Goal: Task Accomplishment & Management: Use online tool/utility

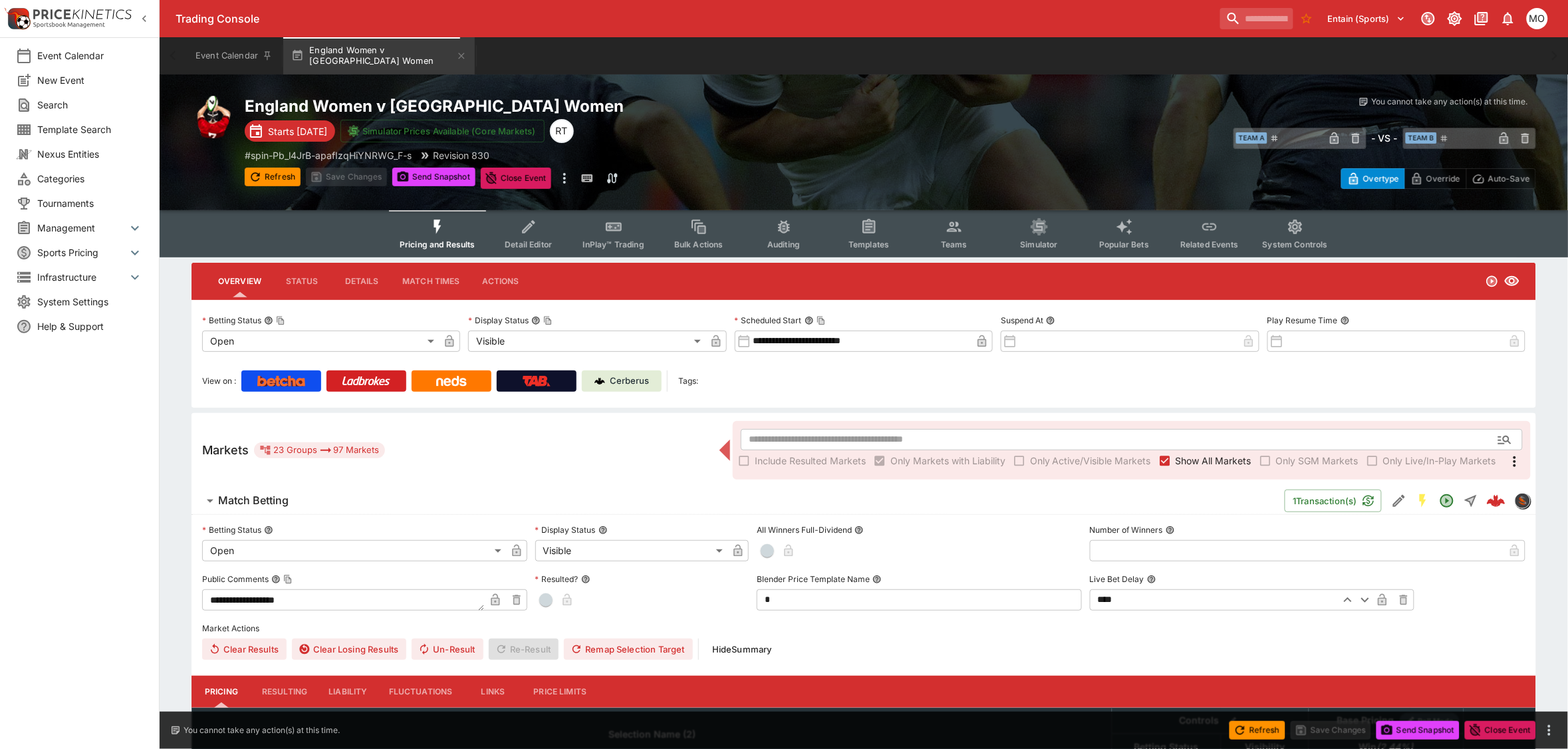
click at [876, 244] on span "Templates" at bounding box center [869, 244] width 41 height 10
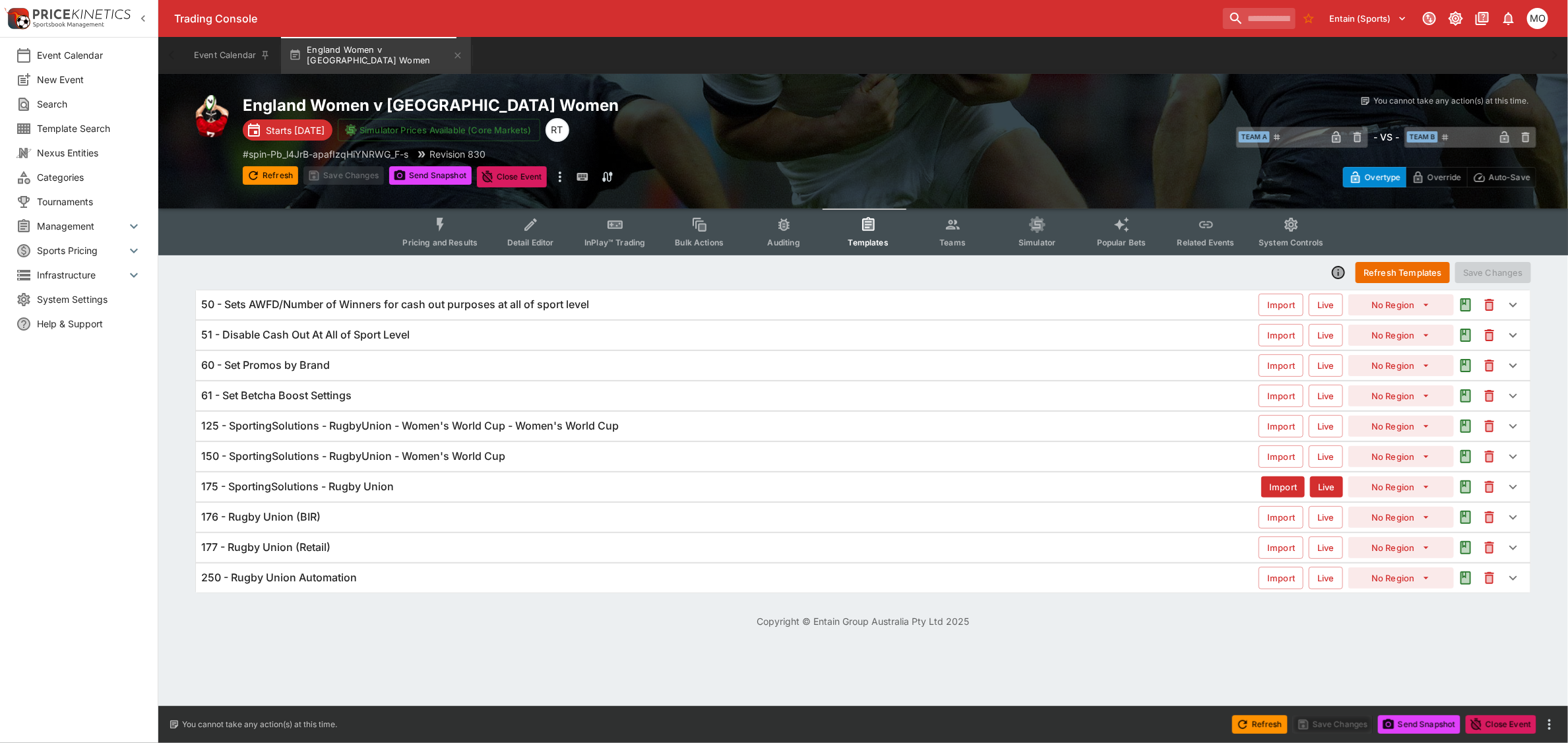
click at [294, 625] on p "Copyright © Entain Group Australia Pty Ltd 2025" at bounding box center [863, 622] width 1410 height 14
click at [308, 150] on p "# spin-Pb_l4JrB-apafIzqHiYNRWG_F-s" at bounding box center [325, 154] width 166 height 14
click at [265, 644] on html "Trading Console Entain (Sports) 1 MO Event Calendar New Event Search Template S…" at bounding box center [784, 322] width 1568 height 644
click at [379, 431] on h6 "125 - SportingSolutions - RugbyUnion - Women's World Cup - Women's World Cup" at bounding box center [410, 426] width 418 height 14
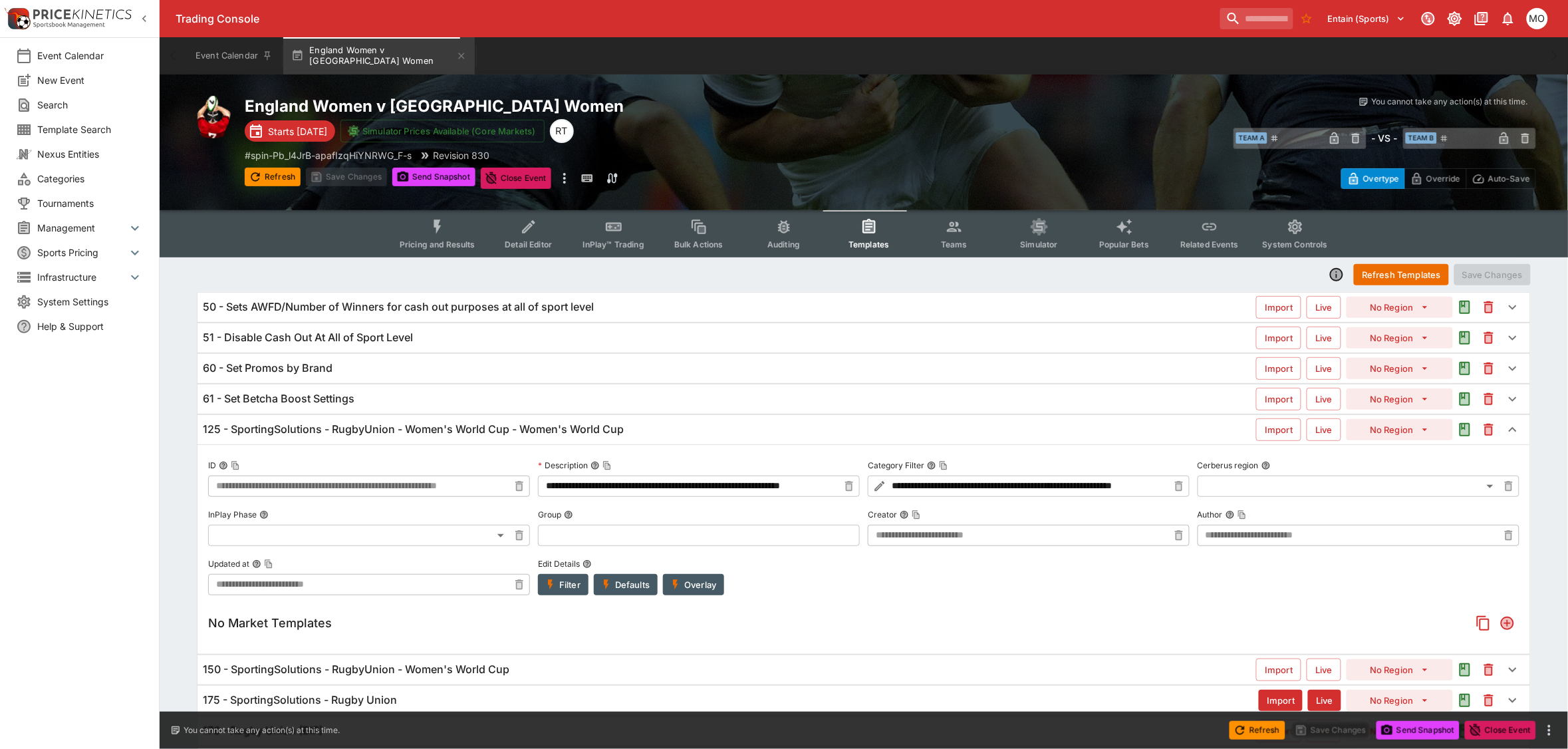
type input "**********"
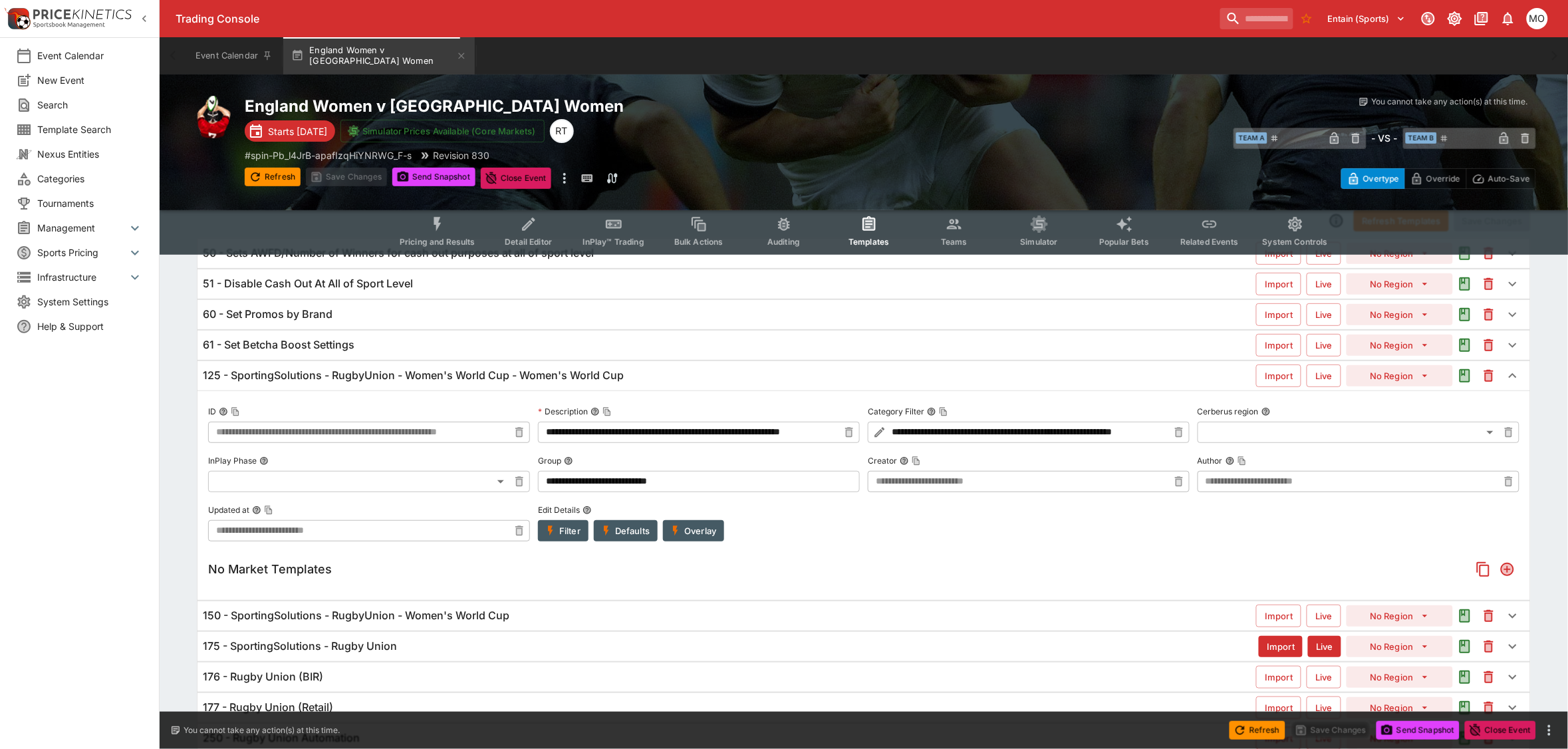
scroll to position [55, 0]
click at [415, 615] on h6 "150 - SportingSolutions - RugbyUnion - Women's World Cup" at bounding box center [356, 615] width 306 height 14
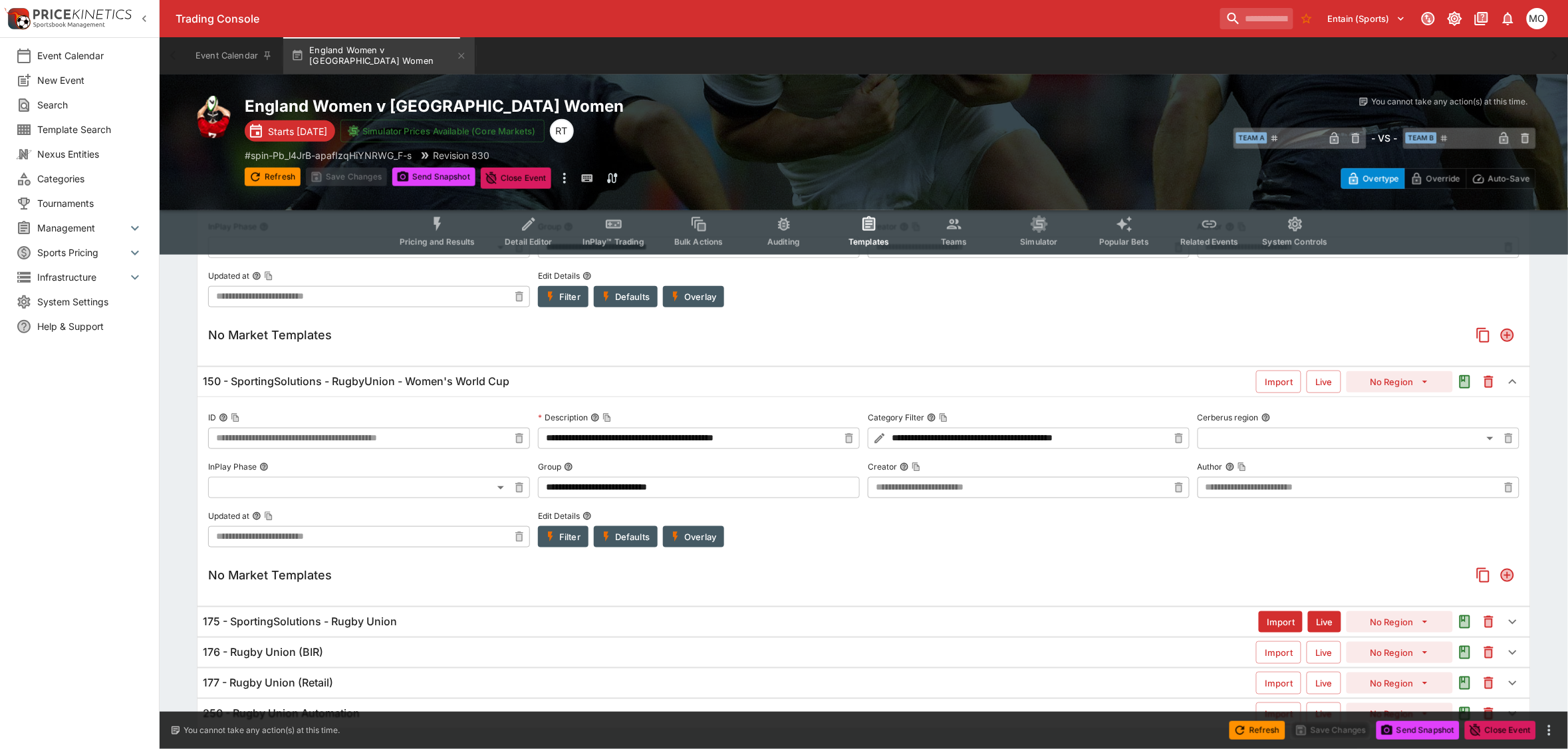
scroll to position [321, 0]
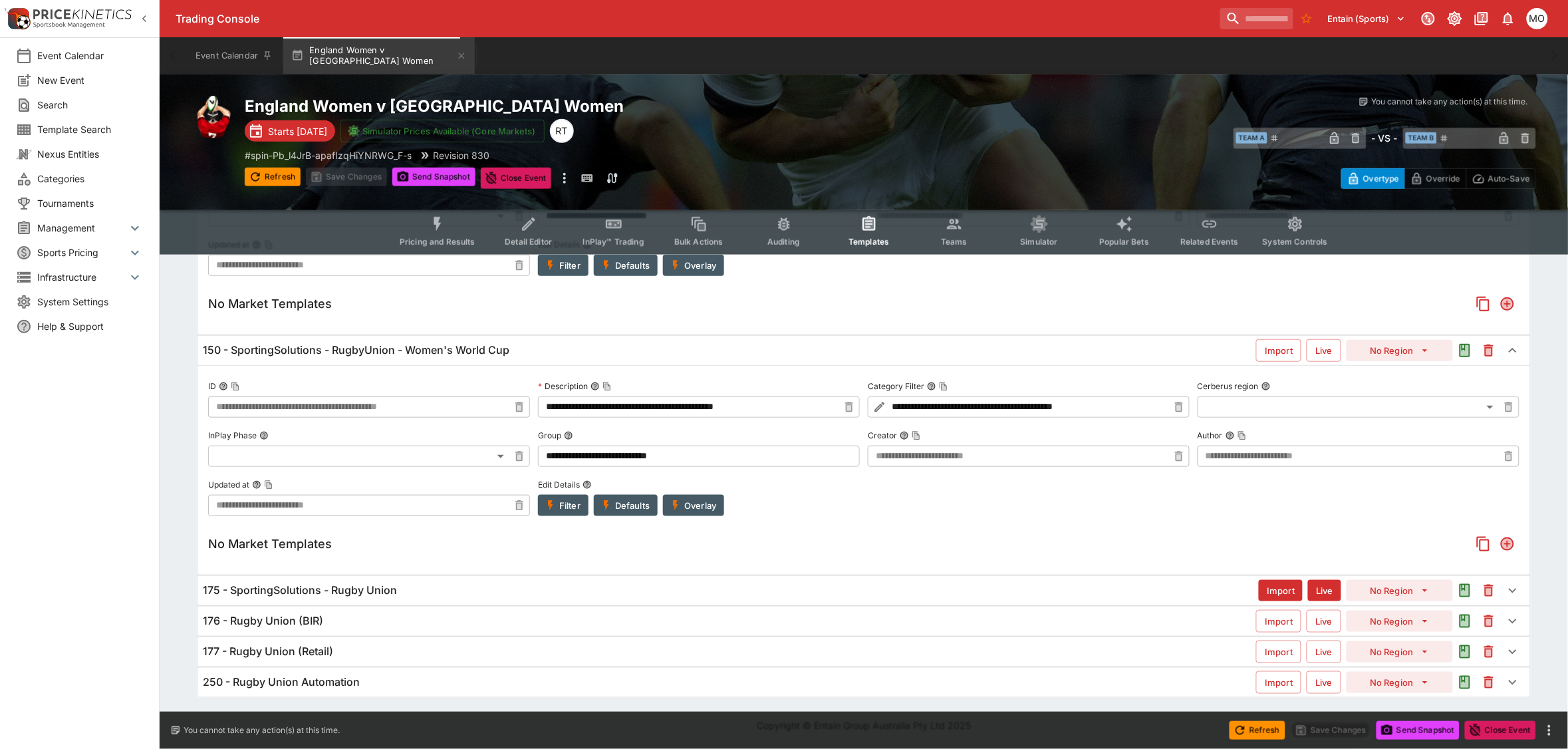
click at [415, 582] on div "175 - SportingSolutions - Rugby Union Import Live No Region" at bounding box center [864, 590] width 1333 height 29
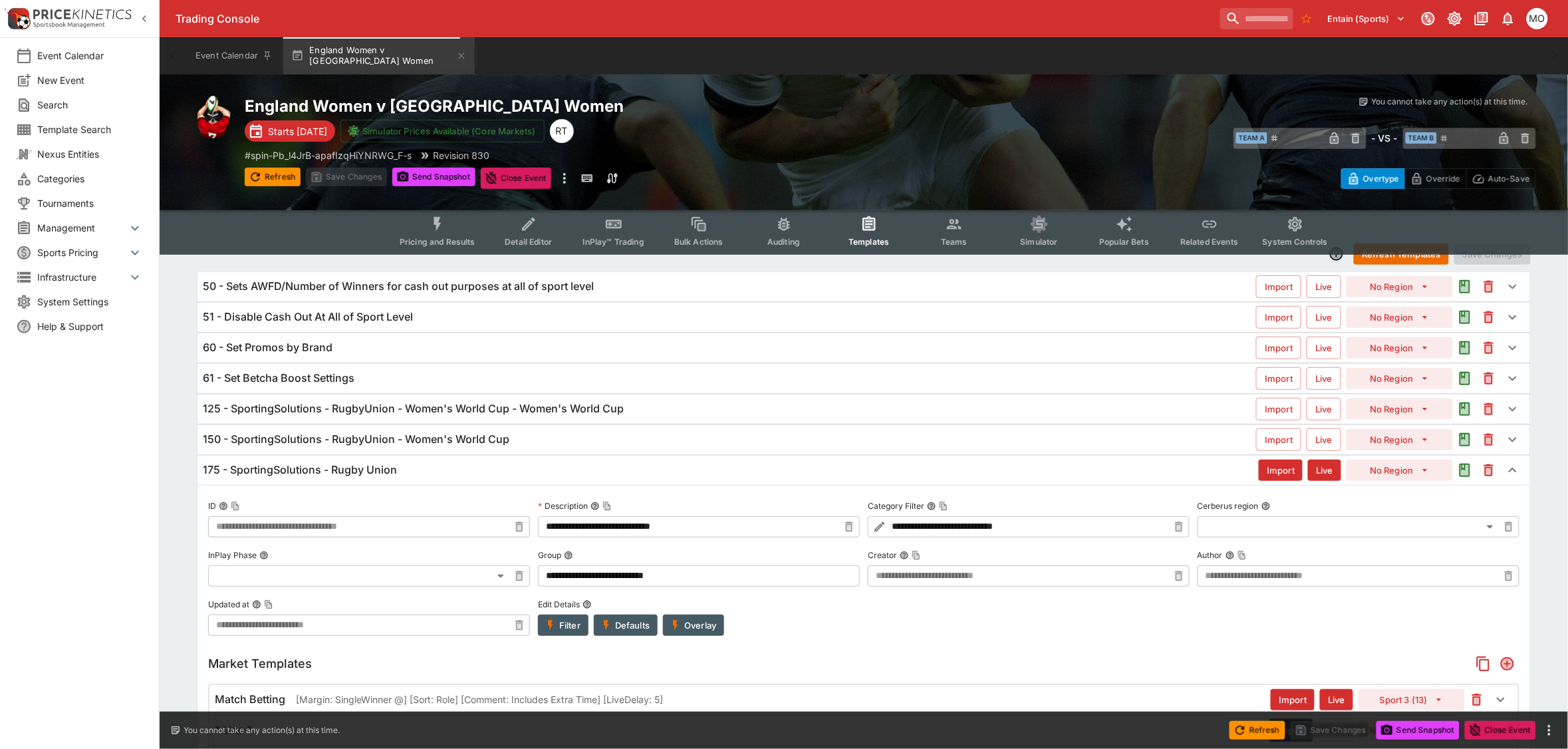
scroll to position [0, 0]
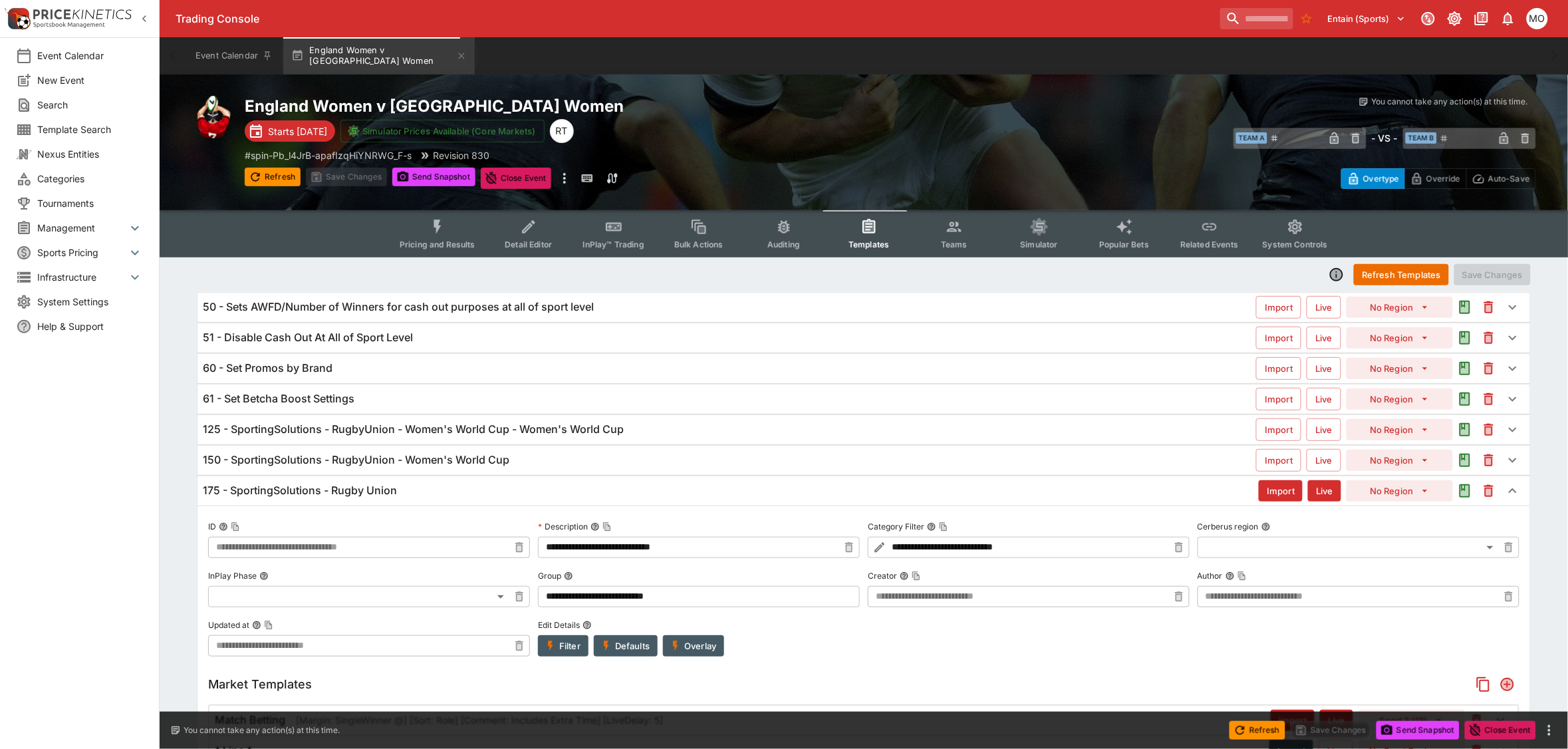
click at [1335, 272] on icon "button" at bounding box center [1336, 275] width 11 height 11
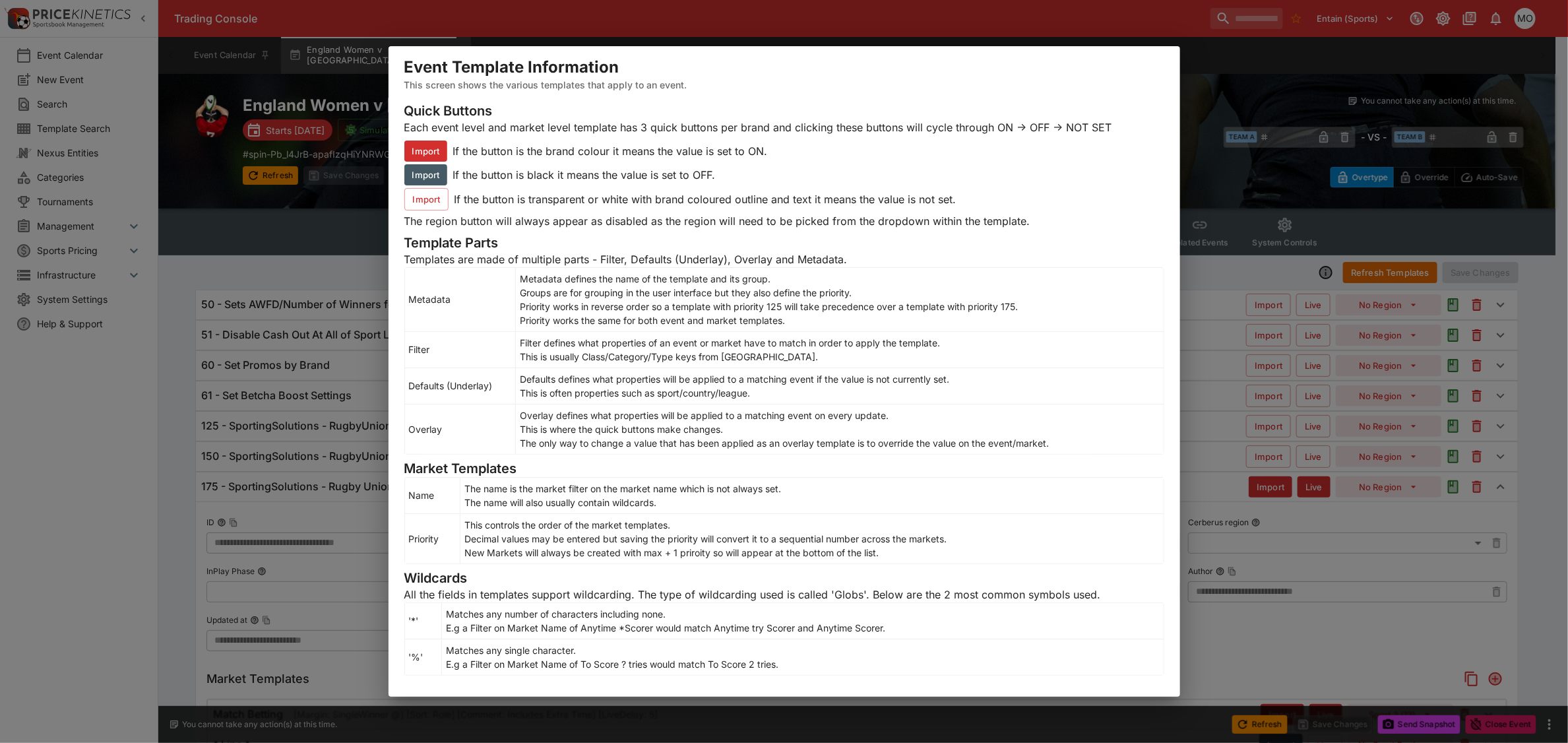
click at [1199, 192] on div "Event Template Information This screen shows the various templates that apply t…" at bounding box center [784, 371] width 1568 height 743
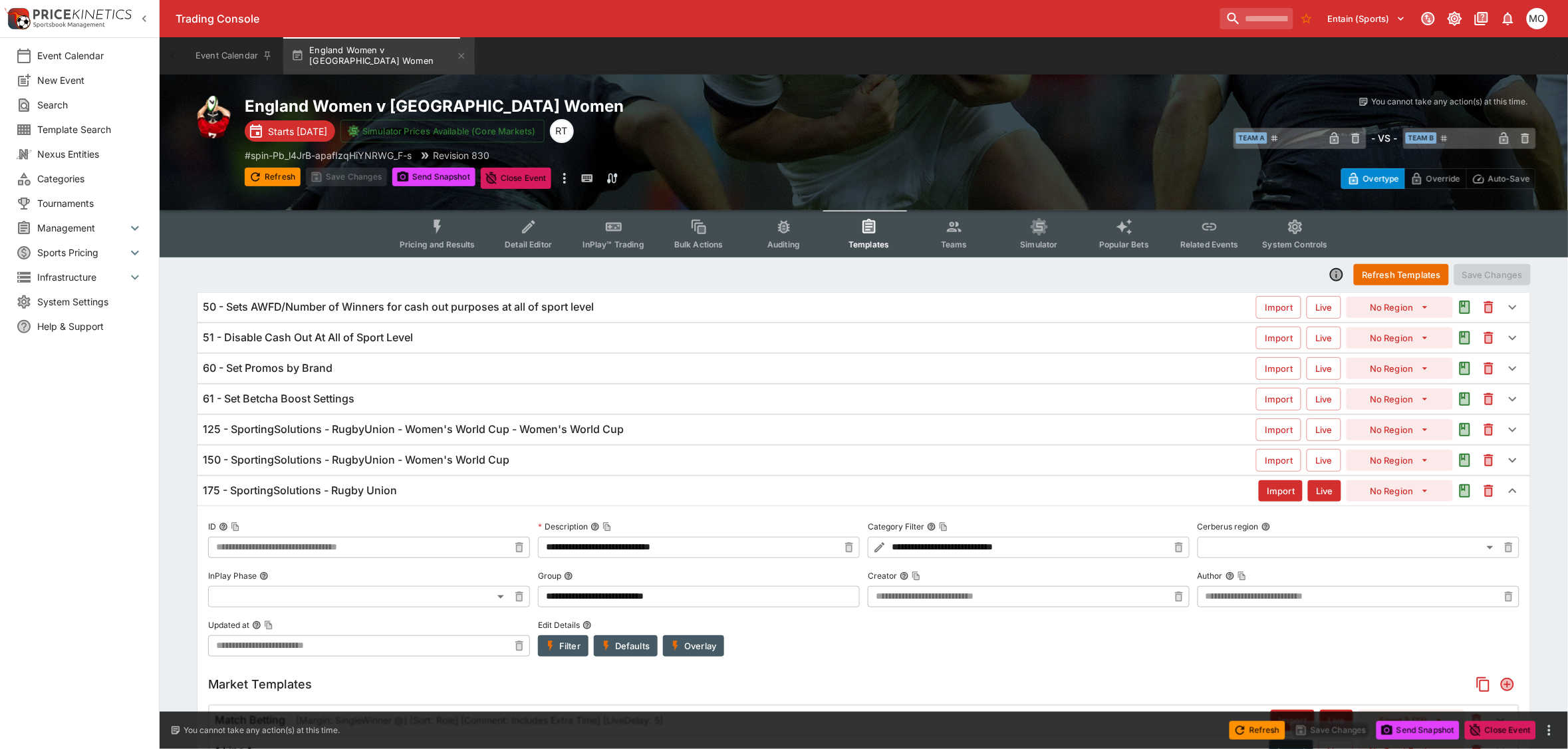
click at [364, 429] on h6 "125 - SportingSolutions - RugbyUnion - Women's World Cup - Women's World Cup" at bounding box center [413, 430] width 421 height 14
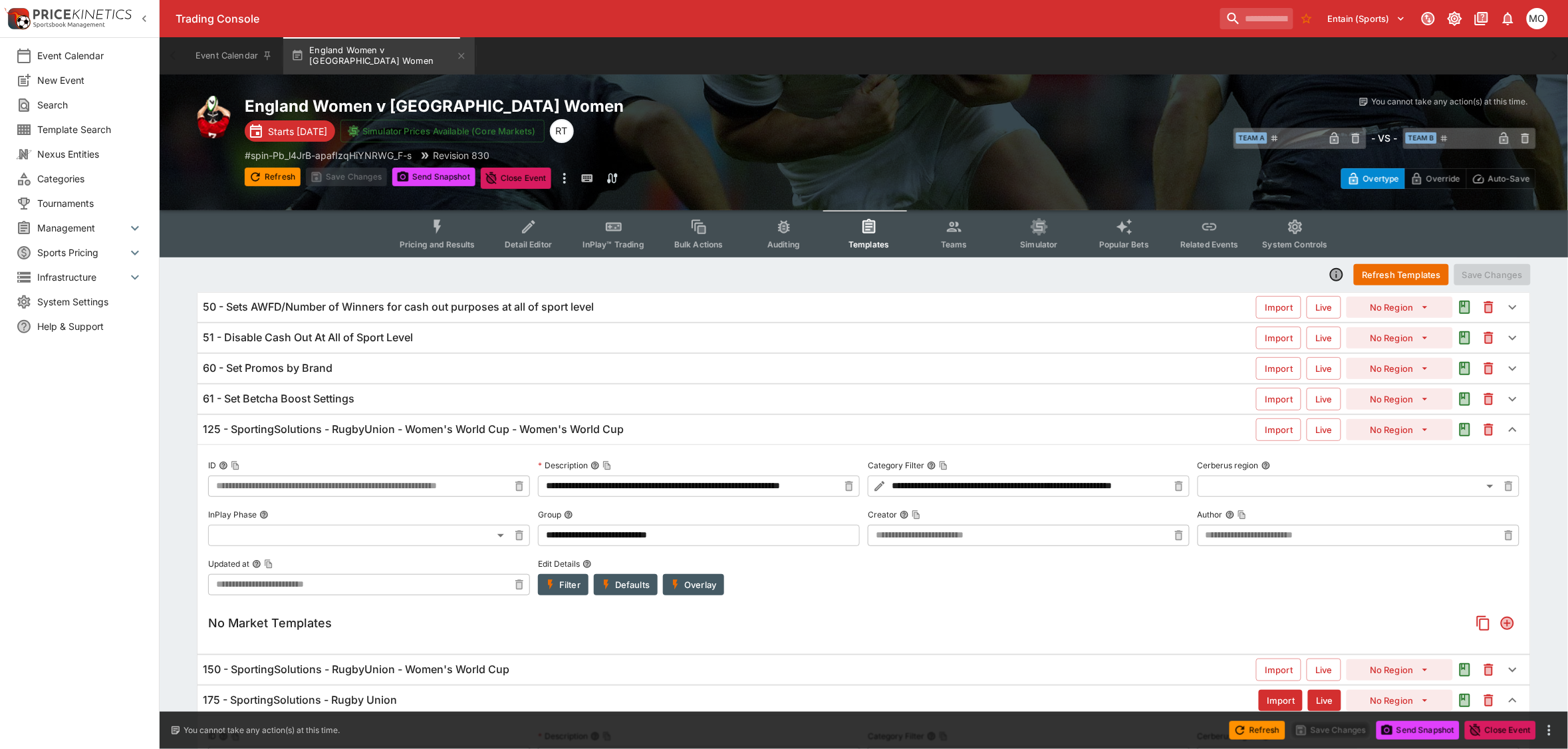
scroll to position [166, 0]
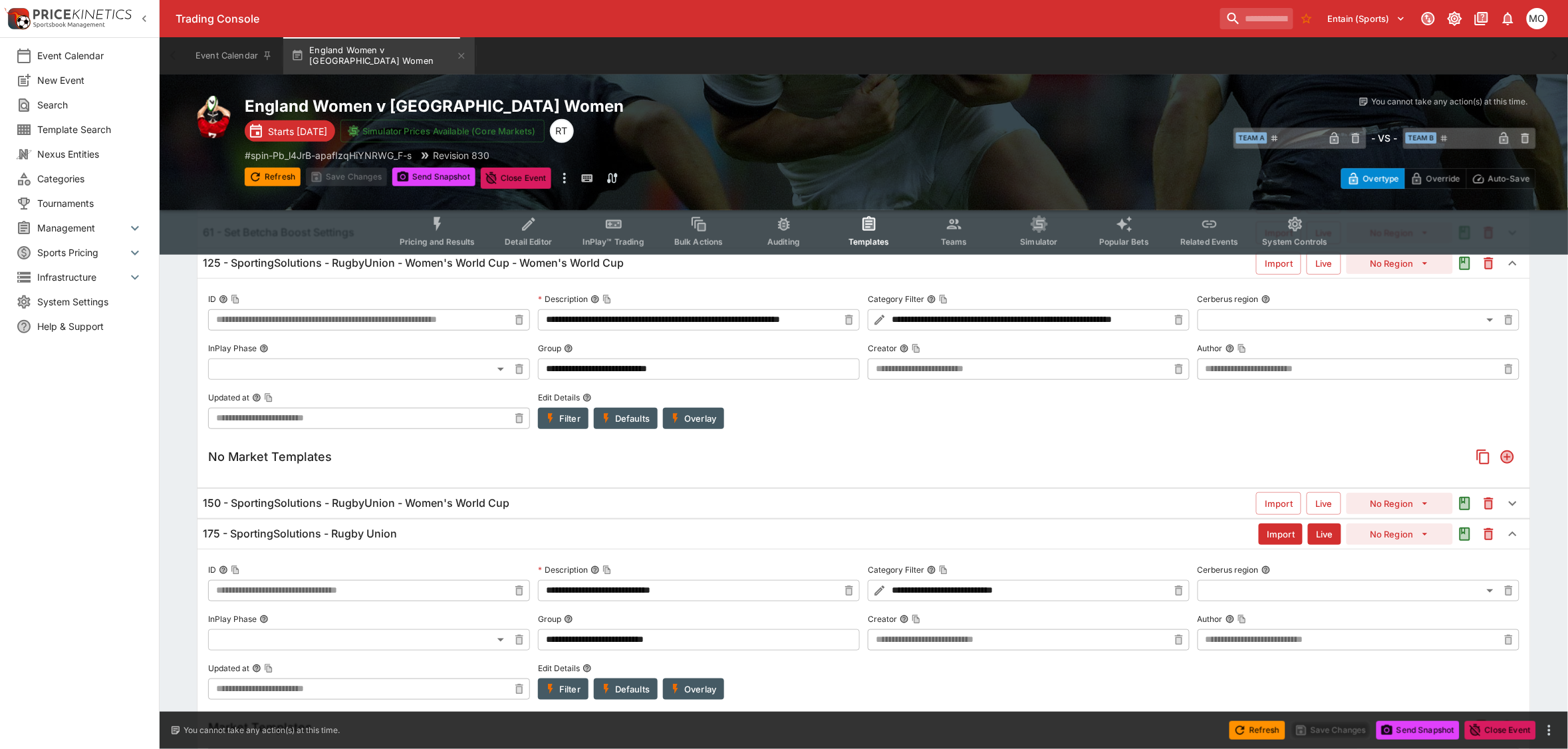
click at [489, 501] on h6 "150 - SportingSolutions - RugbyUnion - Women's World Cup" at bounding box center [356, 503] width 306 height 14
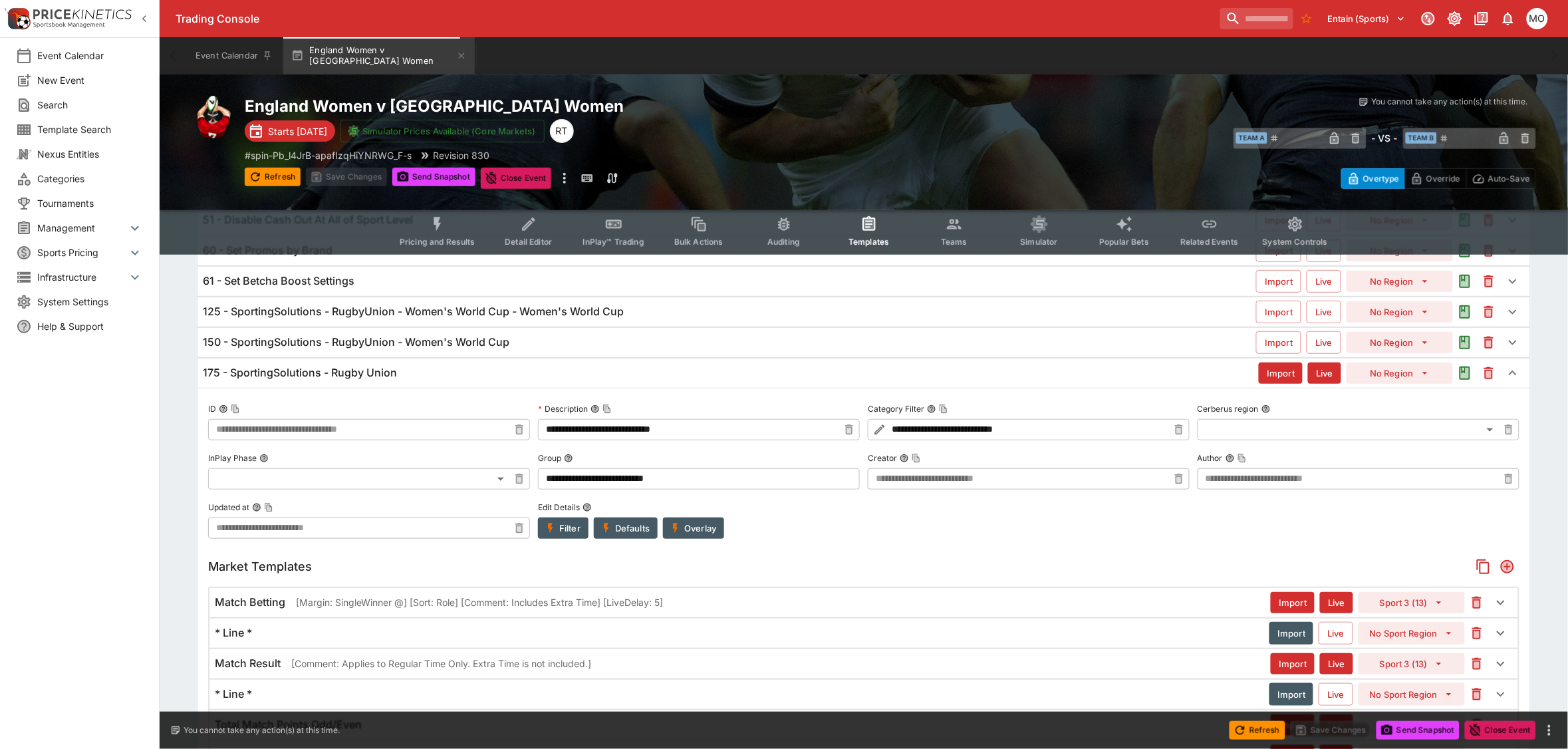
scroll to position [0, 0]
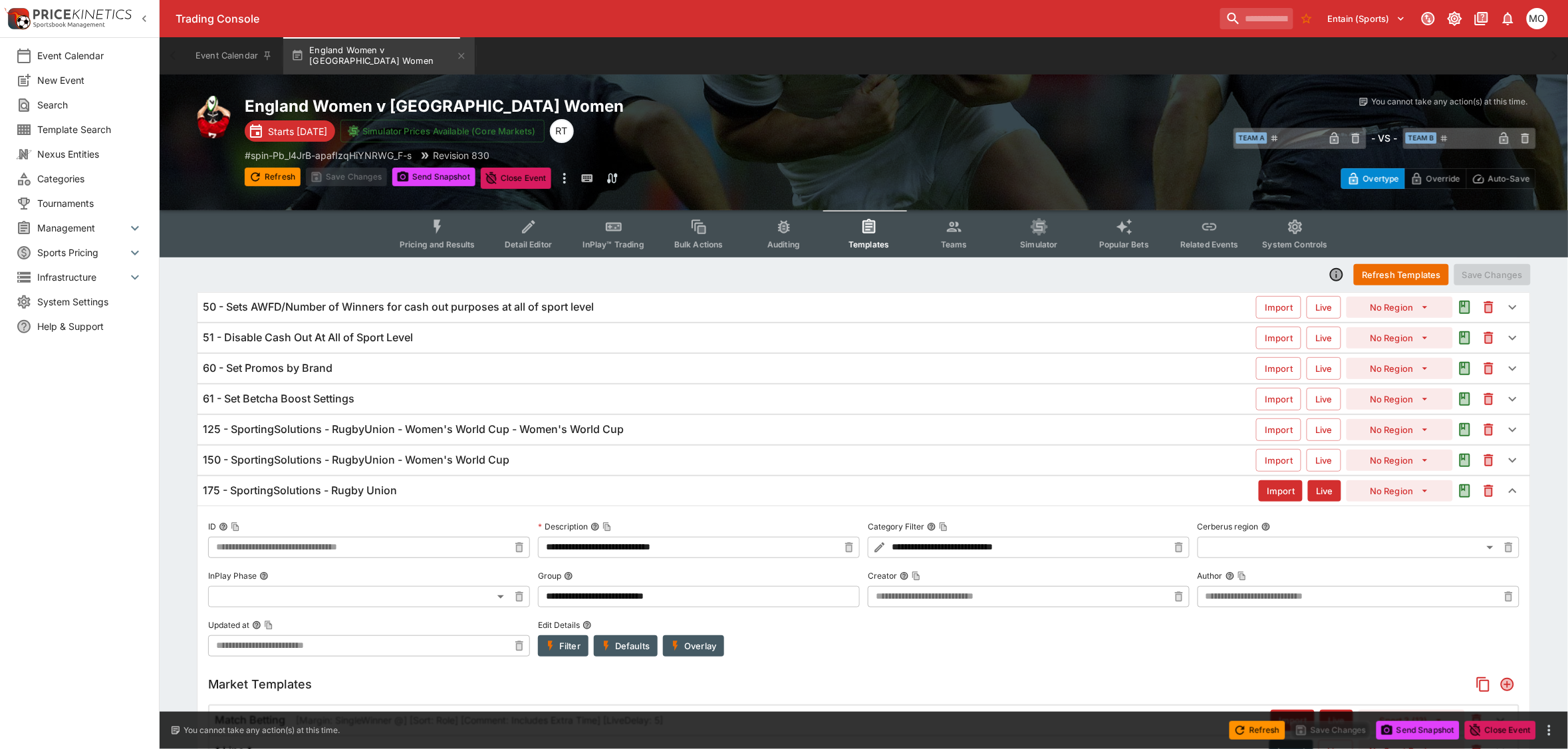
click at [95, 697] on div "Event Calendar New Event Search Template Search Nexus Entities Categories Tourn…" at bounding box center [79, 374] width 159 height 749
click at [334, 433] on h6 "125 - SportingSolutions - RugbyUnion - Women's World Cup - Women's World Cup" at bounding box center [413, 430] width 421 height 14
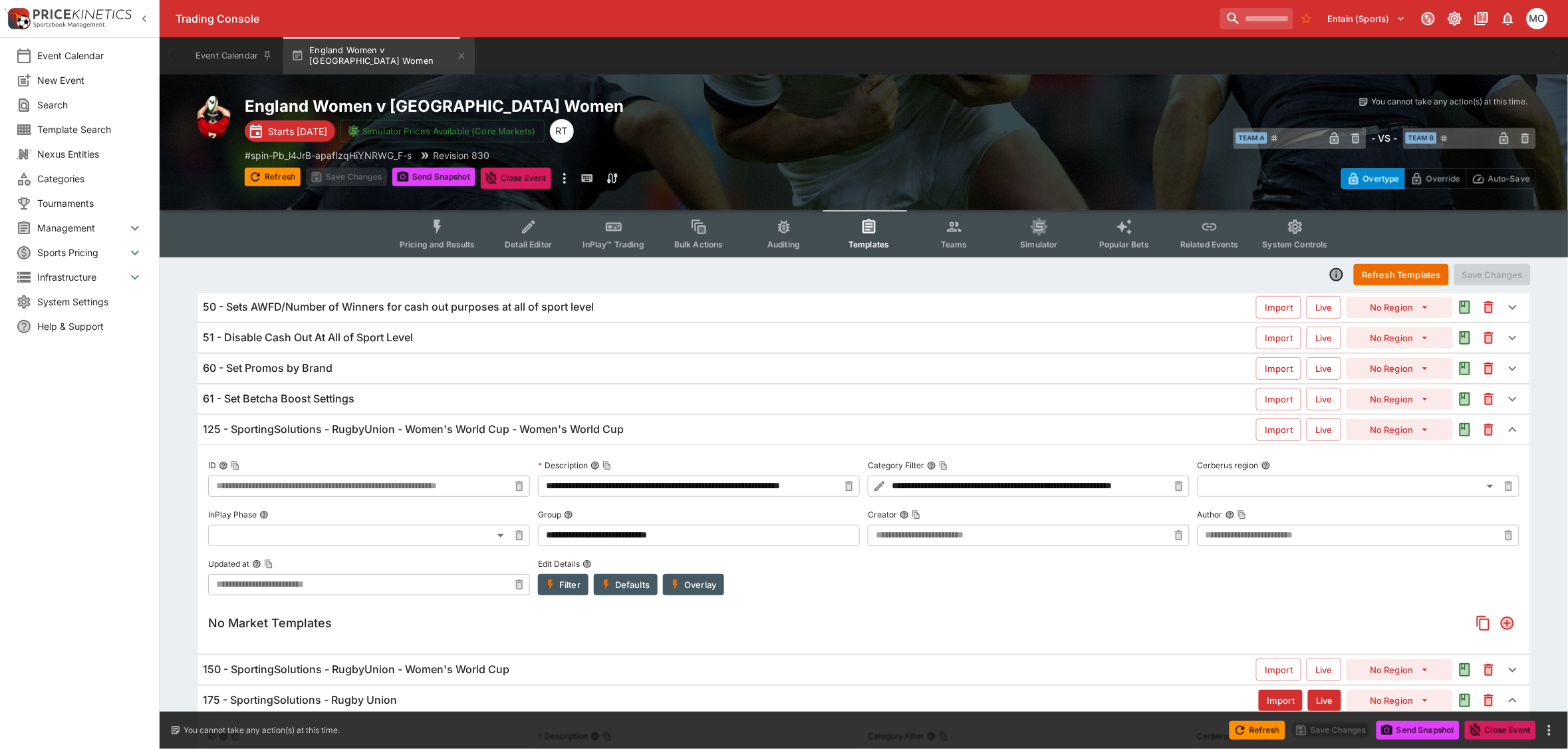
click at [692, 586] on button "Overlay" at bounding box center [694, 585] width 62 height 22
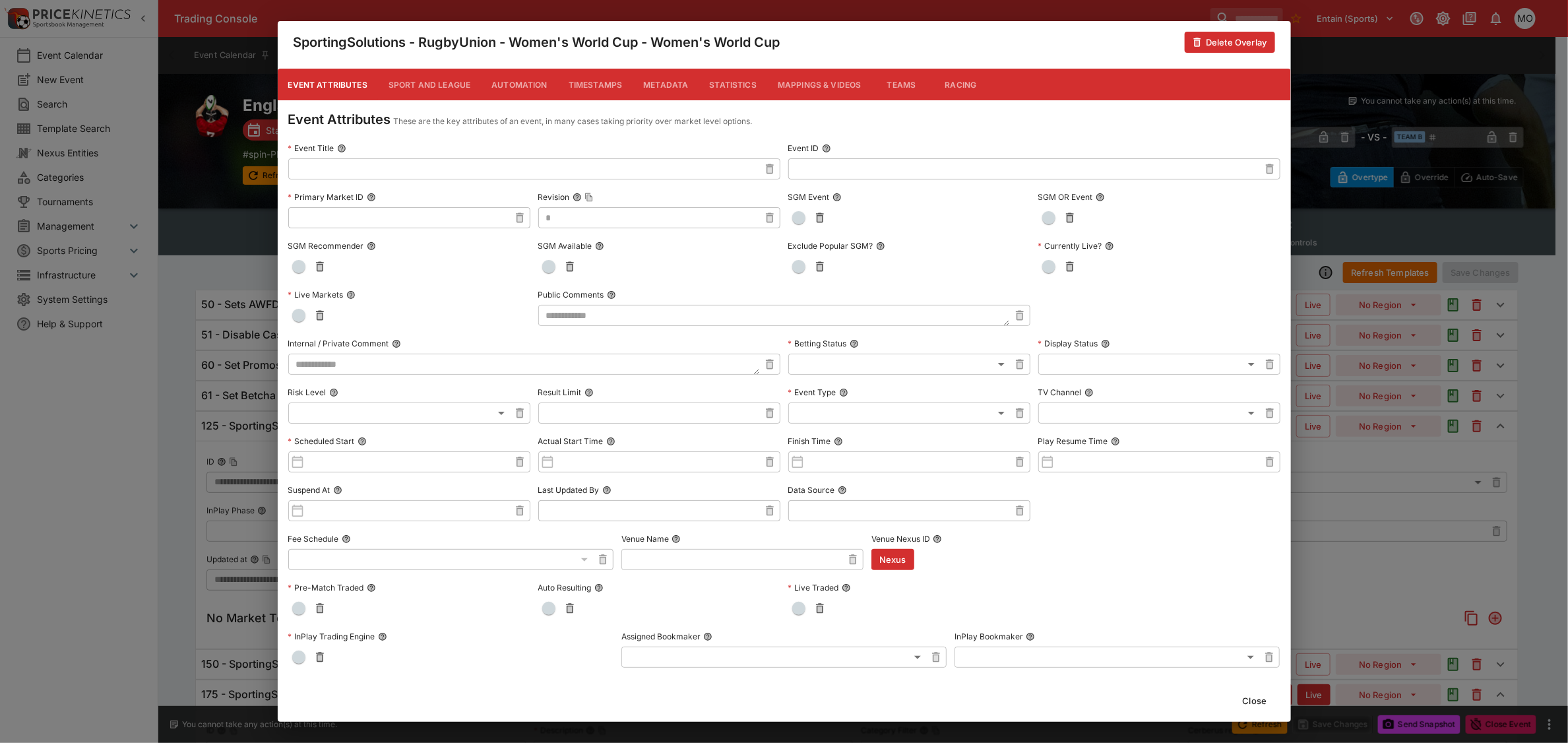
click at [654, 79] on button "Metadata" at bounding box center [666, 84] width 66 height 31
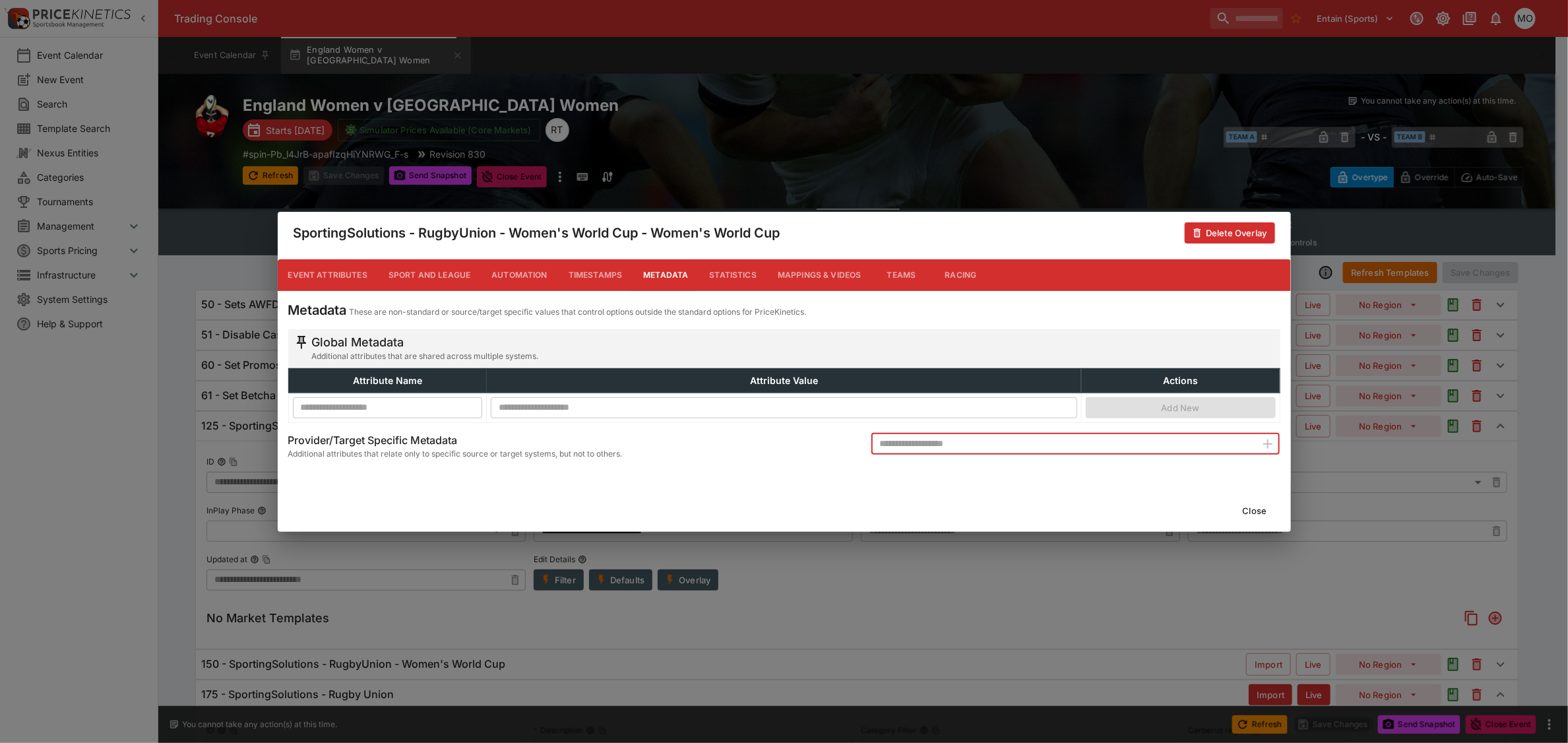
click at [901, 440] on input "text" at bounding box center [1064, 444] width 386 height 21
type input "**********"
click at [1266, 440] on icon "button" at bounding box center [1268, 444] width 16 height 16
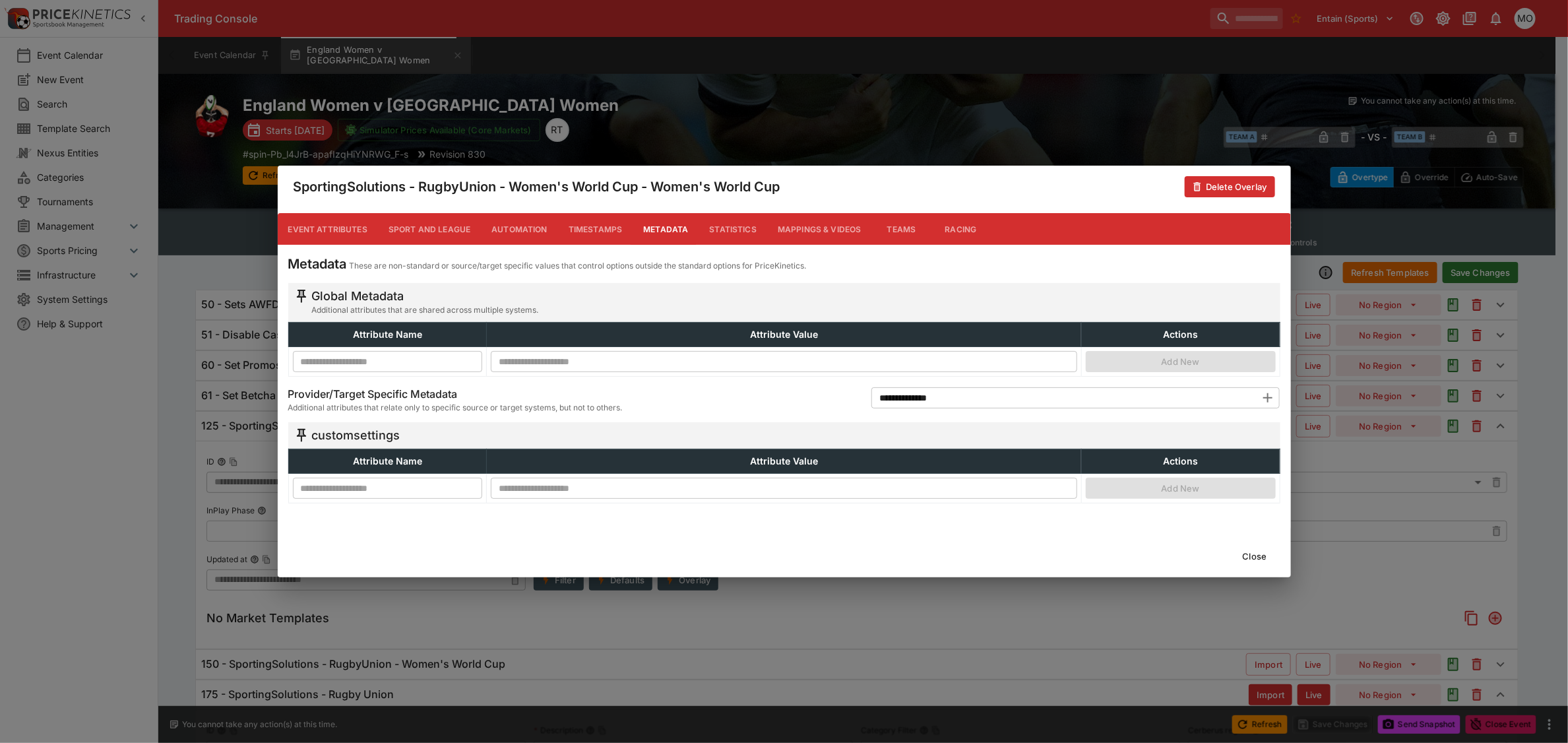
click at [357, 489] on input "text" at bounding box center [388, 489] width 190 height 21
type input "**********"
click at [512, 485] on input "text" at bounding box center [784, 489] width 586 height 21
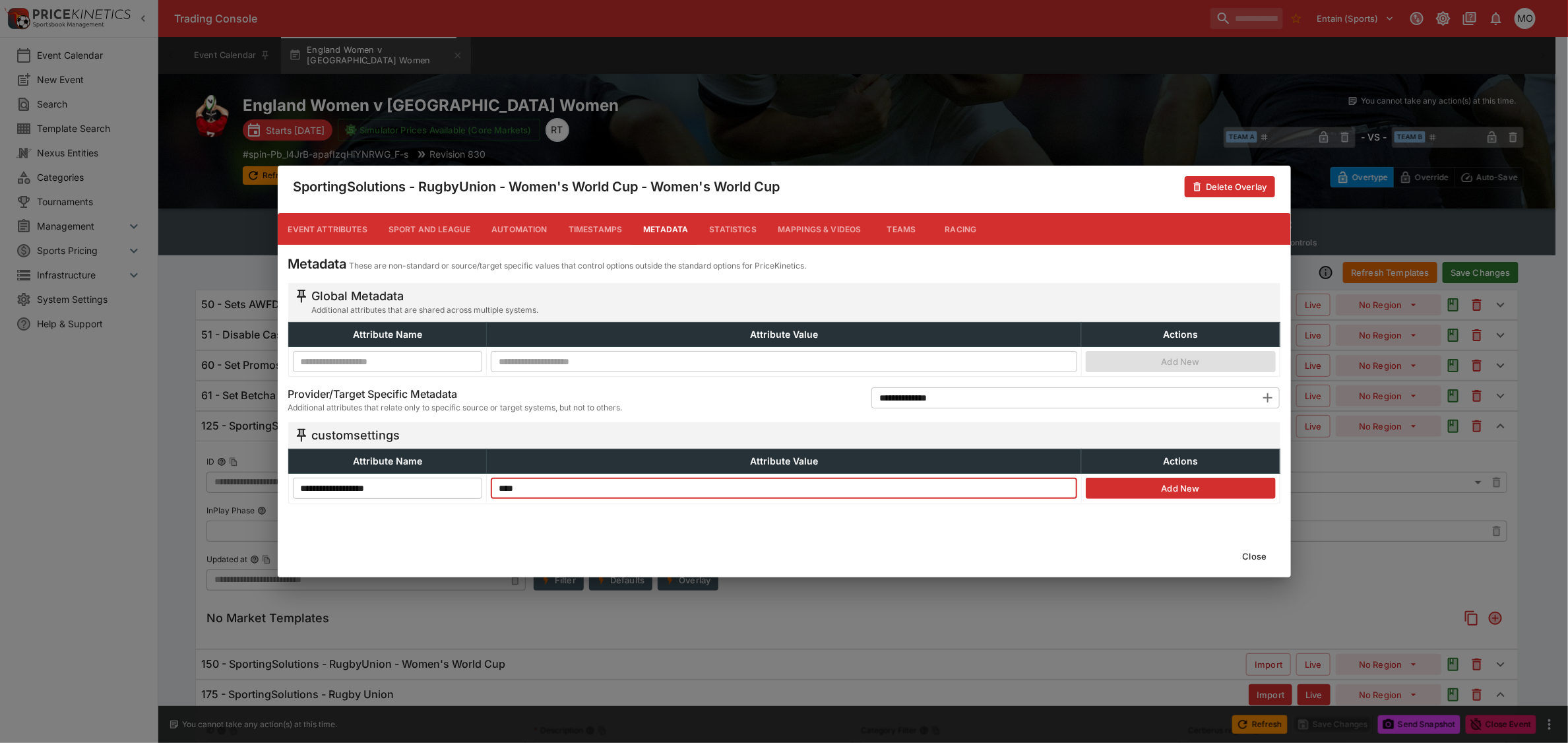
type input "****"
click at [1189, 493] on button "Add New" at bounding box center [1181, 489] width 190 height 21
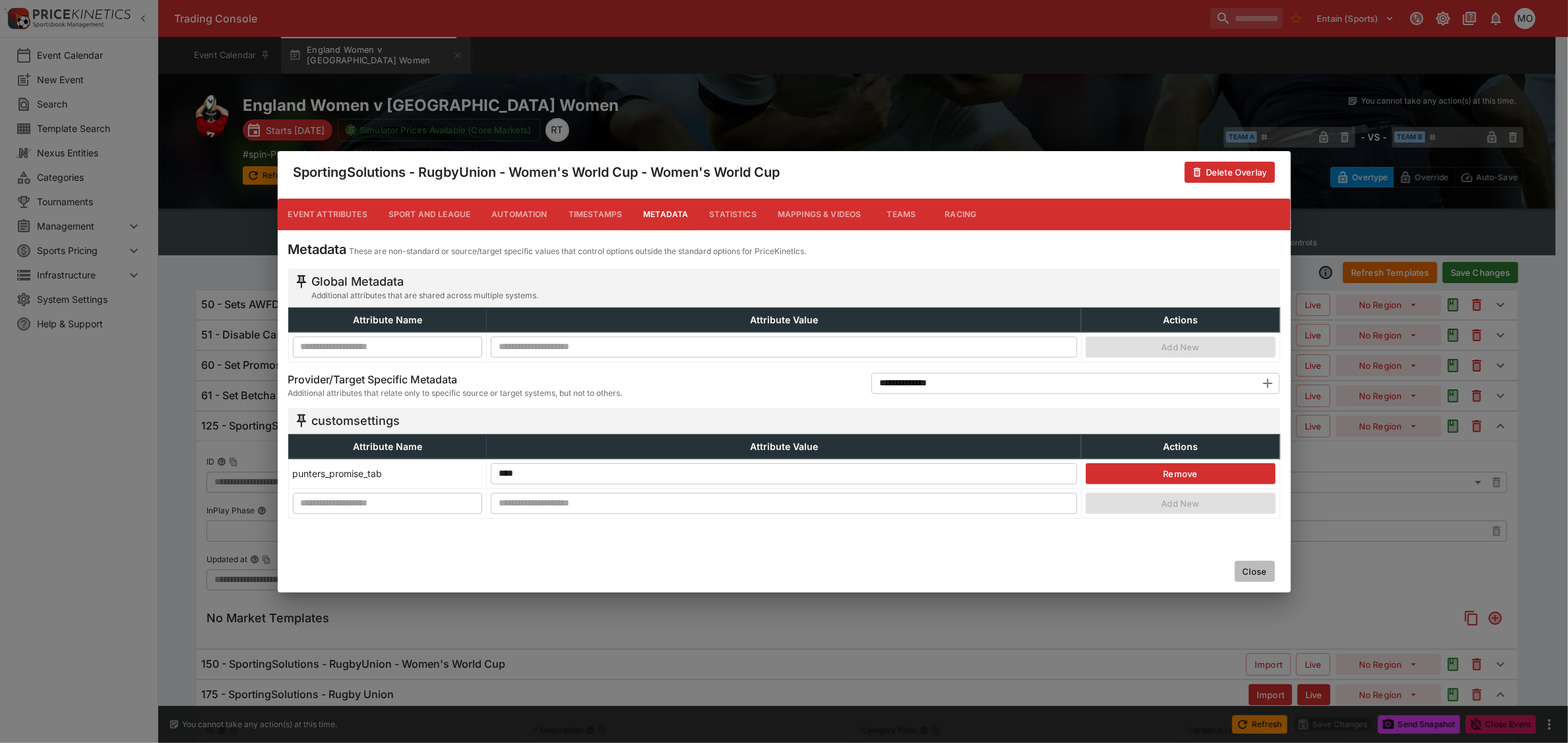
click at [1252, 567] on button "Close" at bounding box center [1255, 572] width 40 height 21
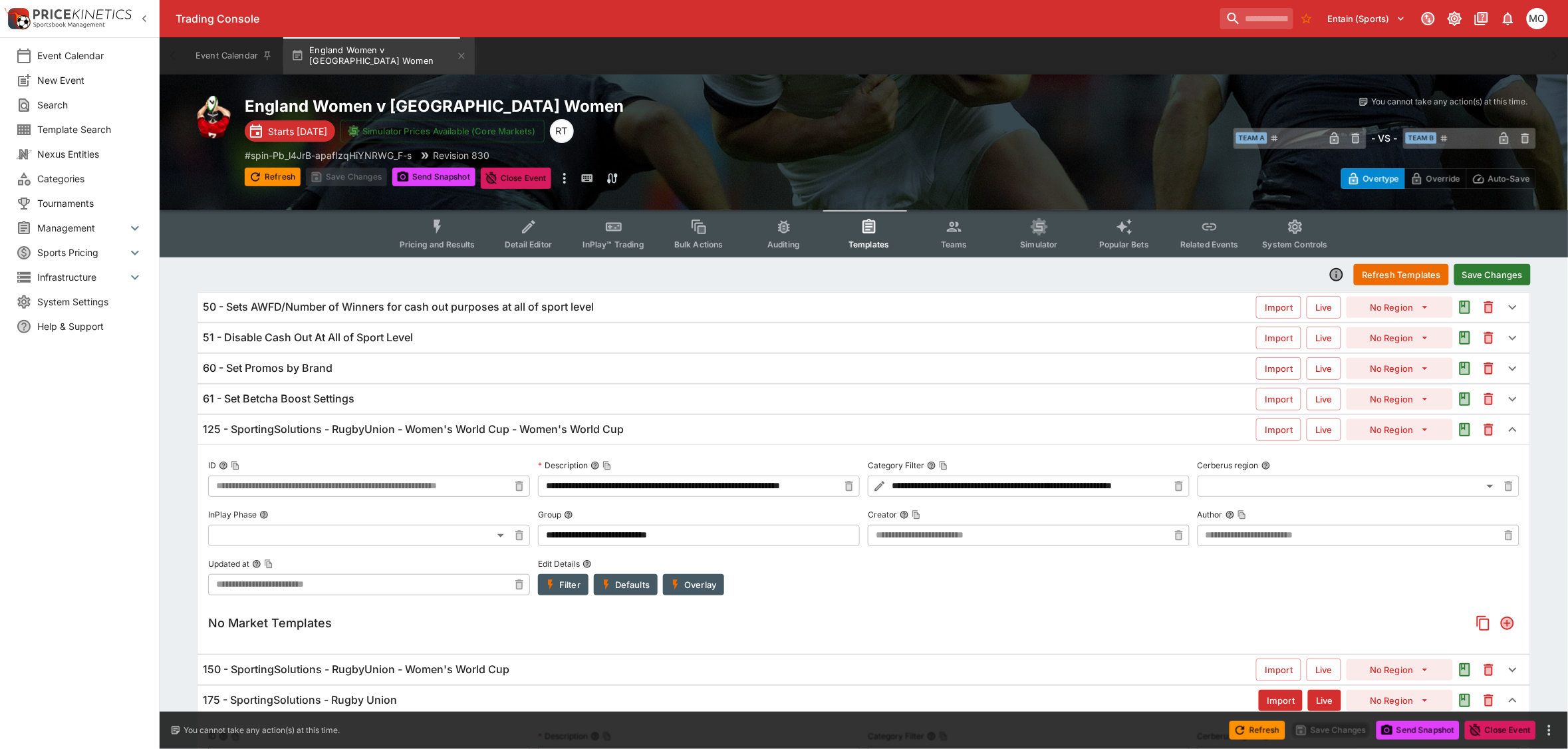
click at [1482, 276] on button "Save Changes" at bounding box center [1492, 275] width 76 height 22
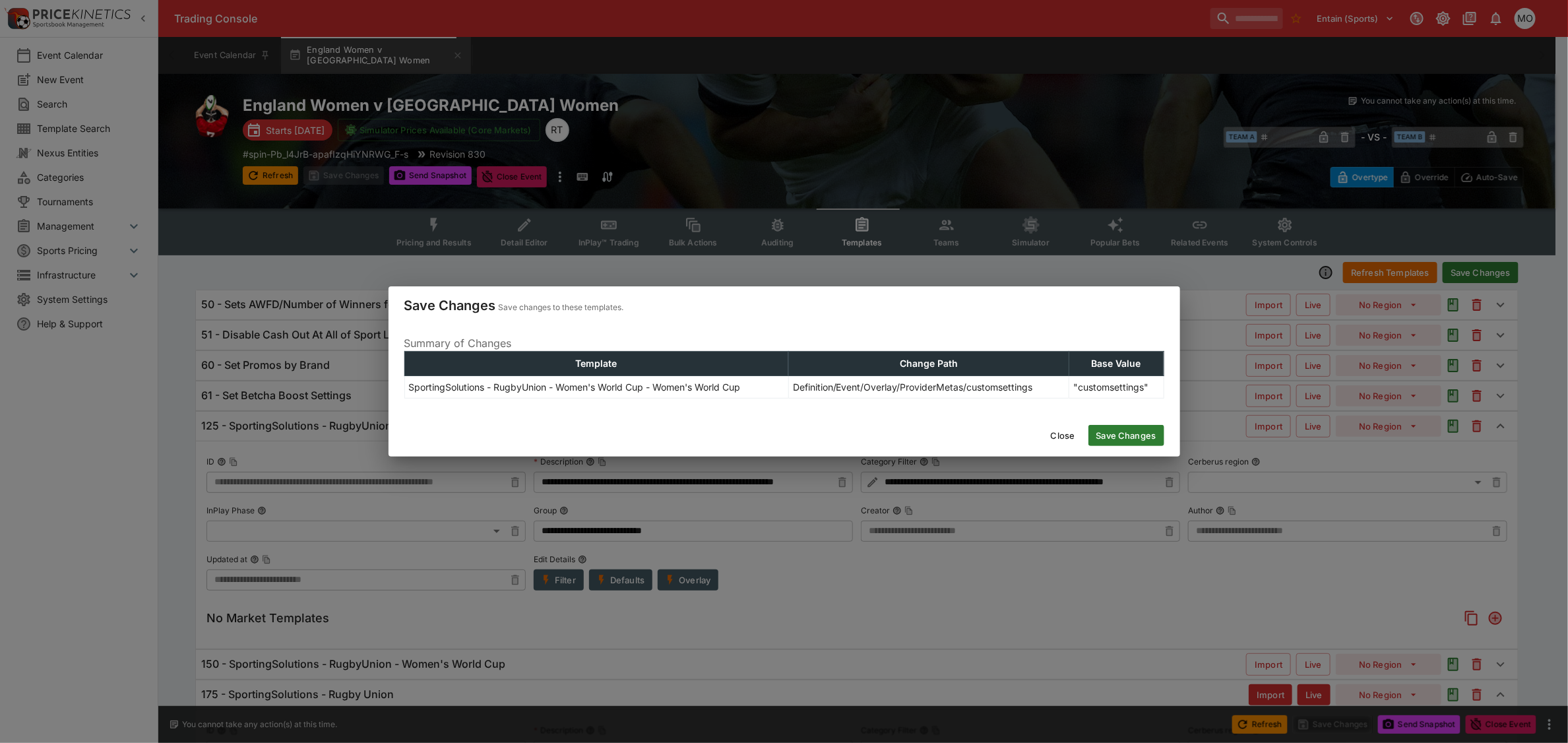
click at [1117, 436] on button "Save Changes" at bounding box center [1126, 436] width 76 height 21
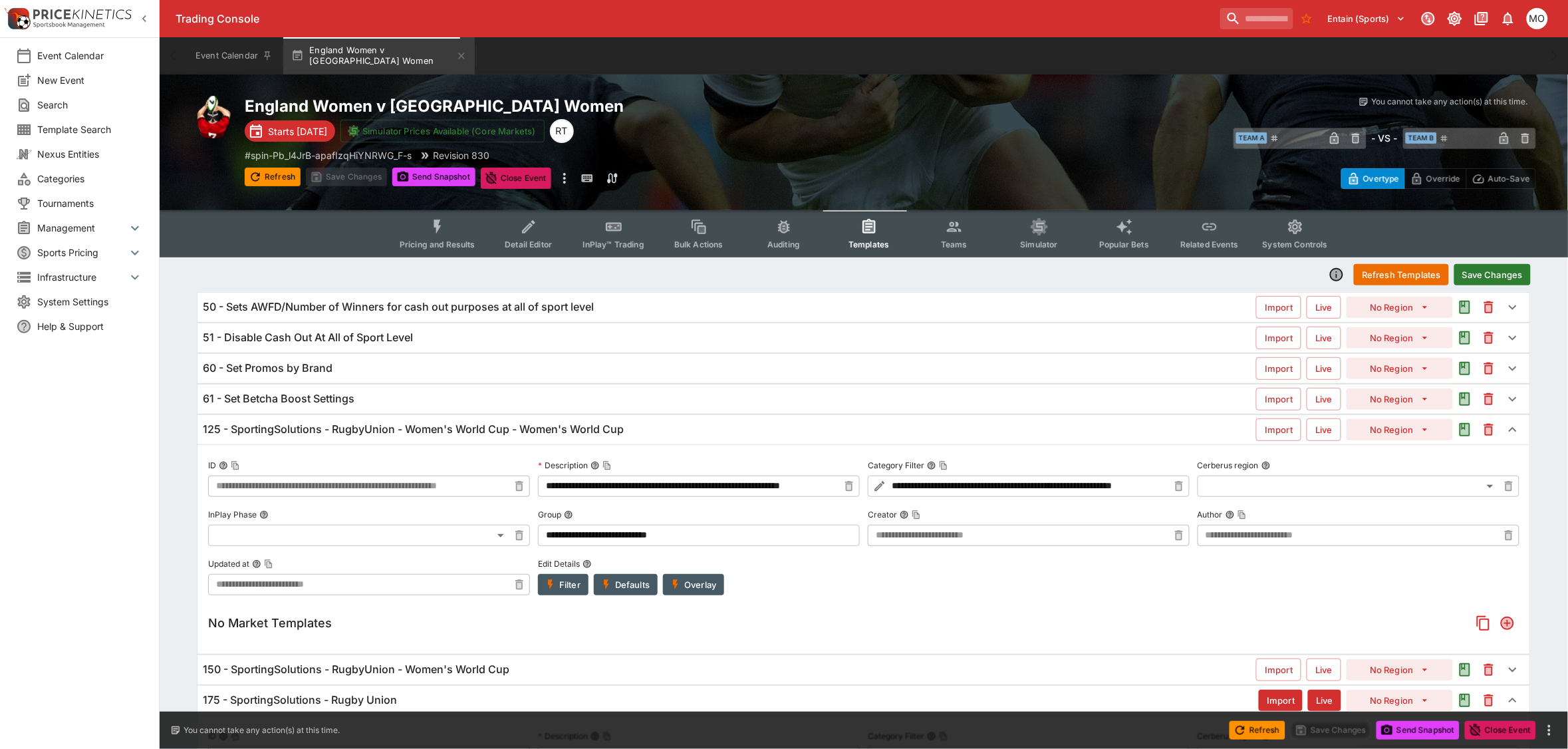
type input "**********"
click at [132, 697] on div "Event Calendar New Event Search Template Search Nexus Entities Categories Tourn…" at bounding box center [79, 374] width 159 height 749
click at [443, 174] on button "Send Snapshot" at bounding box center [434, 177] width 83 height 18
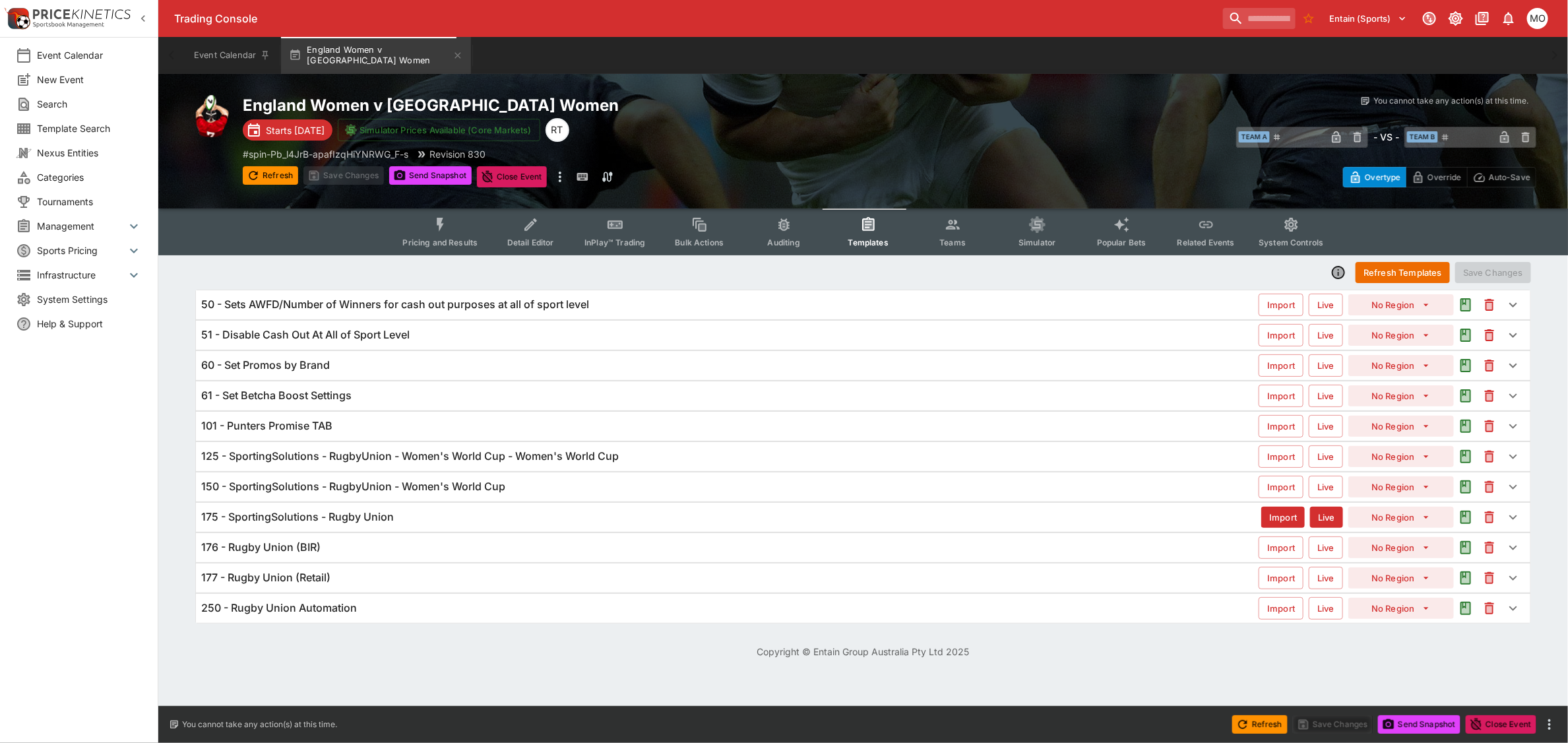
click at [455, 452] on h6 "125 - SportingSolutions - RugbyUnion - Women's World Cup - Women's World Cup" at bounding box center [410, 457] width 418 height 14
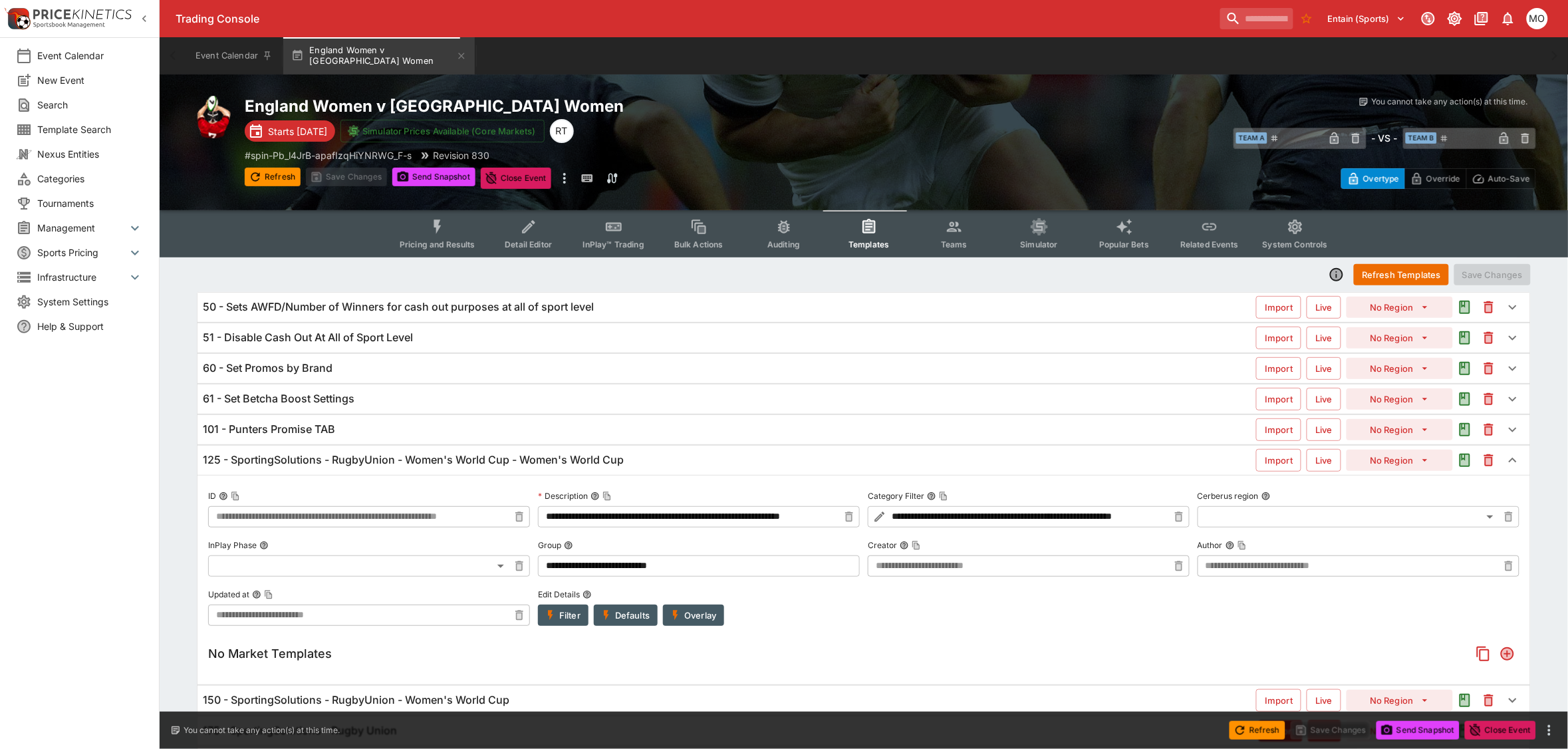
click at [323, 426] on h6 "101 - Punters Promise TAB" at bounding box center [269, 430] width 132 height 14
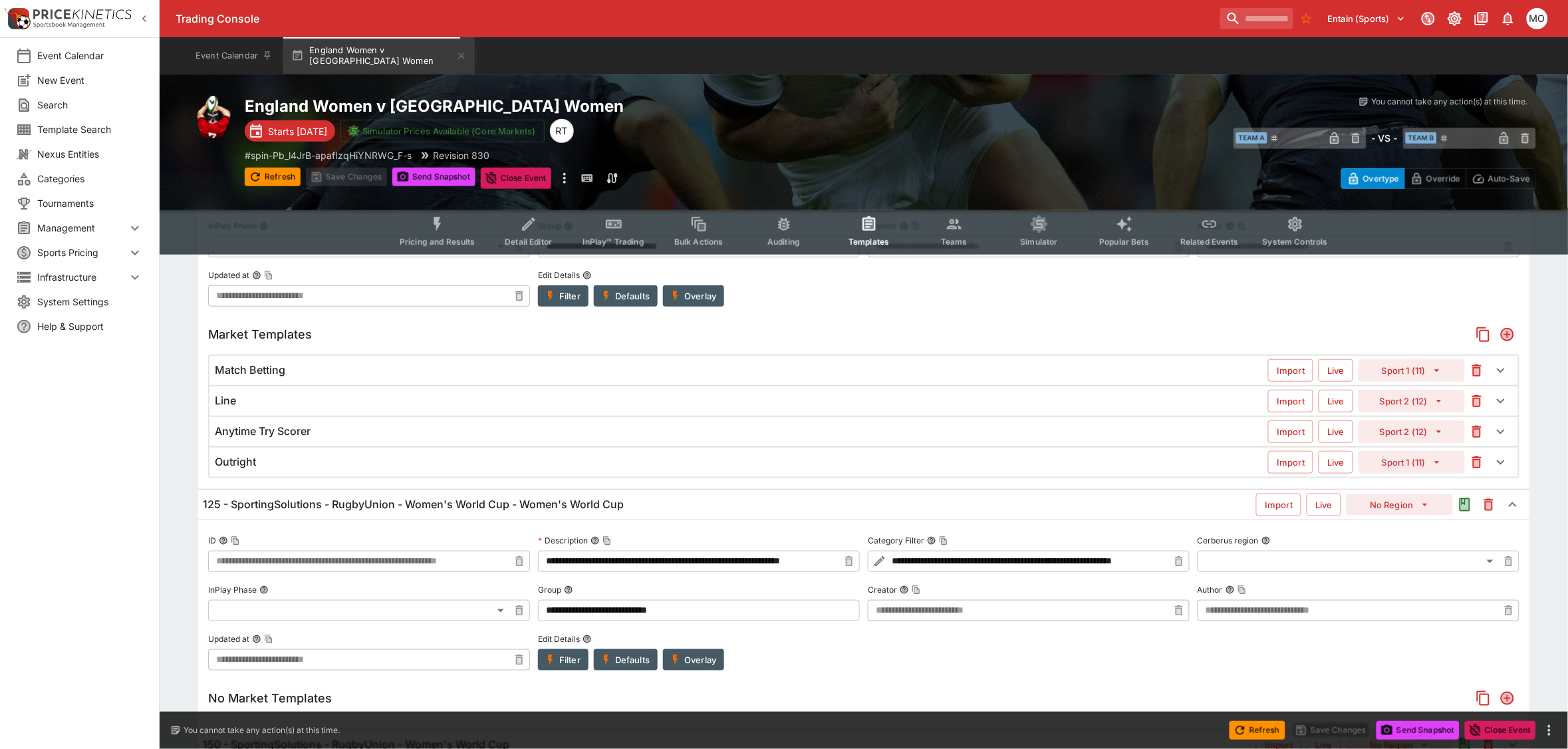
scroll to position [333, 0]
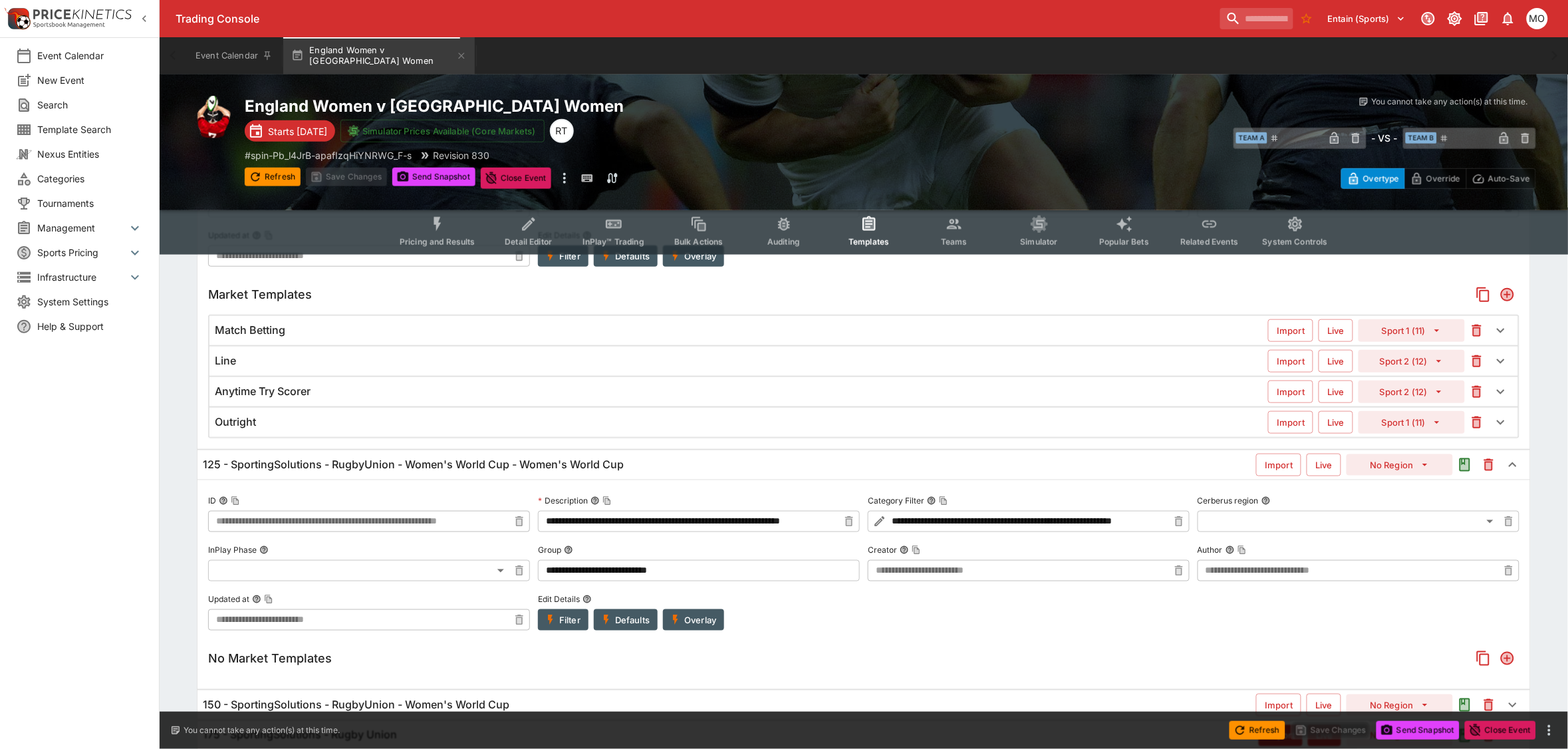
click at [702, 619] on button "Overlay" at bounding box center [694, 620] width 62 height 22
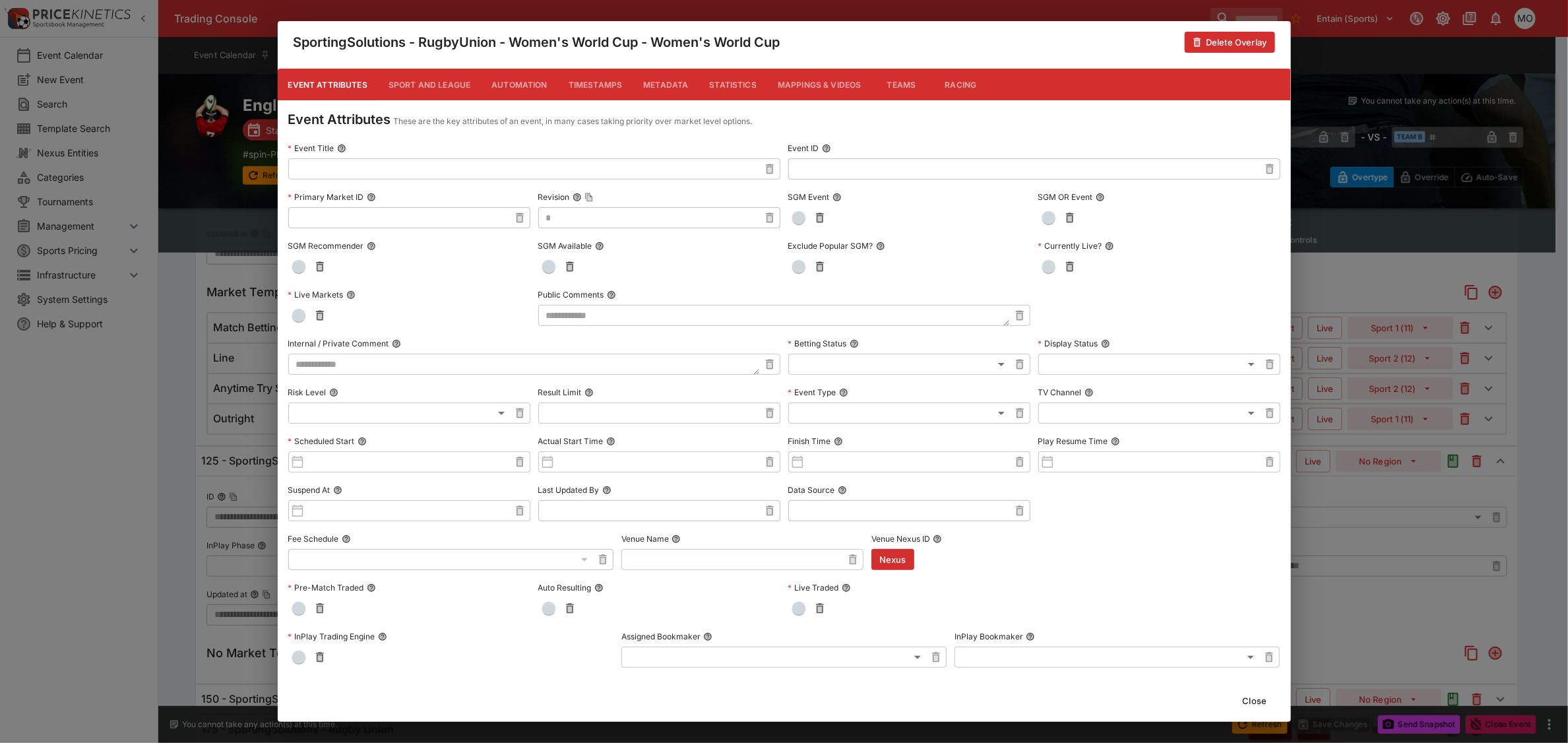
click at [664, 87] on button "Metadata" at bounding box center [666, 84] width 66 height 31
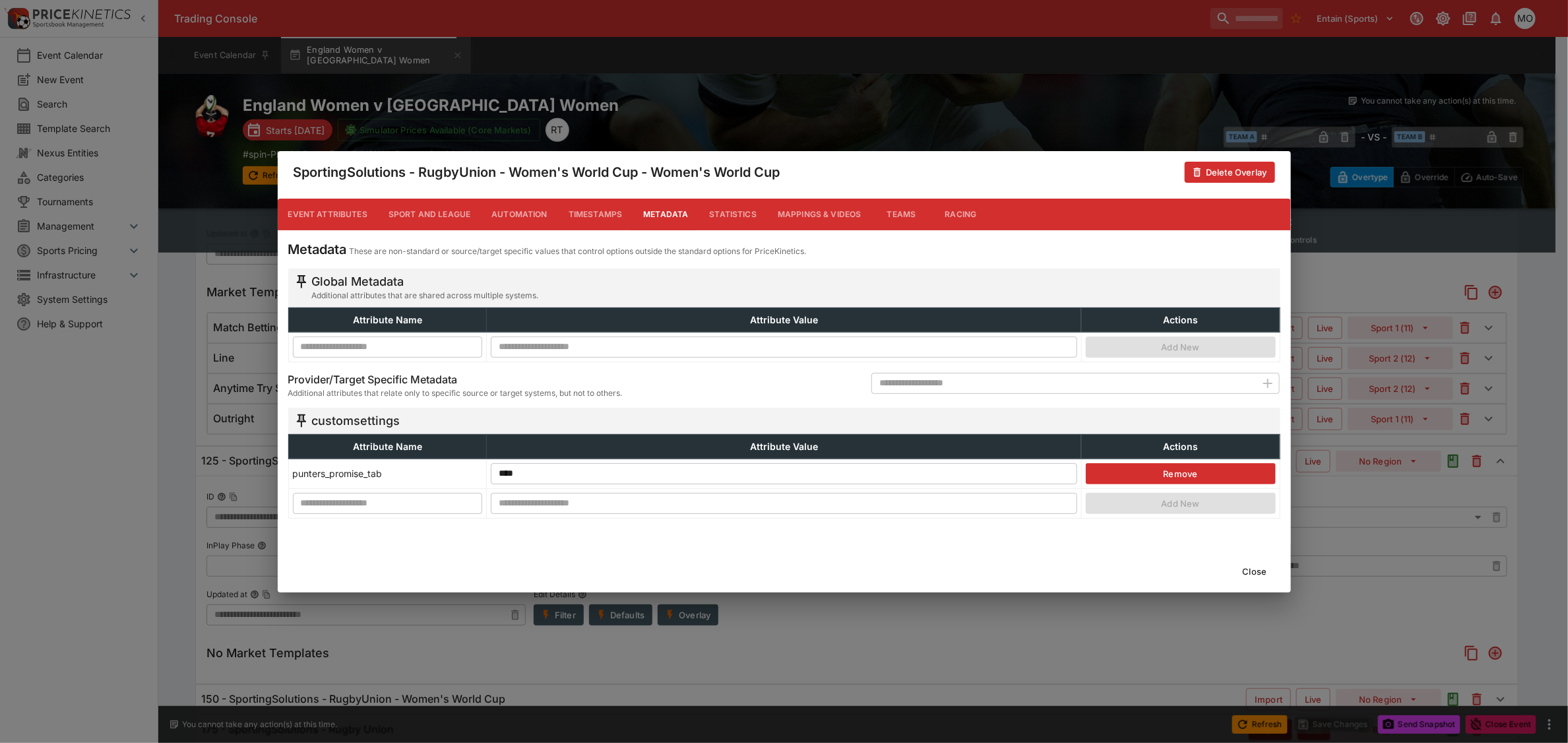
click at [1247, 575] on button "Close" at bounding box center [1255, 572] width 40 height 21
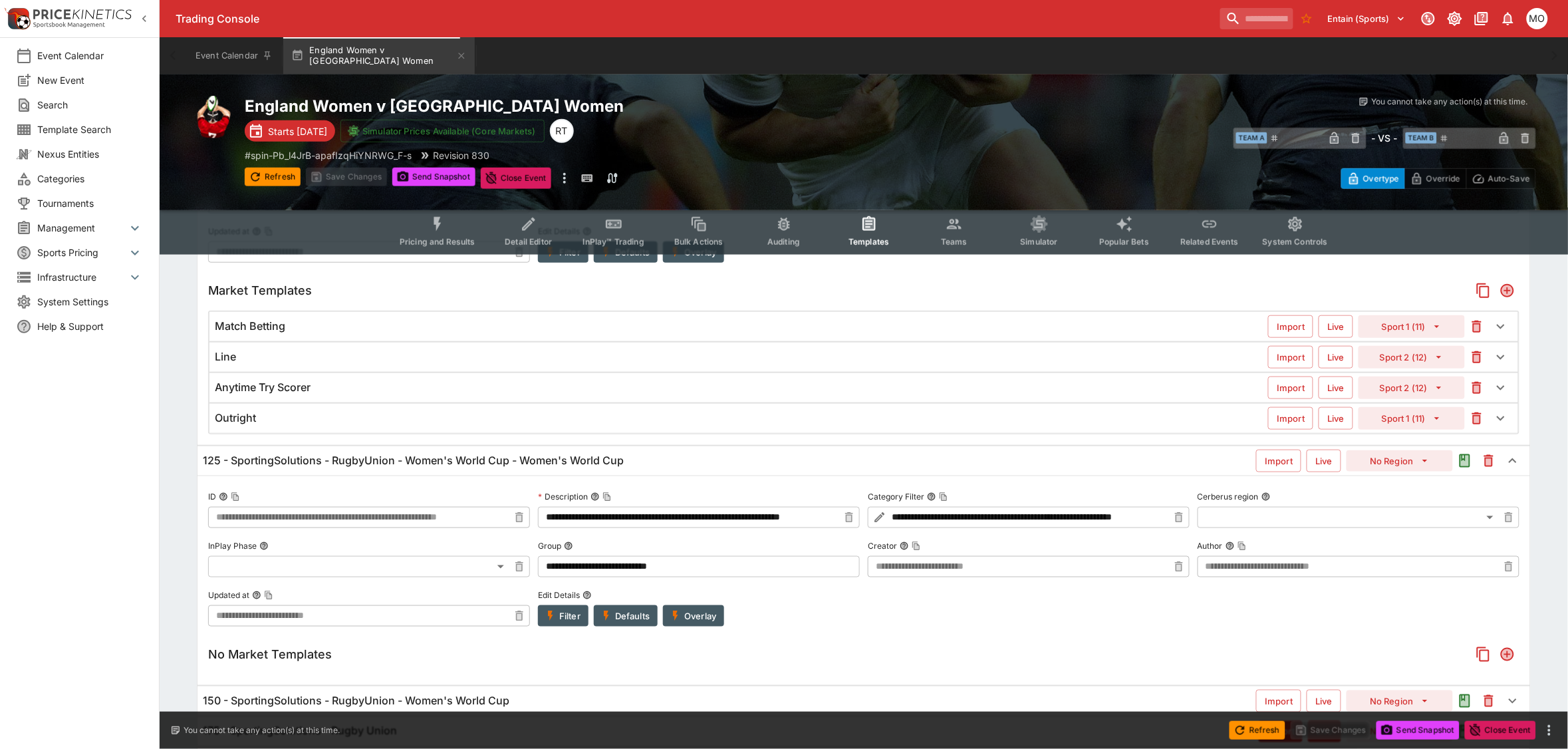
scroll to position [0, 0]
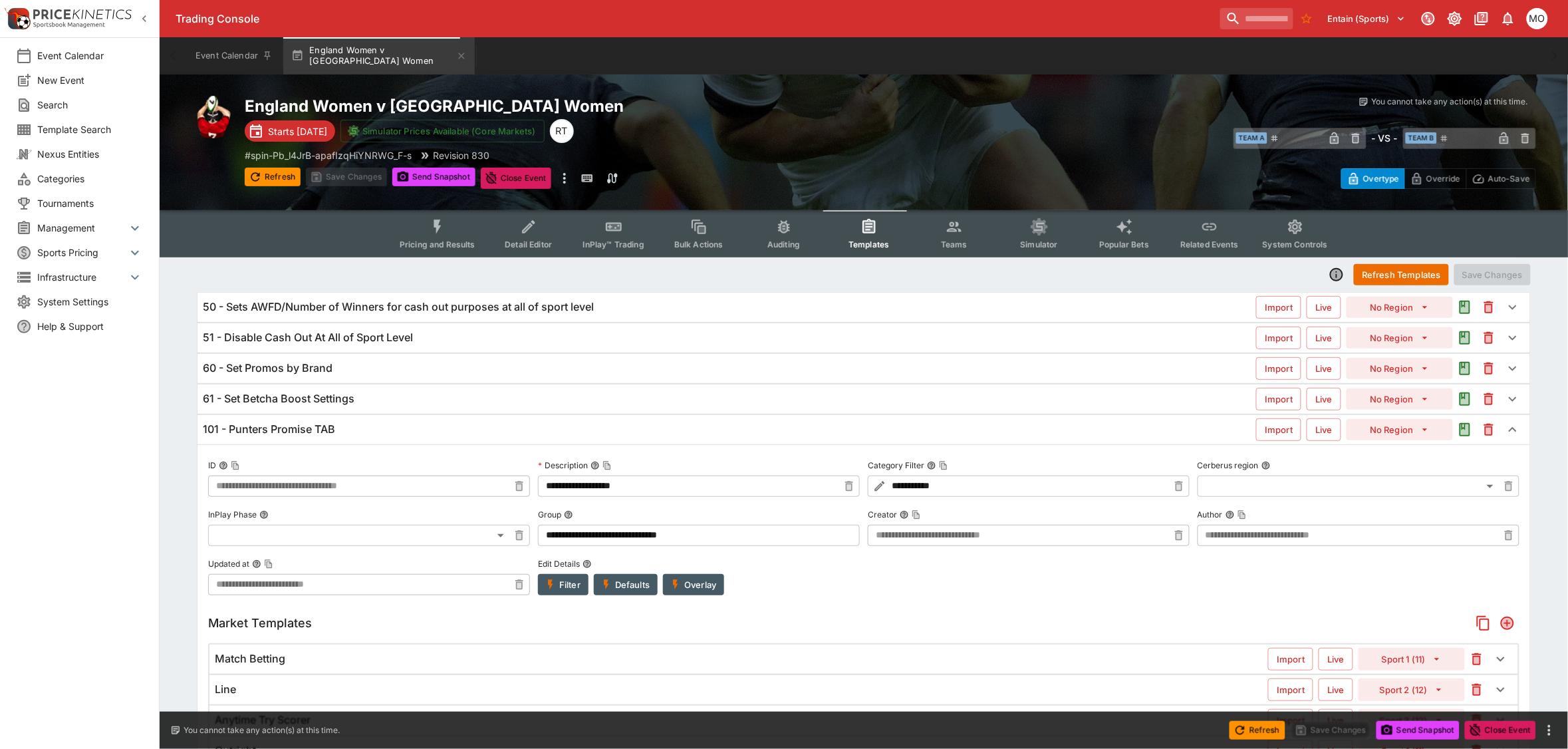
click at [1390, 279] on button "Refresh Templates" at bounding box center [1402, 275] width 95 height 22
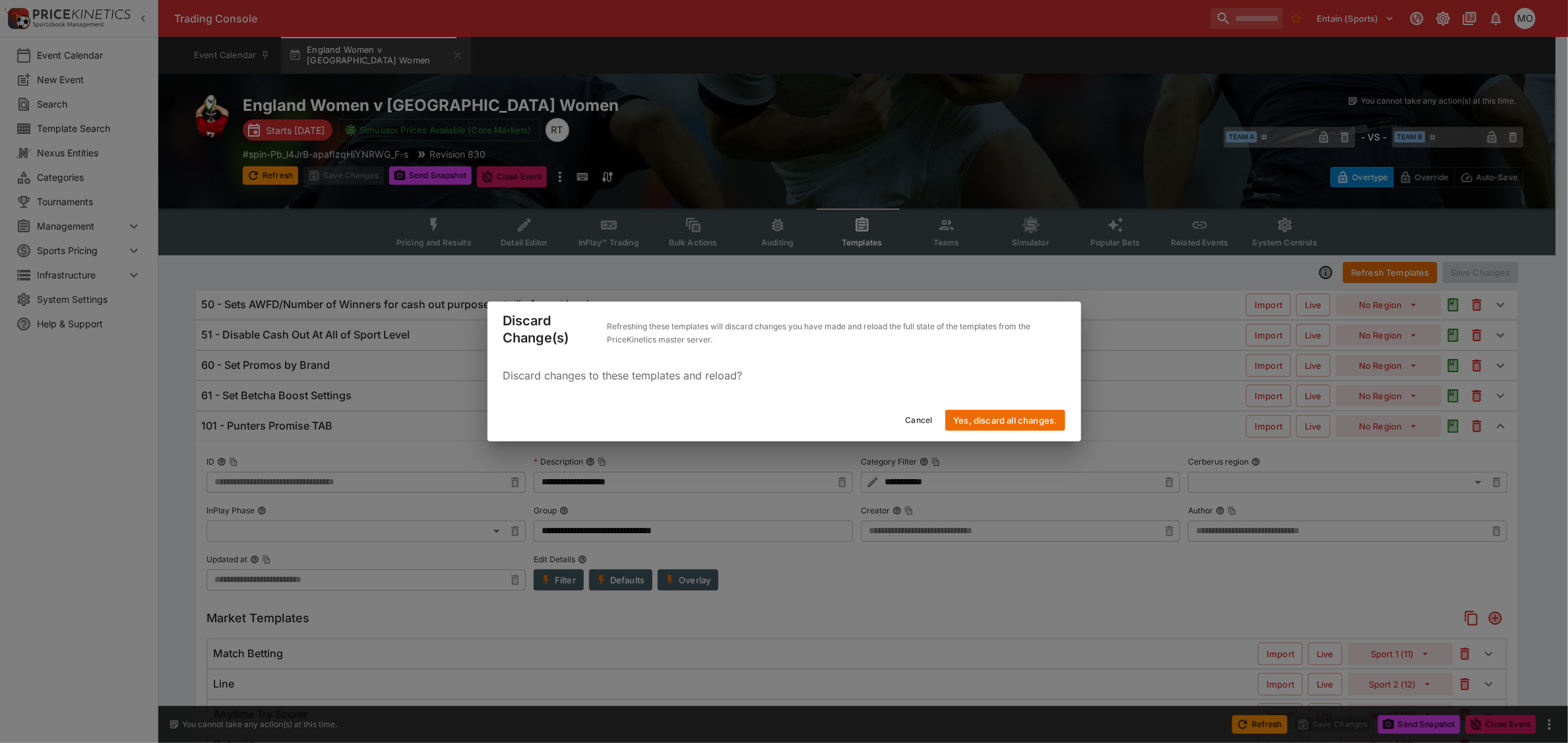
click at [1009, 415] on button "Yes, discard all changes." at bounding box center [1005, 421] width 119 height 21
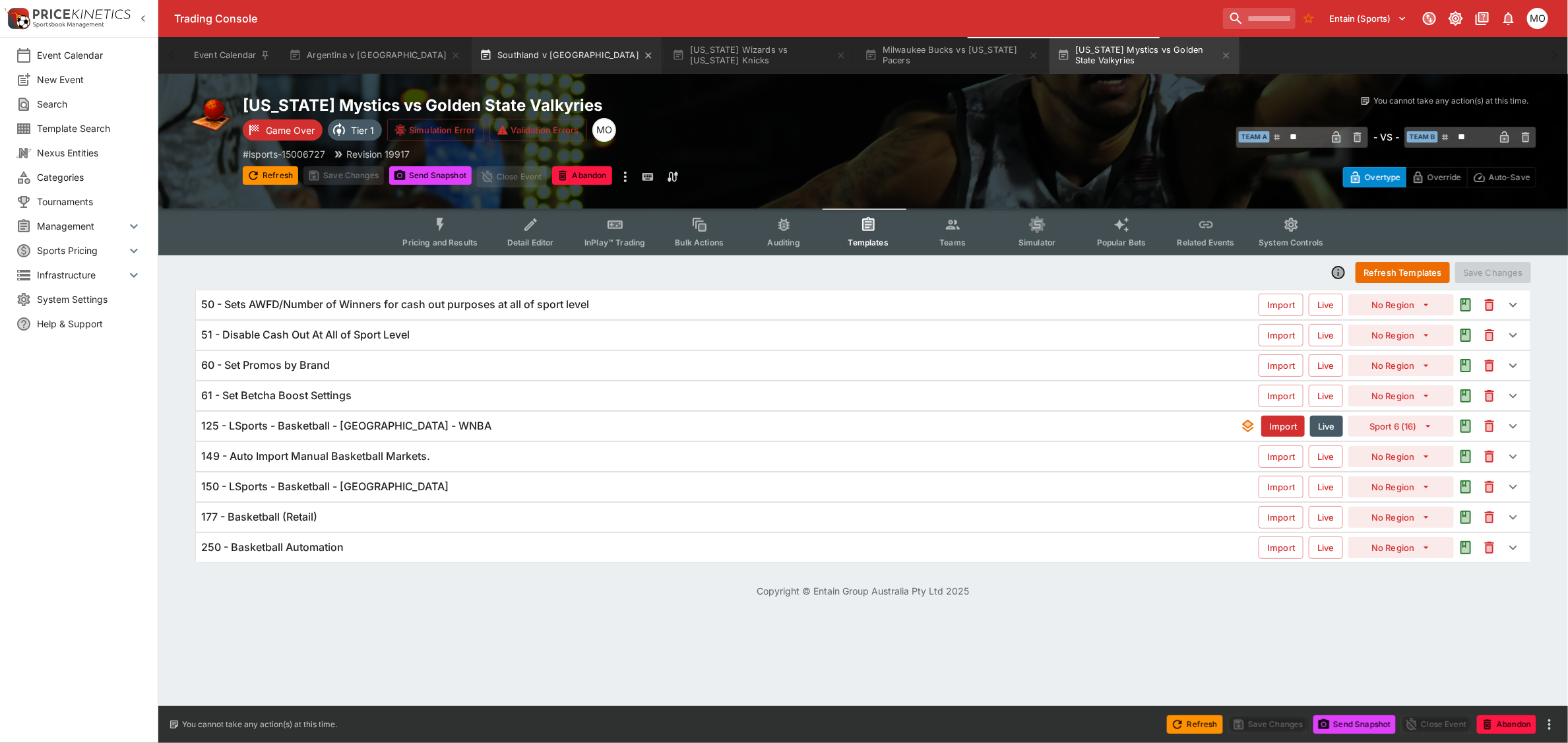
click at [493, 50] on button "Southland v Manawatu" at bounding box center [566, 55] width 190 height 37
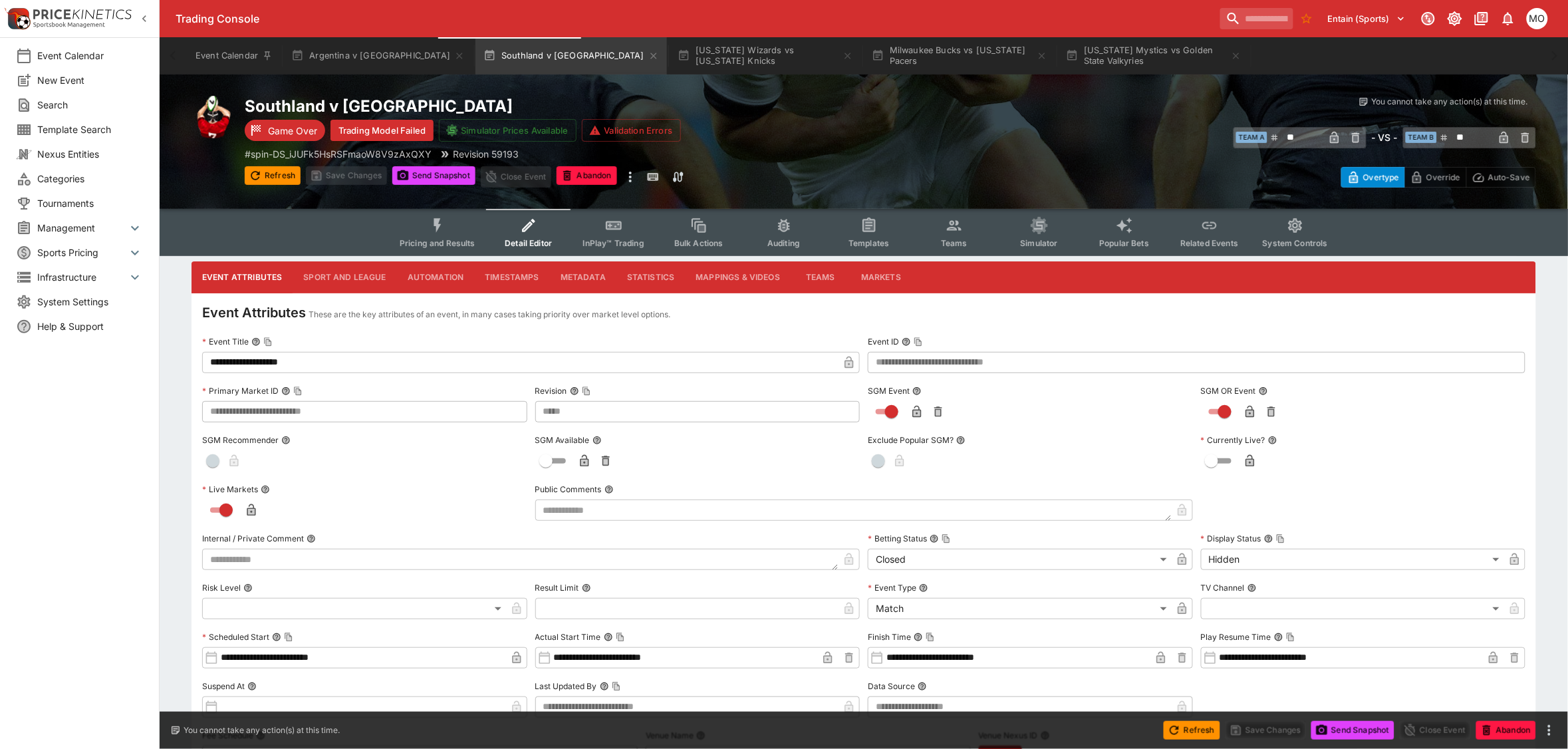
click at [863, 234] on button "Templates" at bounding box center [869, 232] width 85 height 47
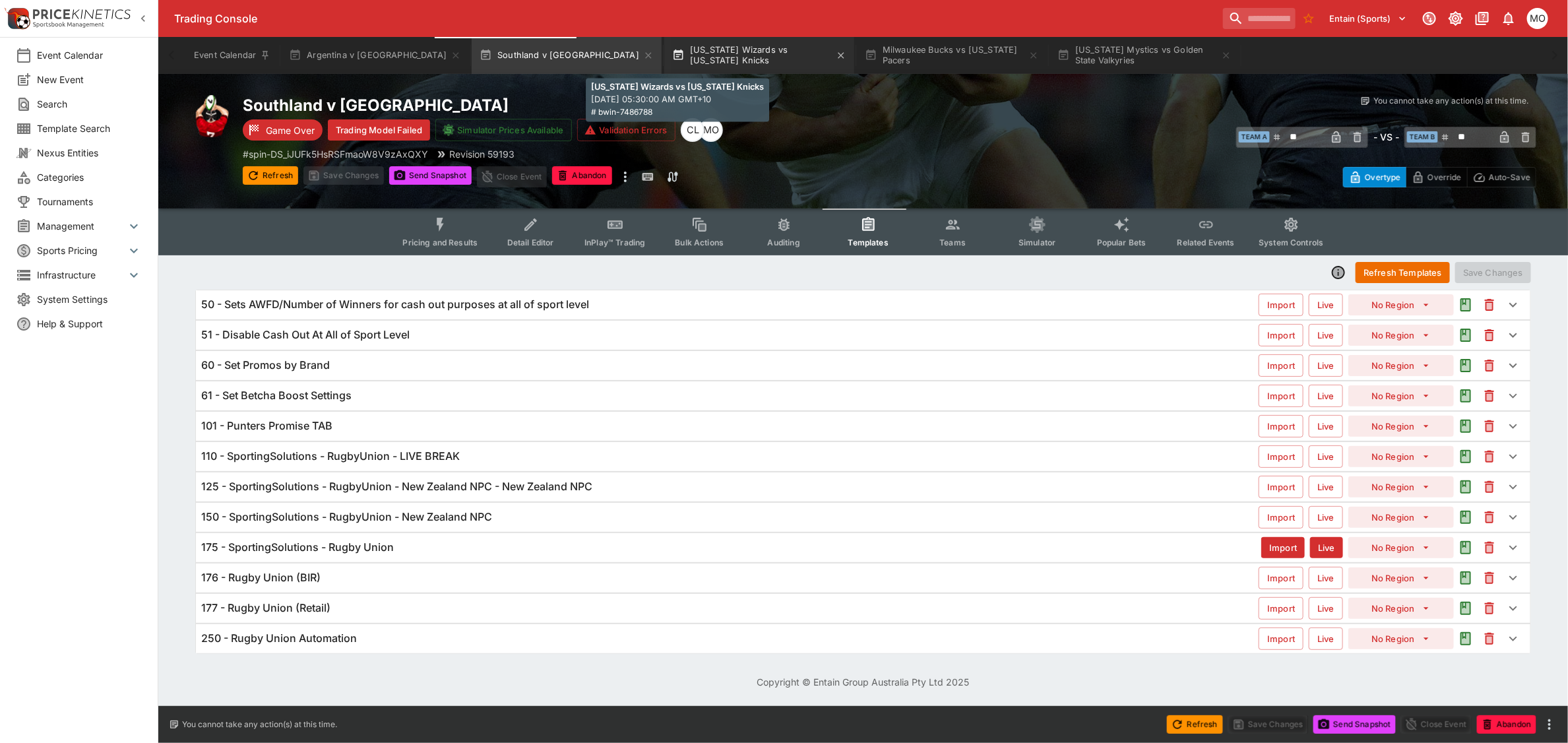
click at [664, 60] on button "[US_STATE] Wizards vs [US_STATE] Knicks" at bounding box center [759, 55] width 190 height 37
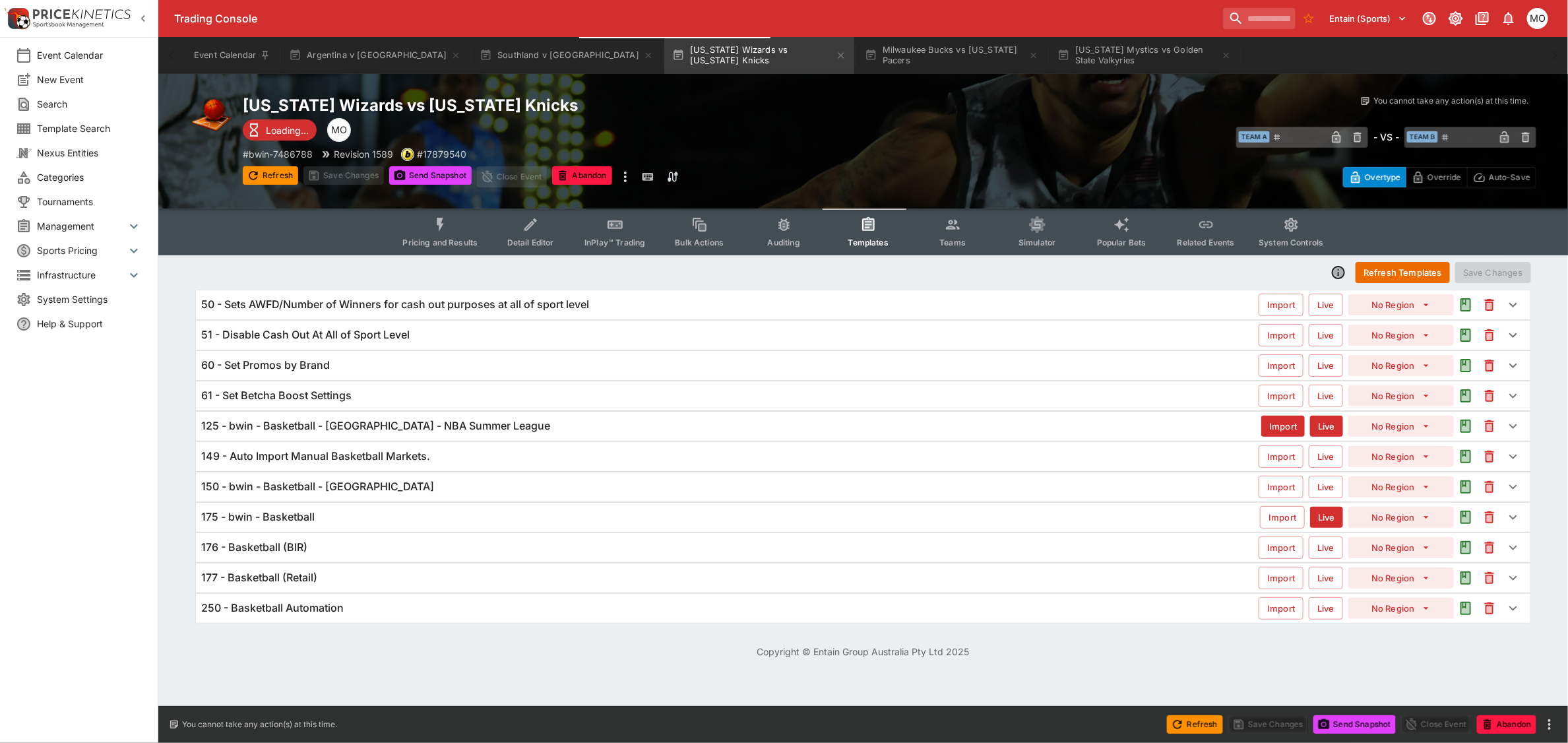
click at [89, 173] on span "Categories" at bounding box center [89, 177] width 105 height 14
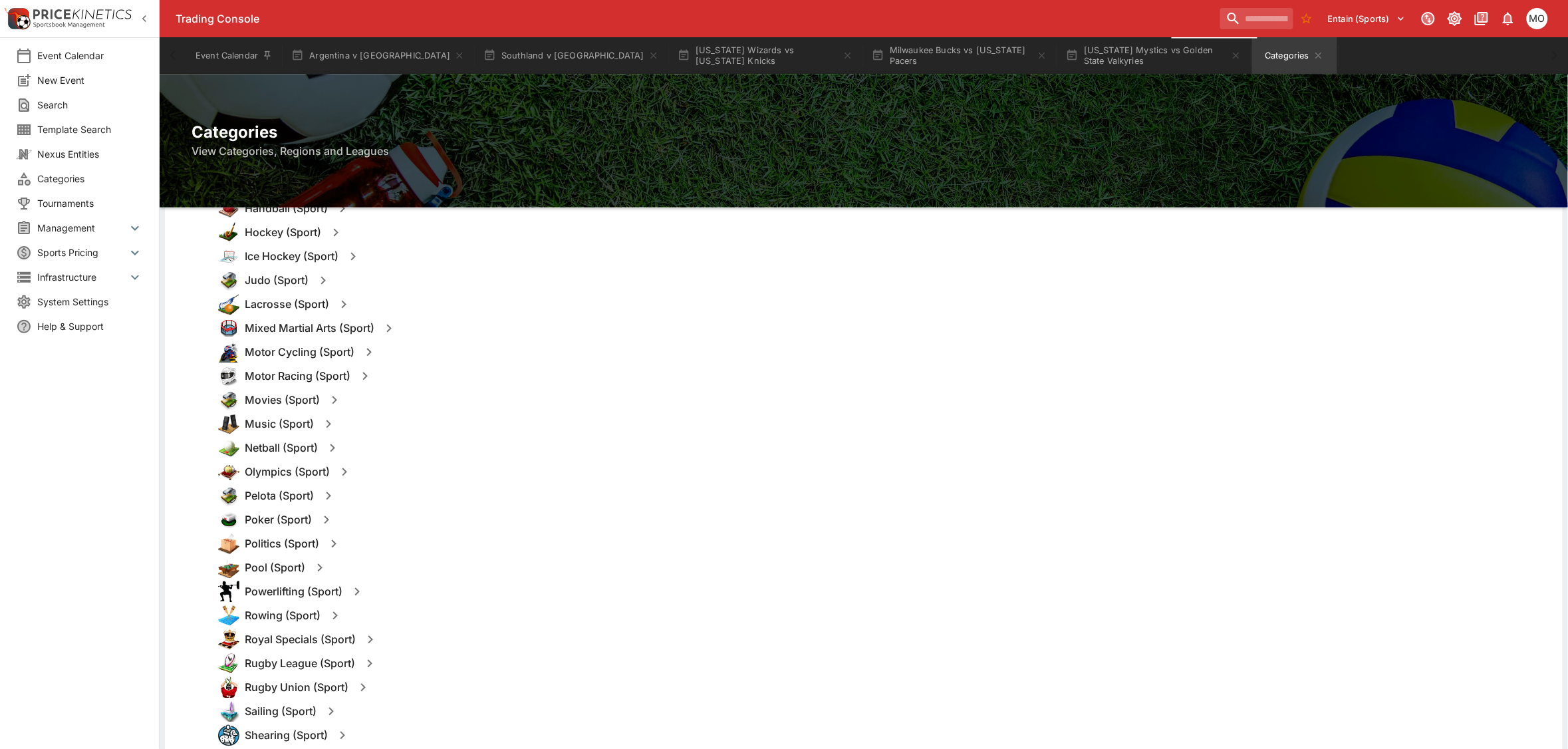
scroll to position [998, 0]
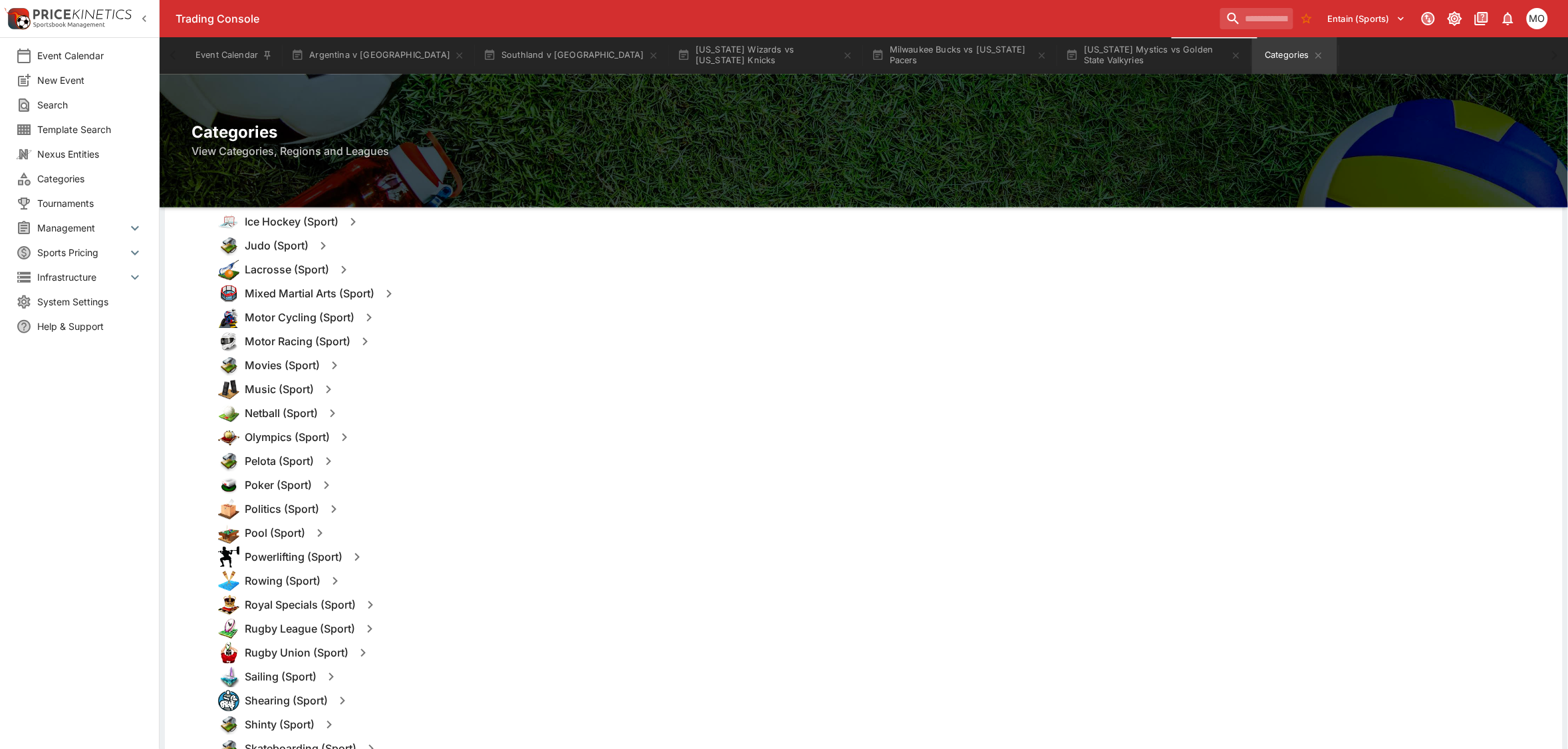
click at [365, 654] on icon "button" at bounding box center [363, 653] width 16 height 16
click at [476, 657] on button "Templates" at bounding box center [492, 654] width 59 height 22
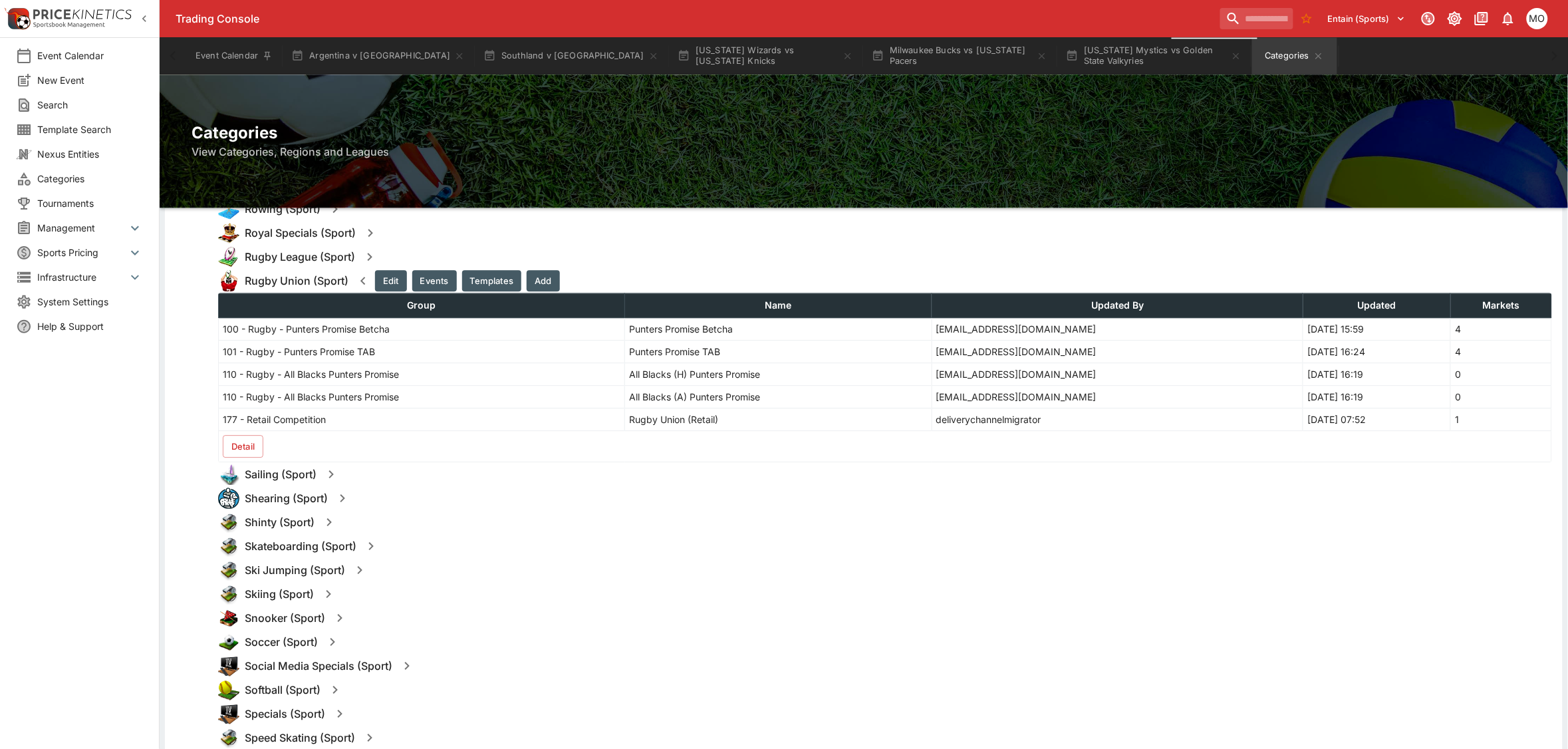
scroll to position [1331, 0]
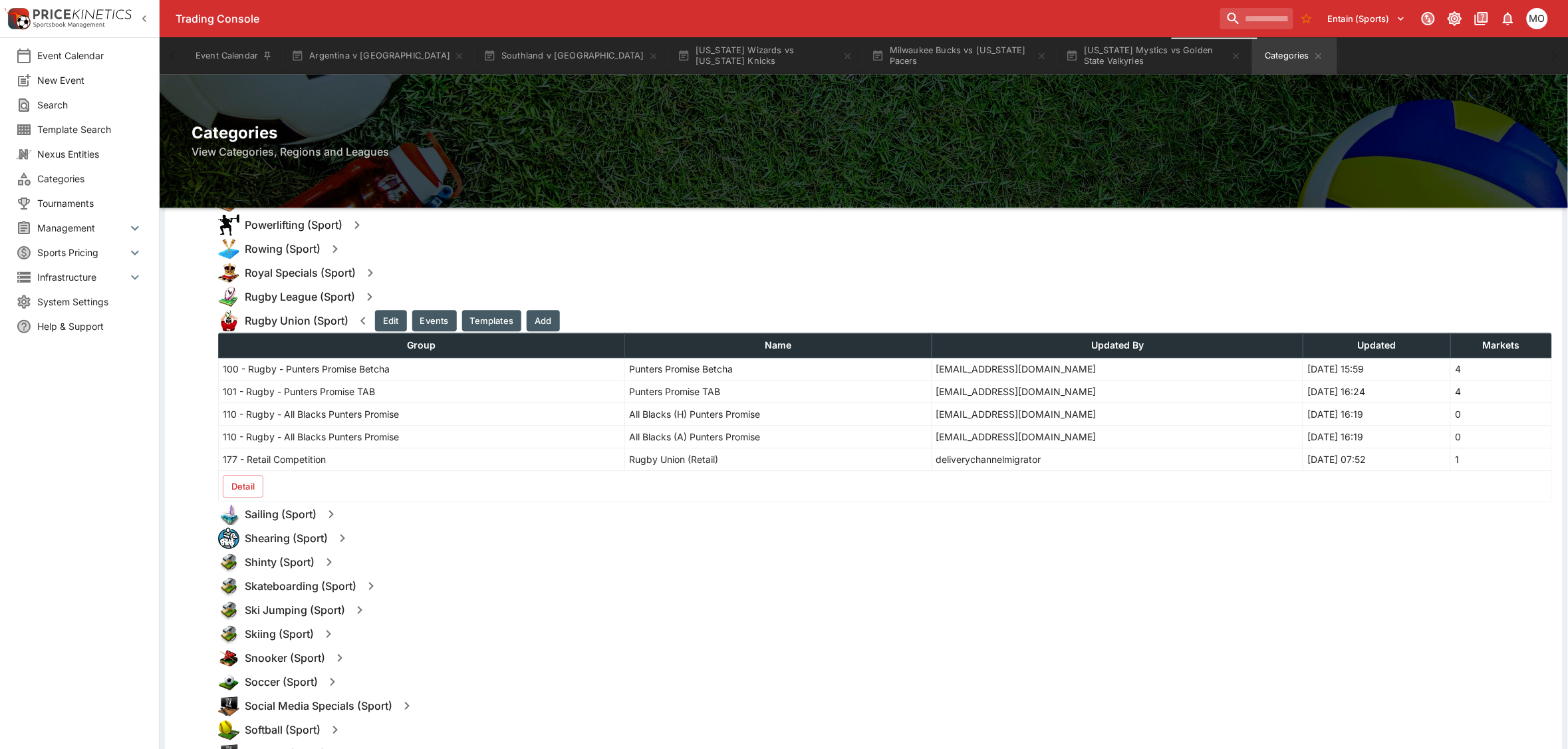
click at [250, 488] on button "Detail" at bounding box center [243, 486] width 41 height 22
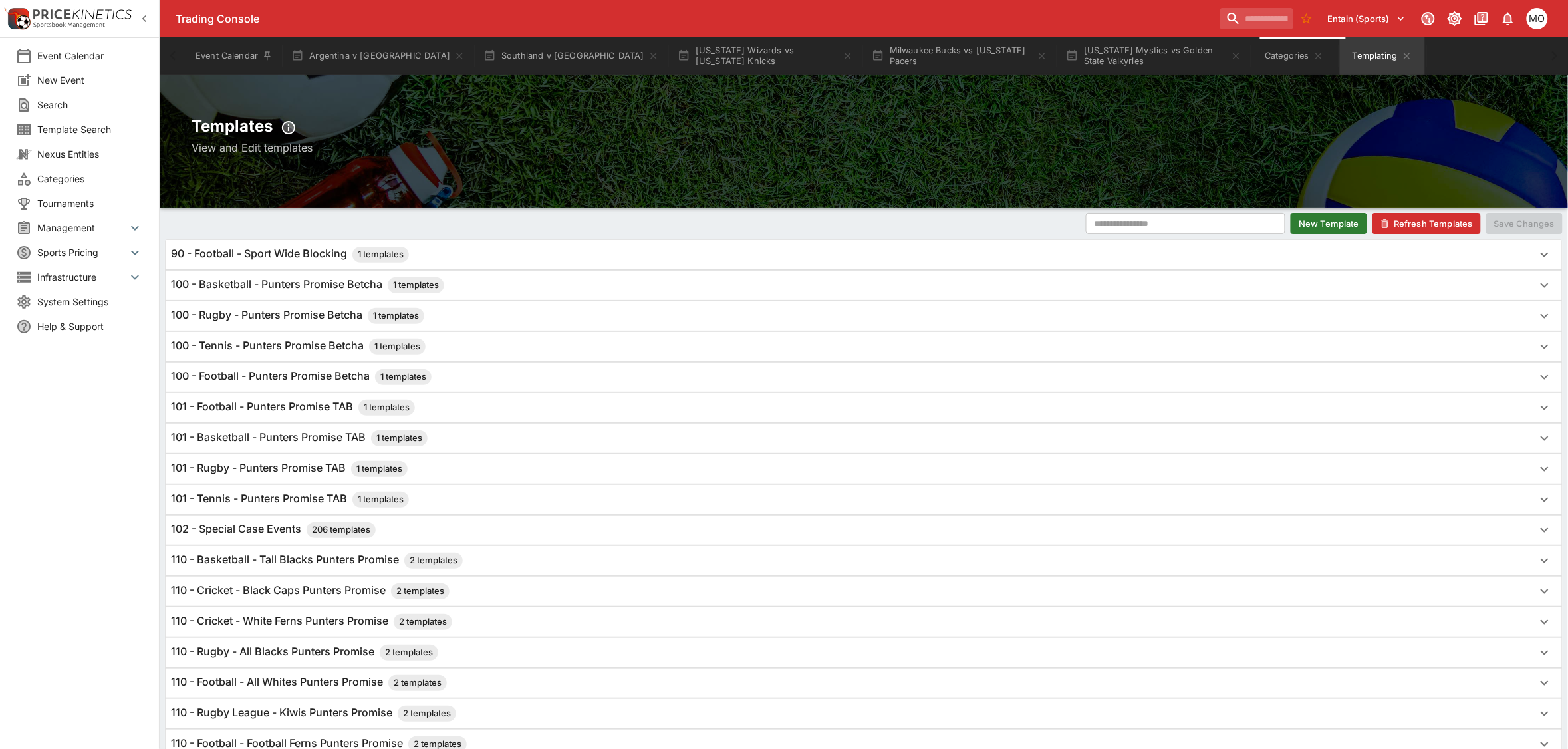
click at [281, 470] on h6 "101 - Rugby - Punters Promise TAB 1 templates" at bounding box center [289, 469] width 237 height 16
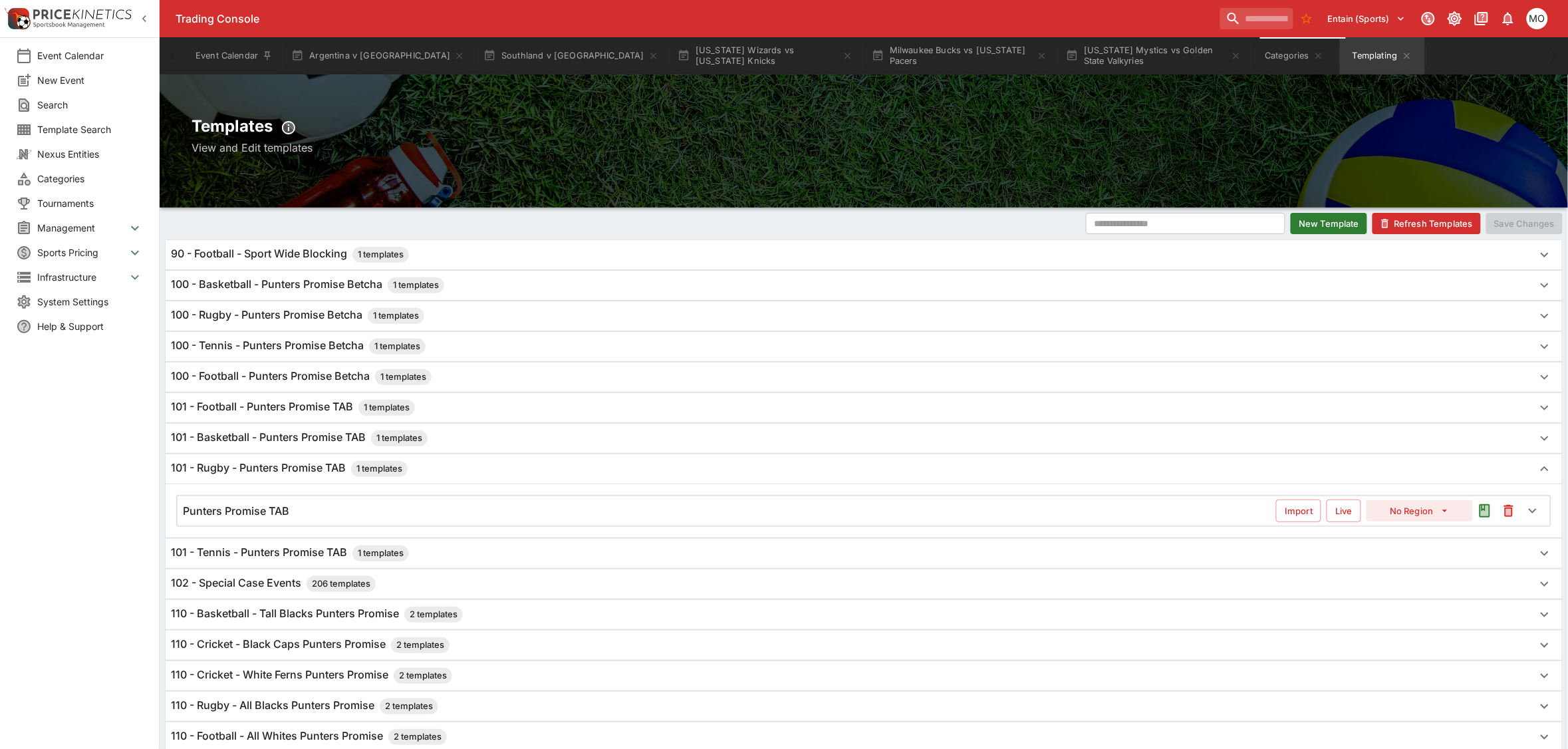
click at [278, 509] on h6 "Punters Promise TAB" at bounding box center [236, 511] width 106 height 14
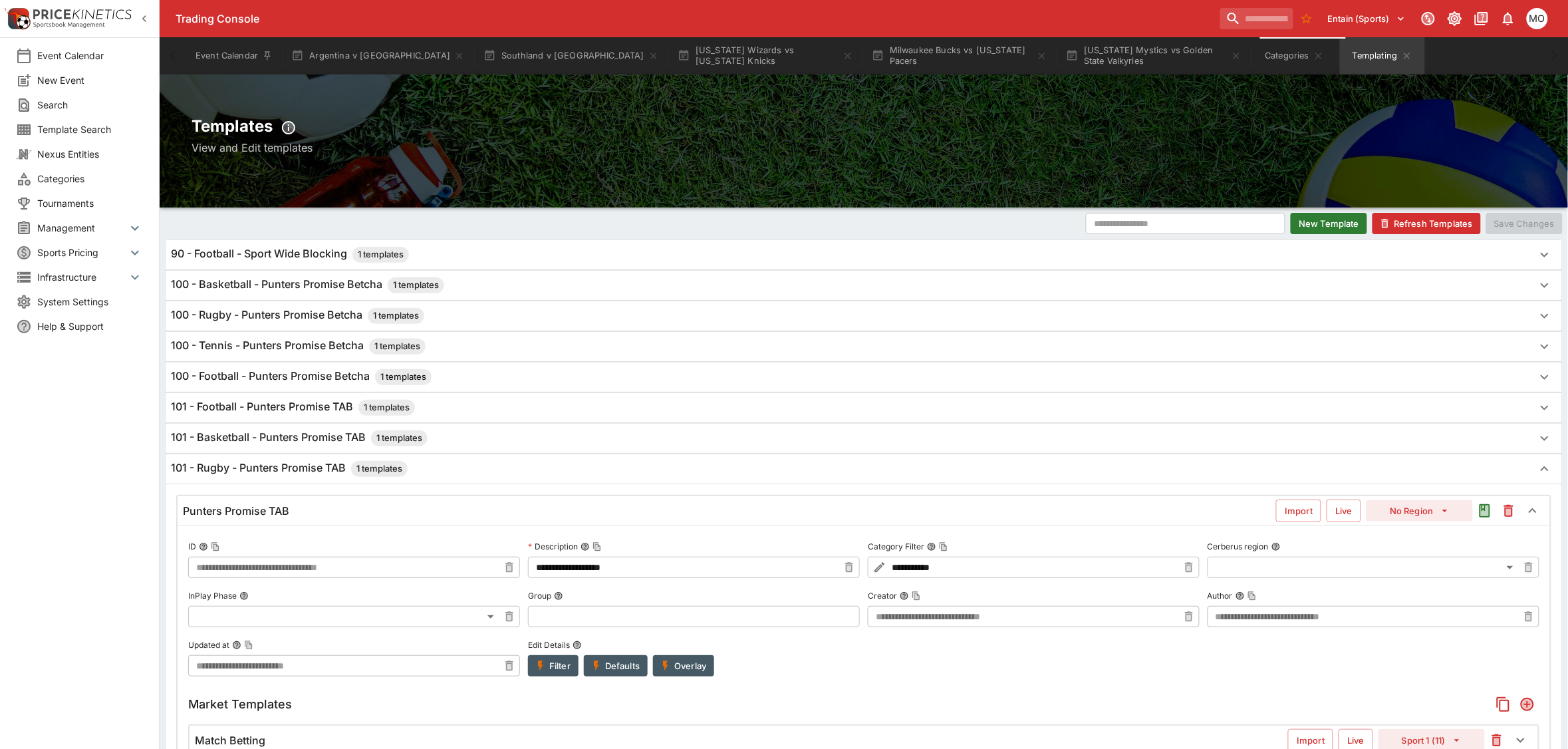
type input "**********"
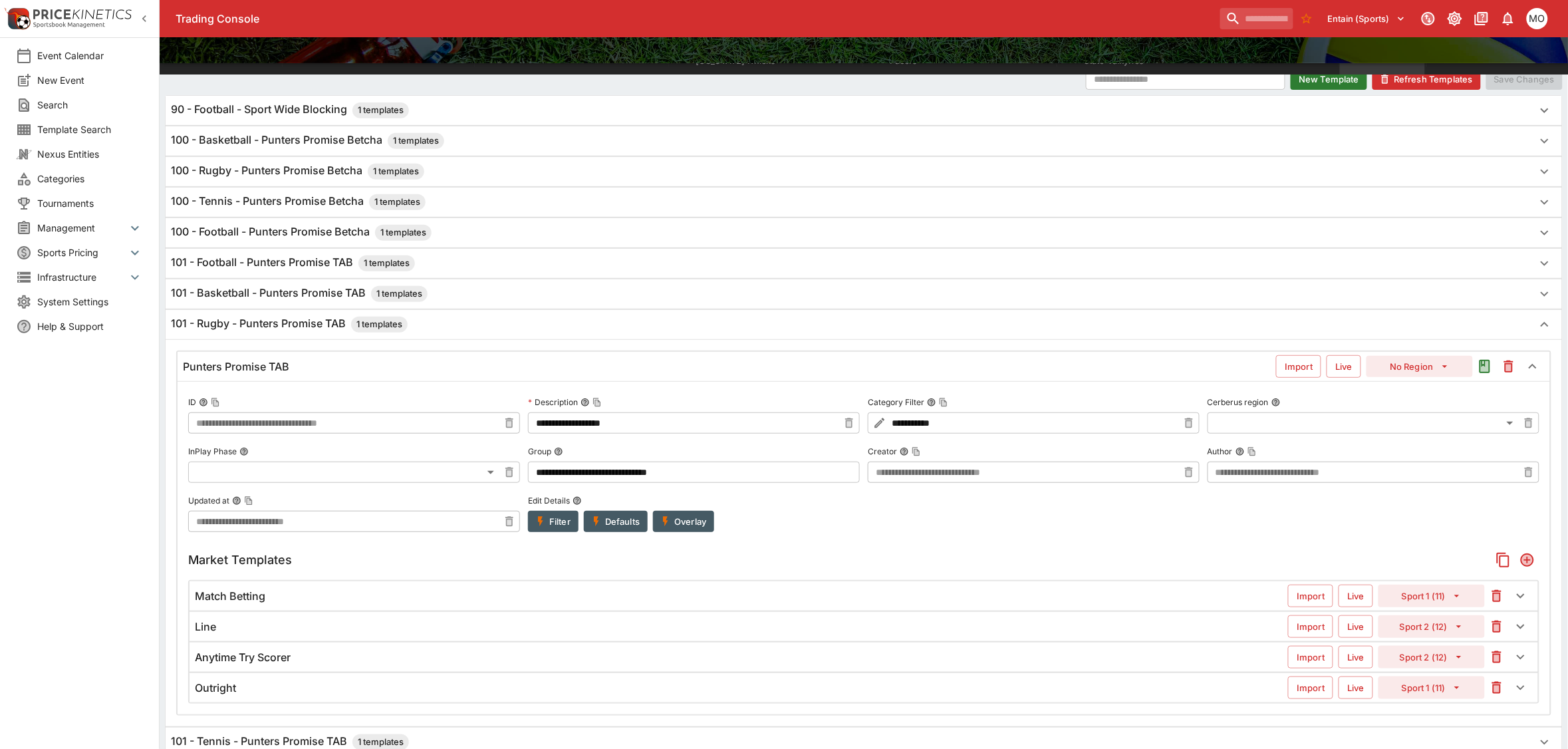
scroll to position [166, 0]
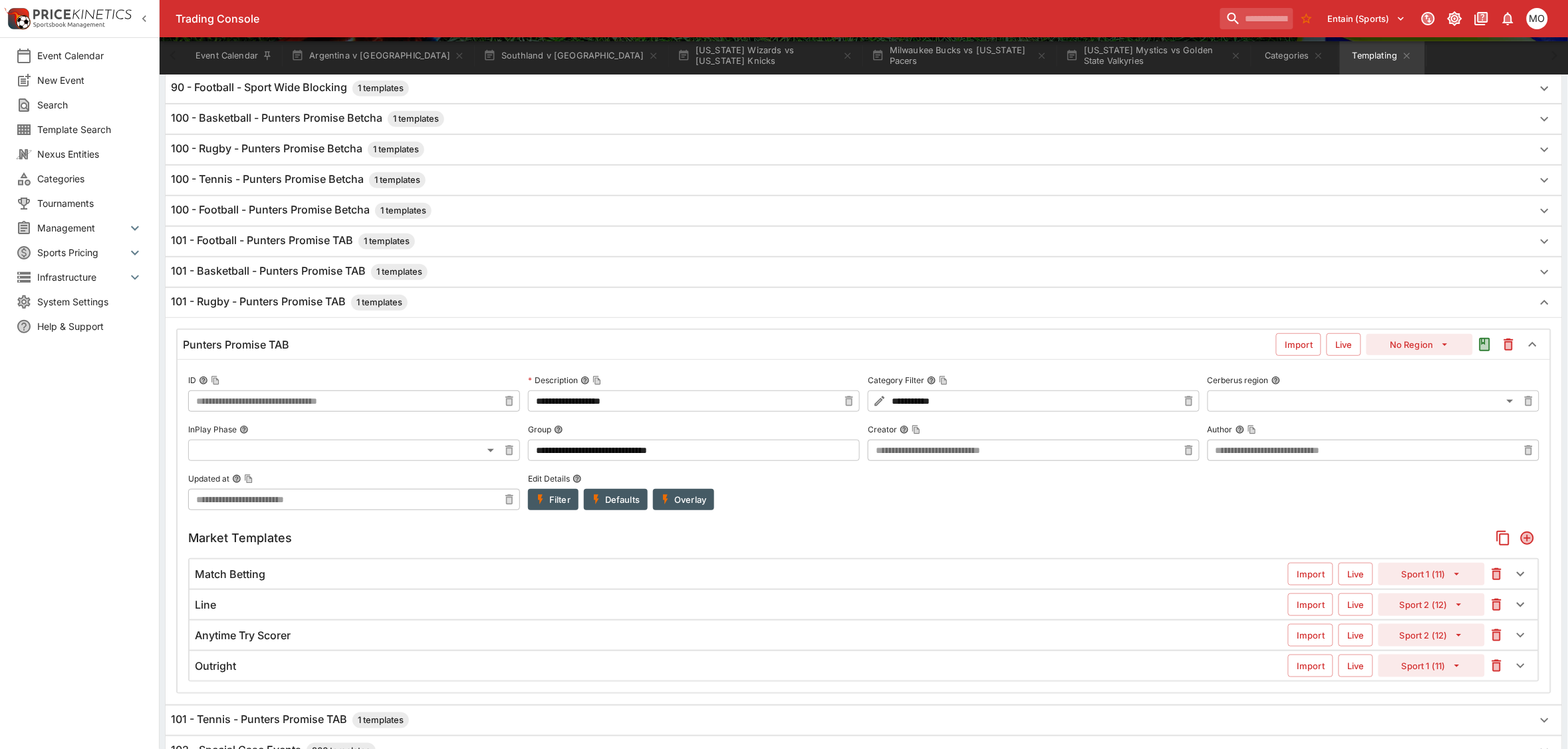
click at [562, 503] on button "Filter" at bounding box center [553, 500] width 51 height 22
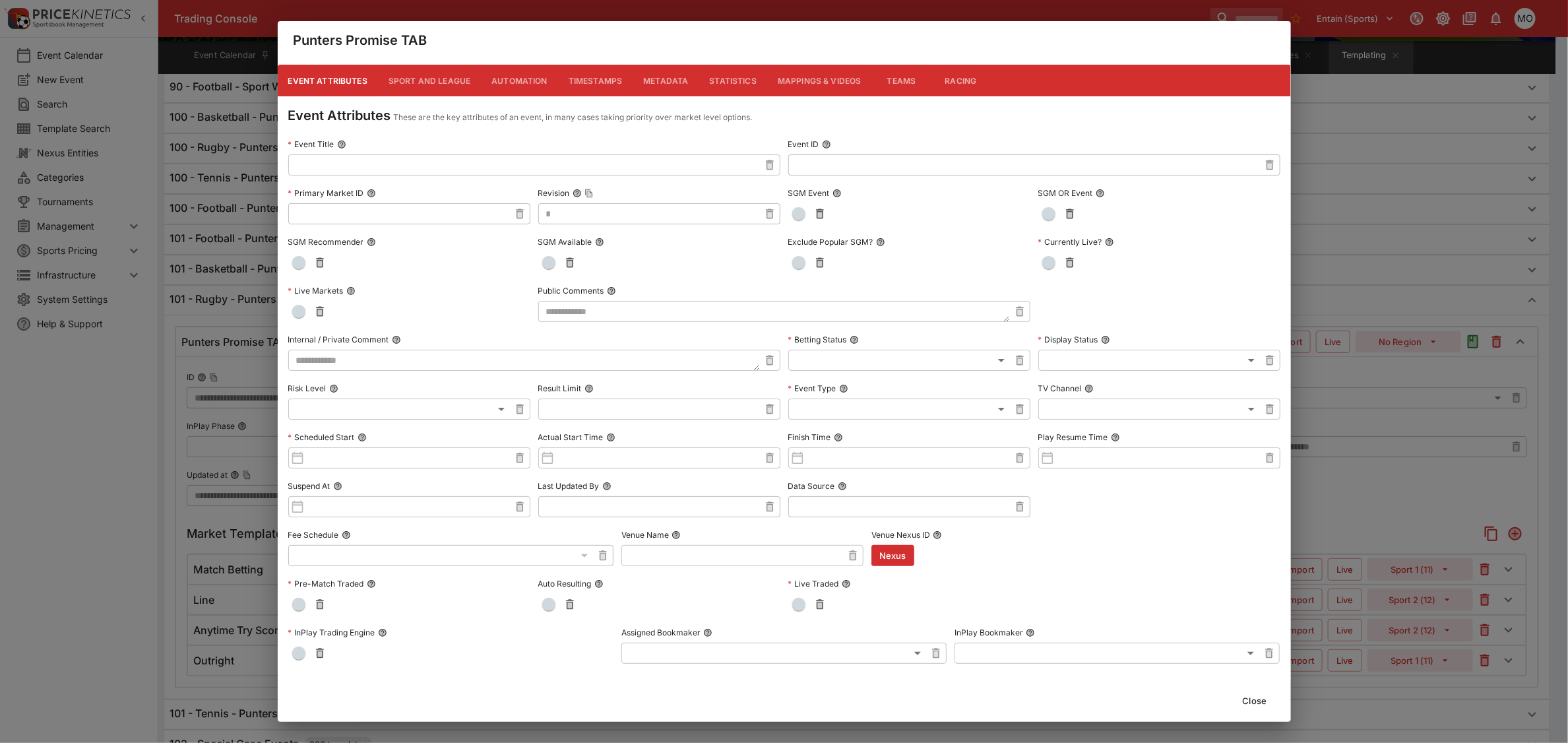
click at [662, 81] on button "Metadata" at bounding box center [666, 80] width 66 height 31
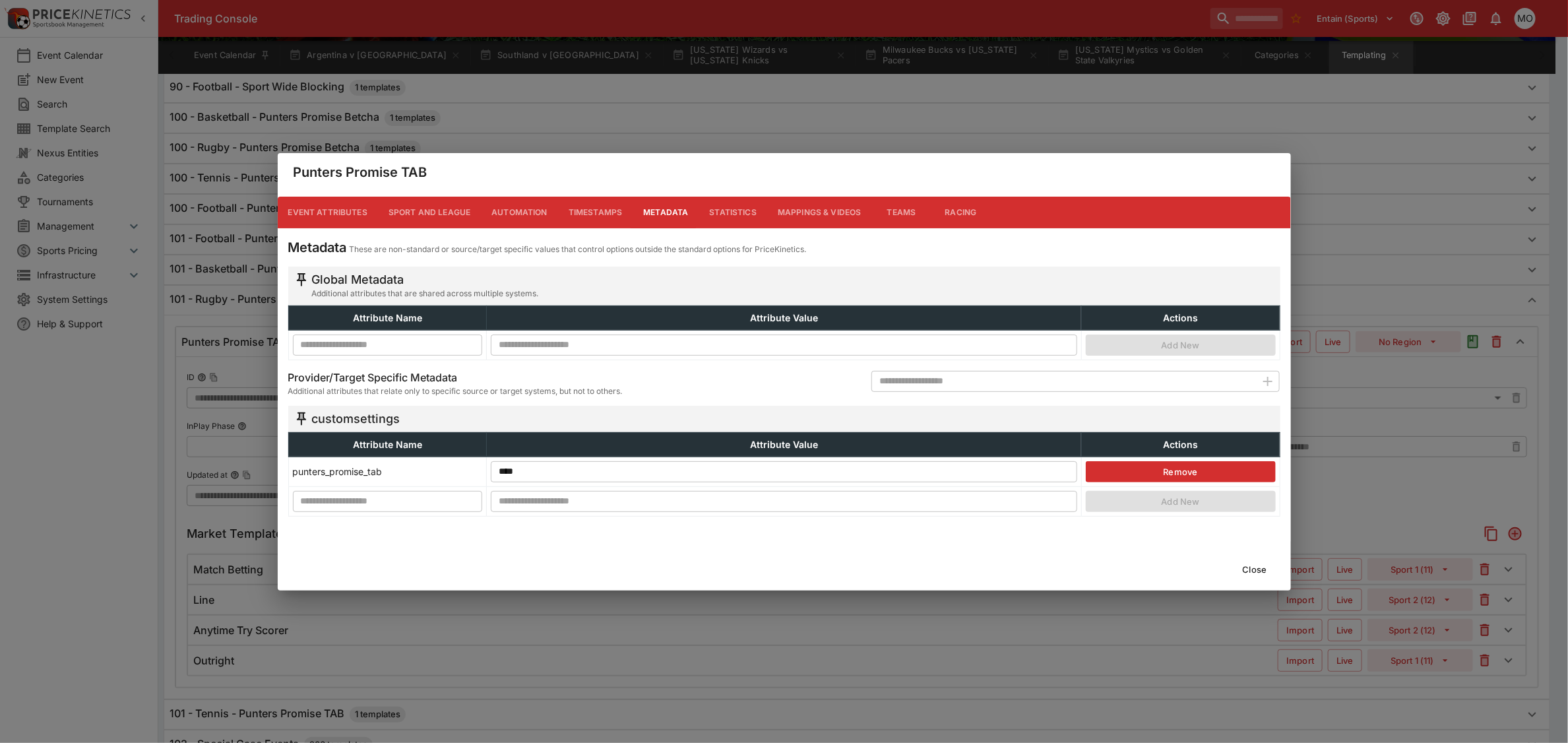
click at [1249, 569] on button "Close" at bounding box center [1255, 570] width 40 height 21
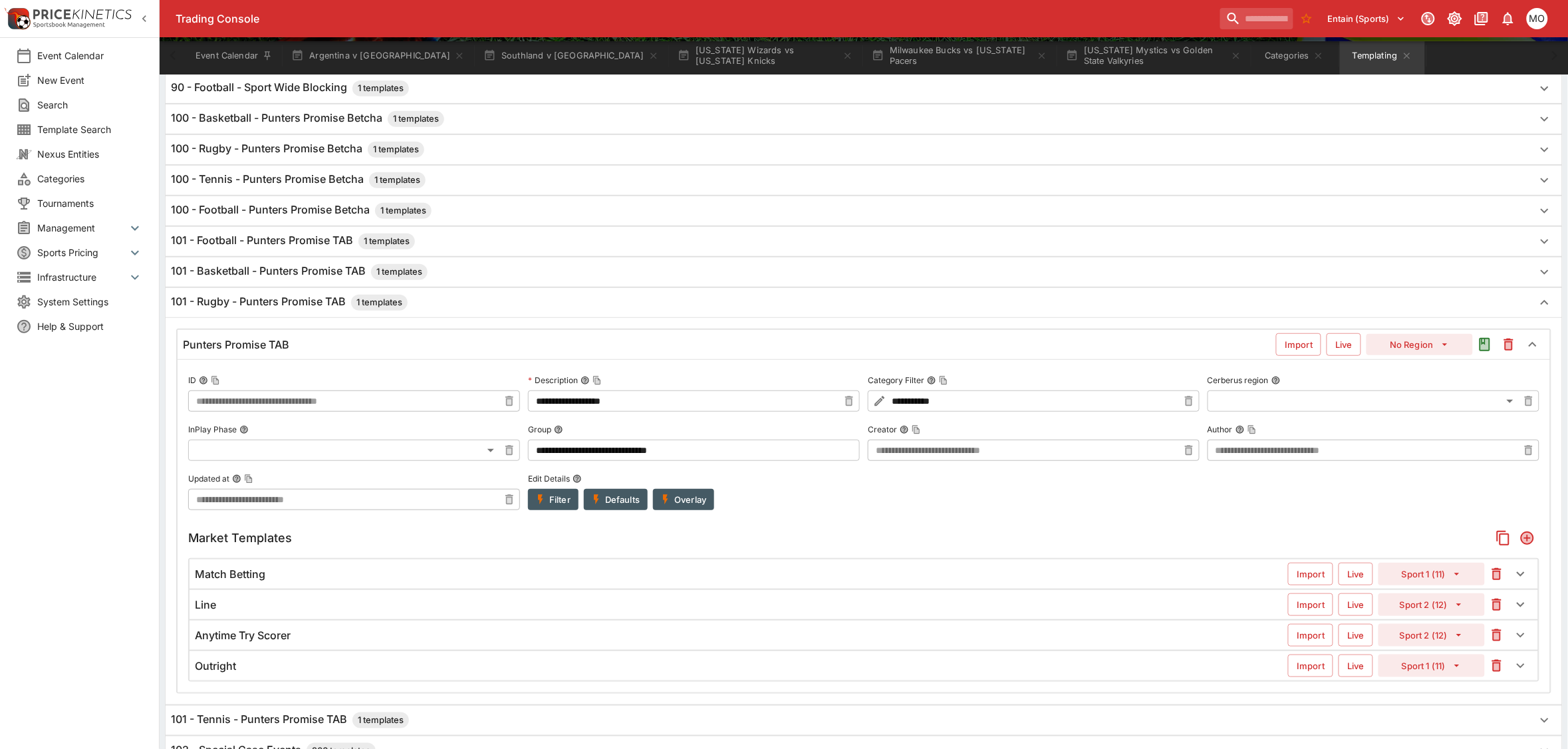
scroll to position [0, 0]
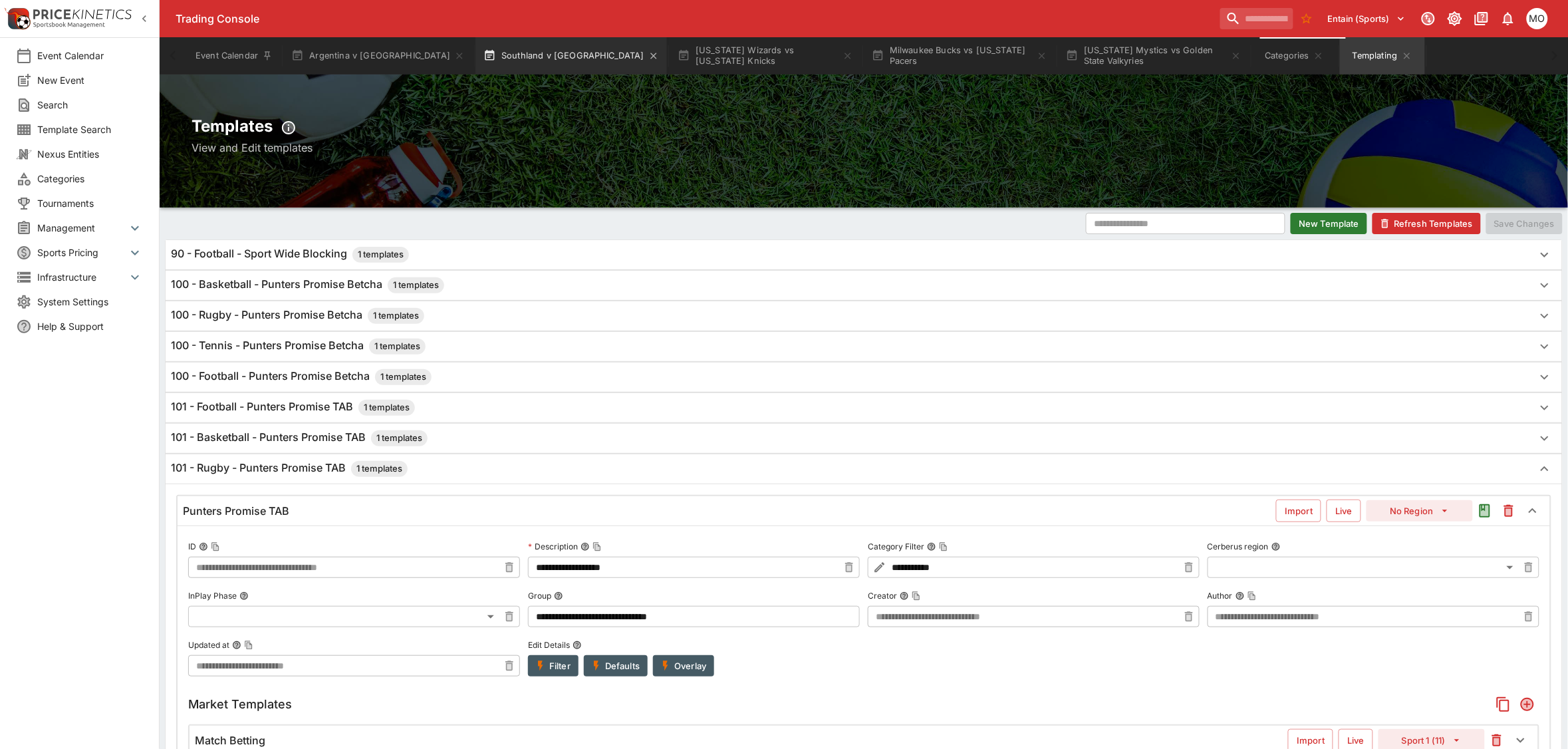
click at [503, 56] on button "Southland v Manawatu" at bounding box center [571, 55] width 192 height 37
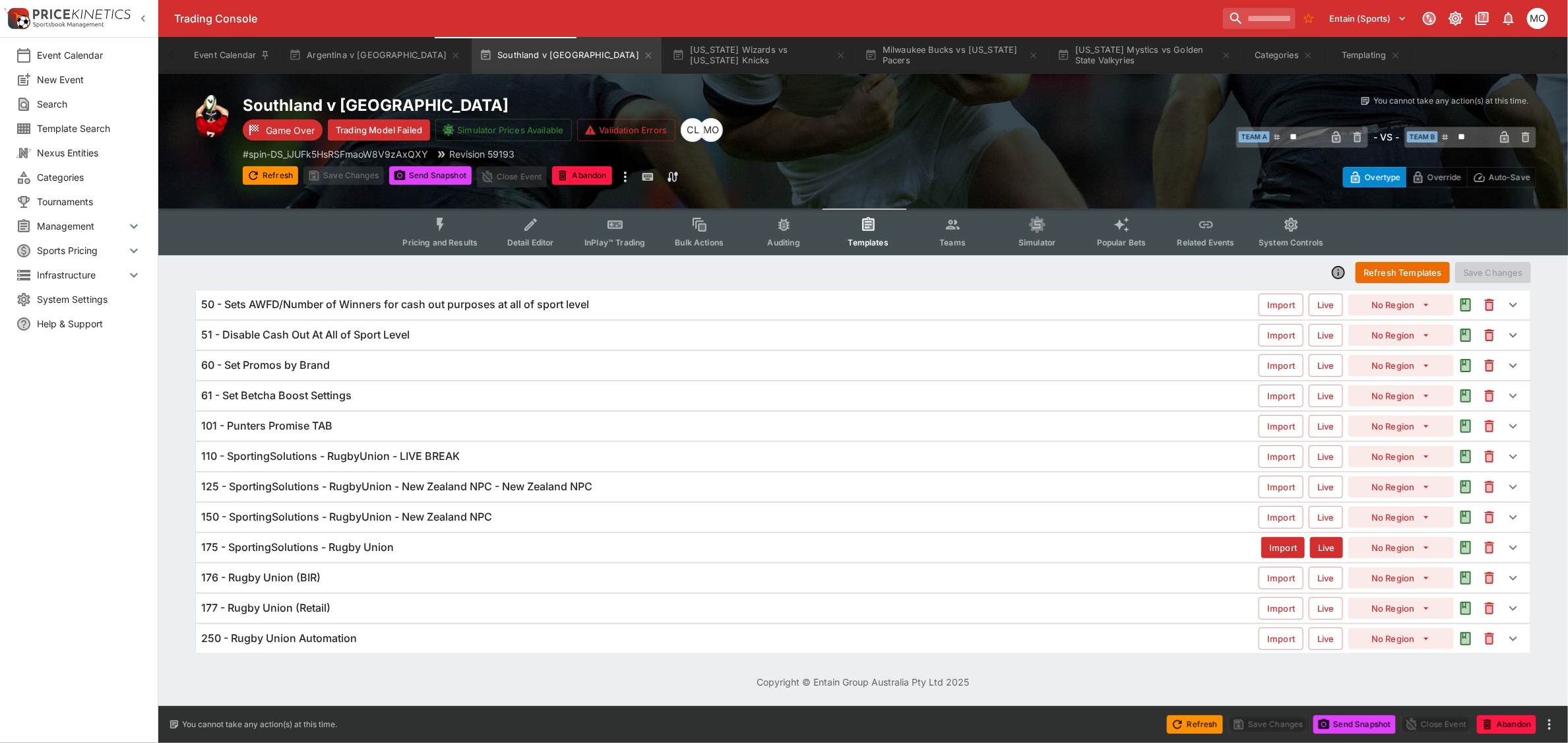
click at [476, 477] on div "125 - SportingSolutions - RugbyUnion - New Zealand NPC - New Zealand NPC Import…" at bounding box center [863, 487] width 1334 height 29
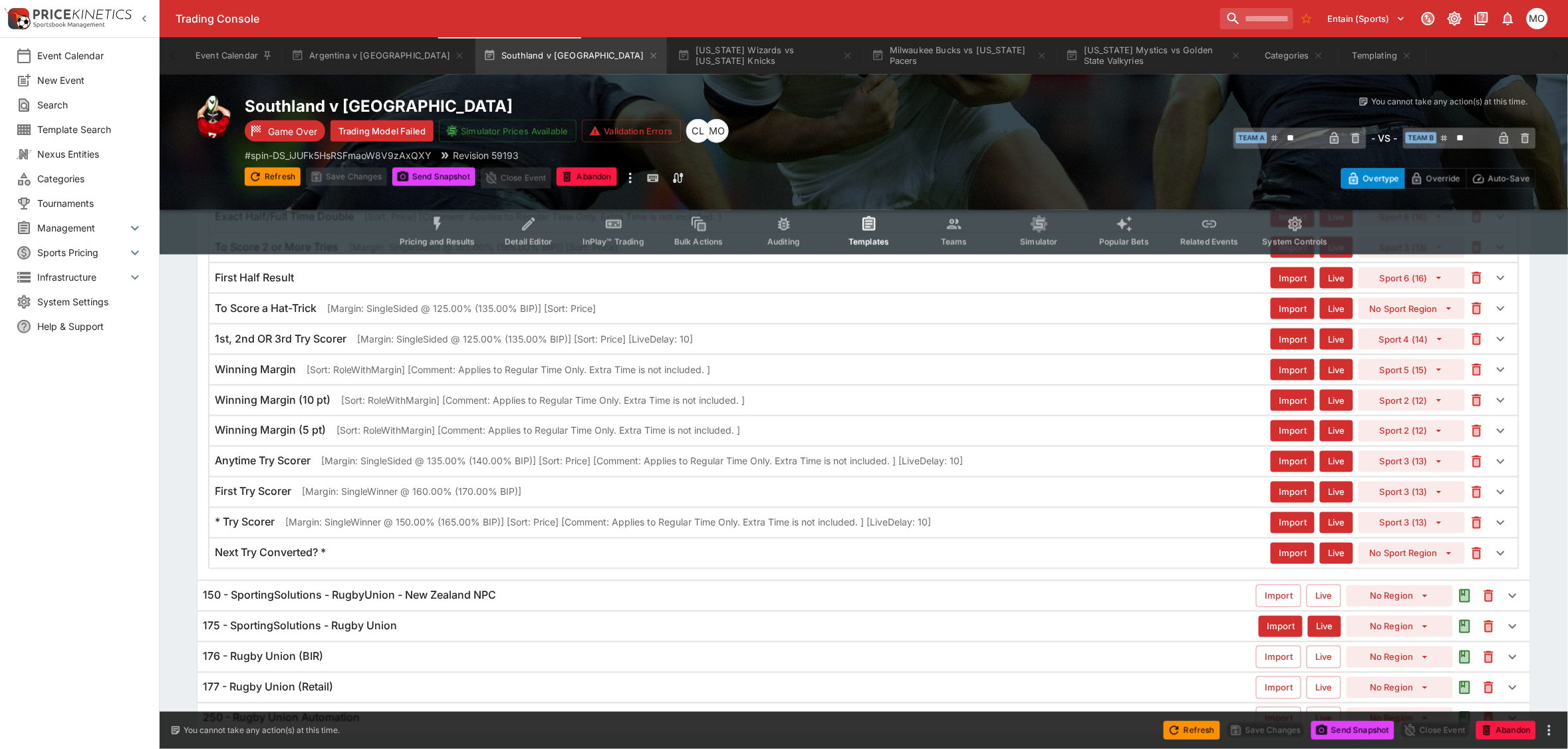
scroll to position [660, 0]
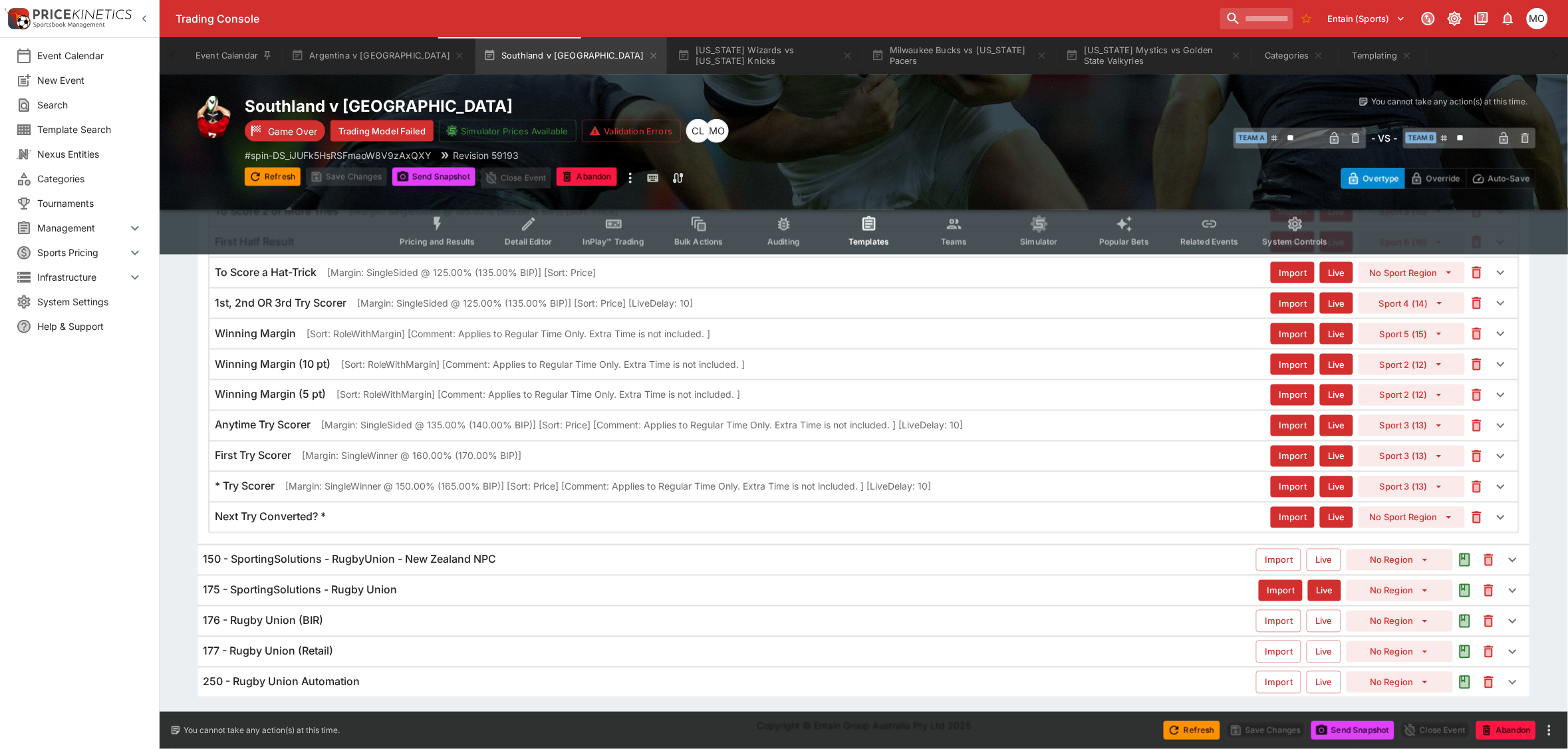
click at [467, 553] on h6 "150 - SportingSolutions - RugbyUnion - New Zealand NPC" at bounding box center [349, 560] width 293 height 14
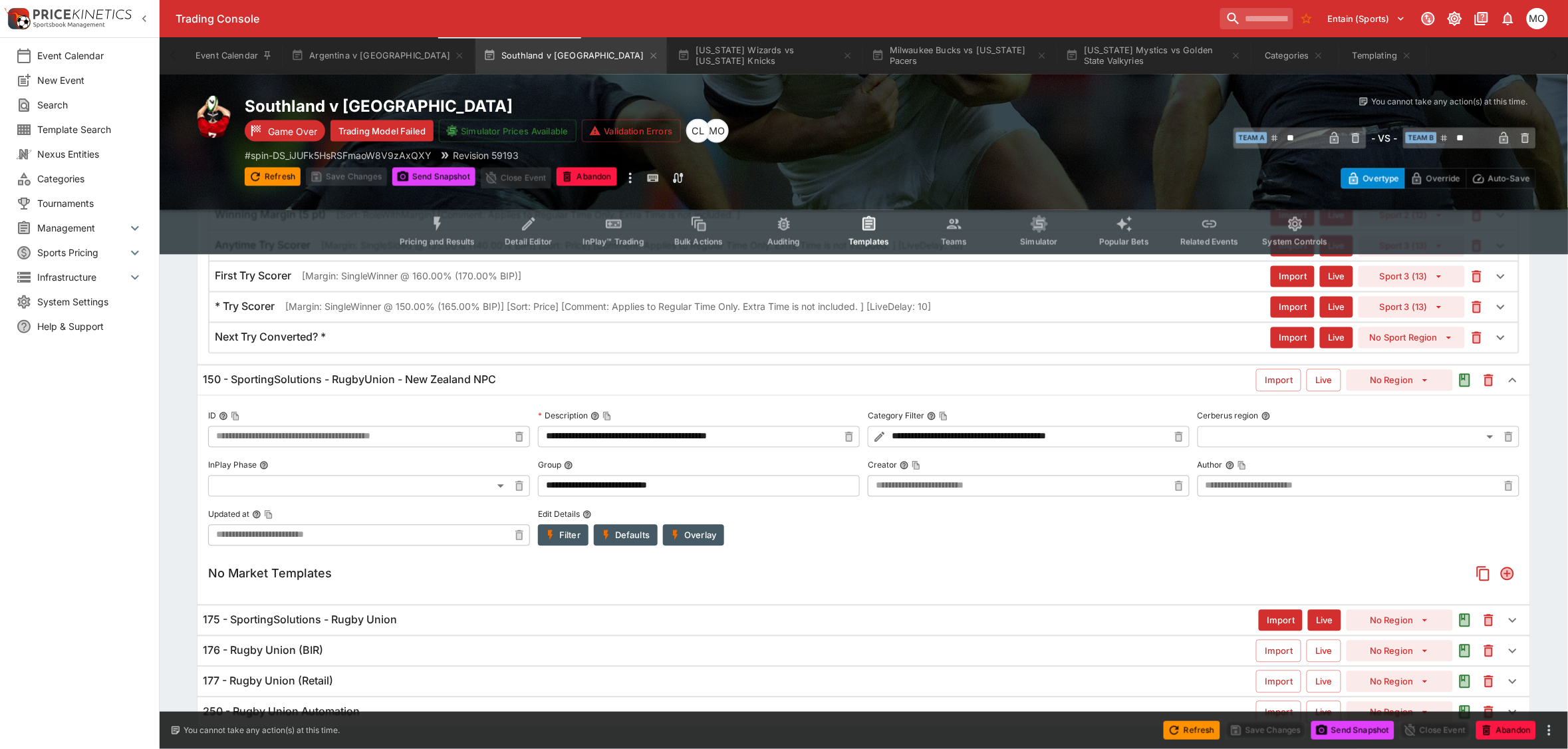
scroll to position [870, 0]
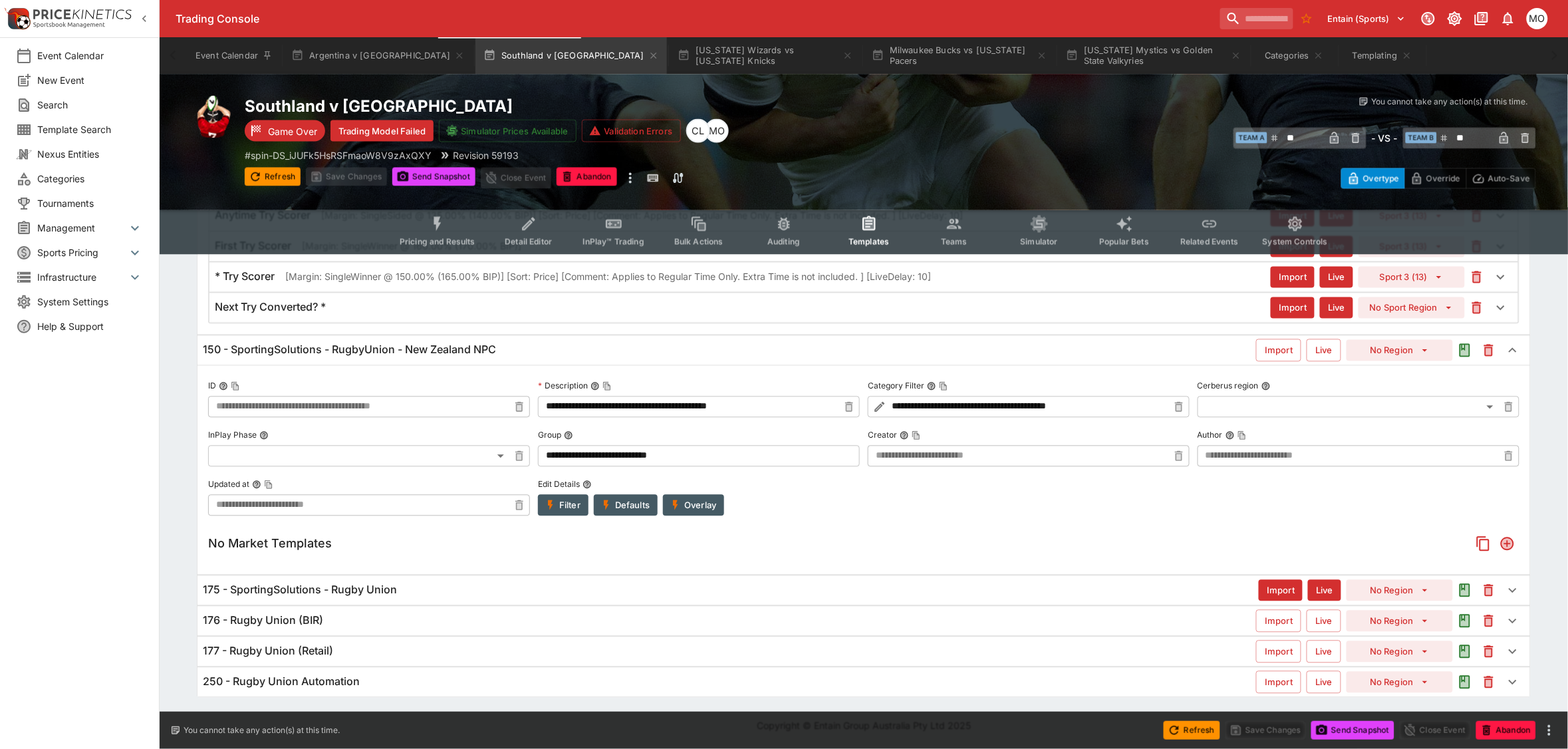
click at [459, 590] on div "175 - SportingSolutions - Rugby Union" at bounding box center [731, 590] width 1056 height 14
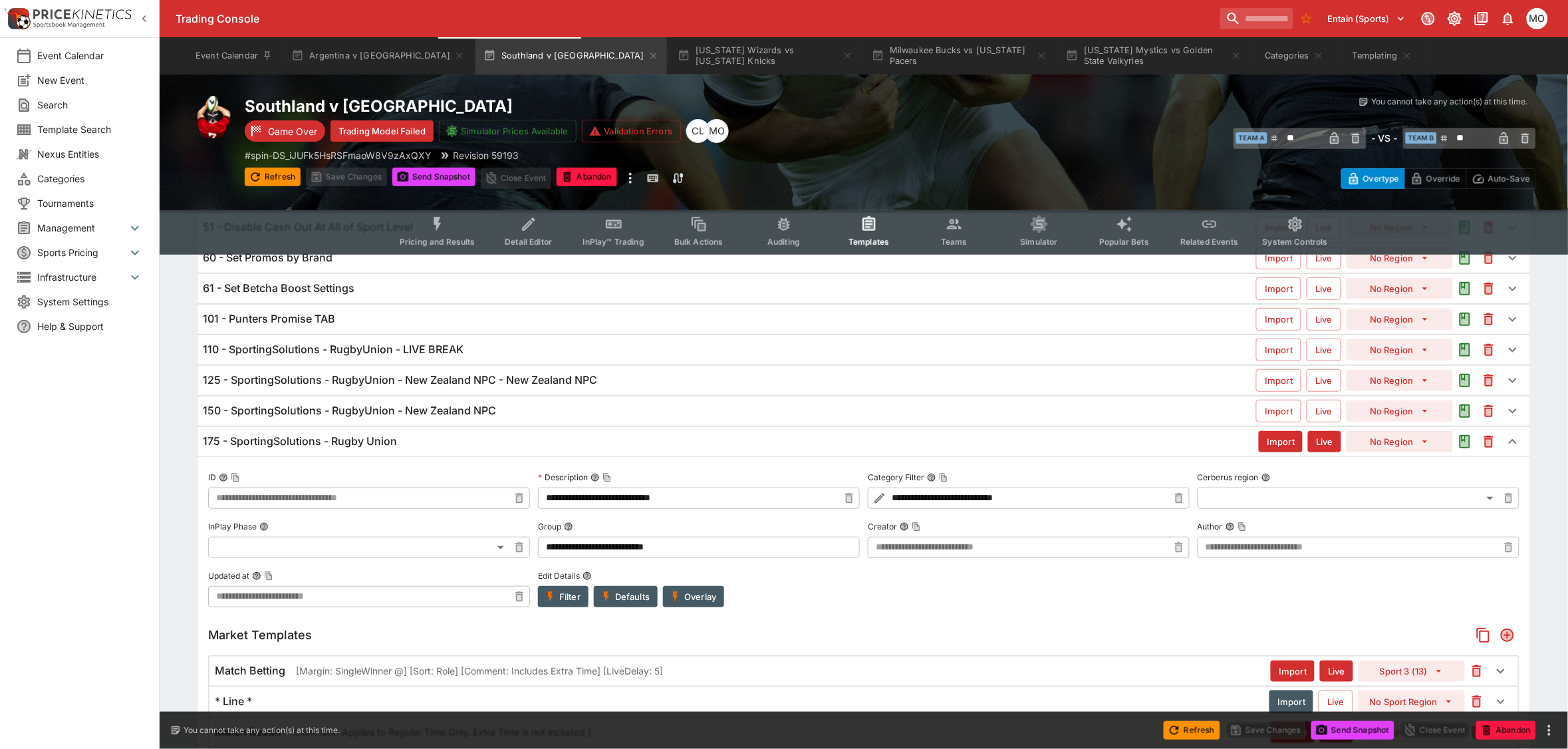
scroll to position [0, 0]
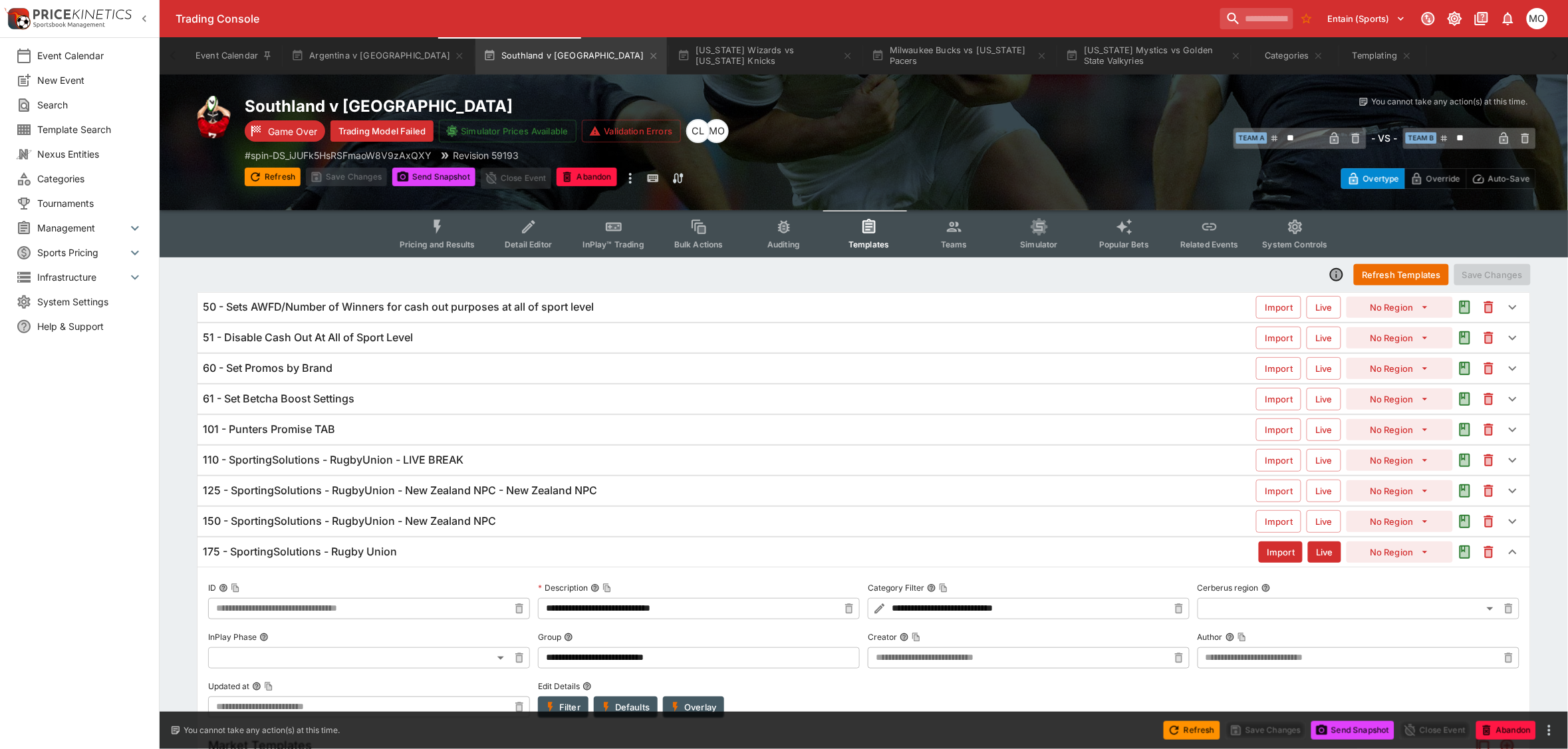
click at [376, 527] on h6 "150 - SportingSolutions - RugbyUnion - New Zealand NPC" at bounding box center [349, 521] width 293 height 14
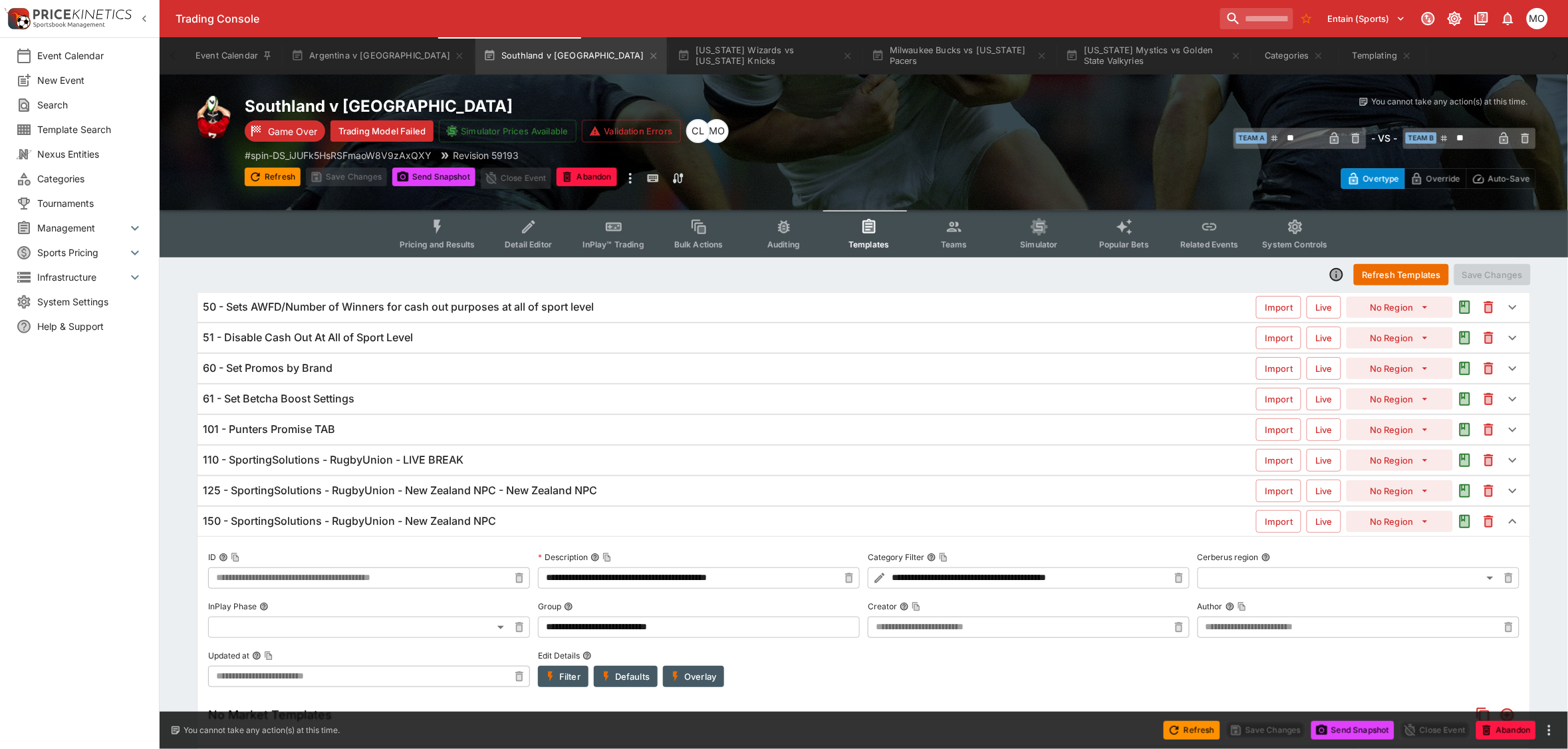
click at [376, 527] on h6 "150 - SportingSolutions - RugbyUnion - New Zealand NPC" at bounding box center [349, 521] width 293 height 14
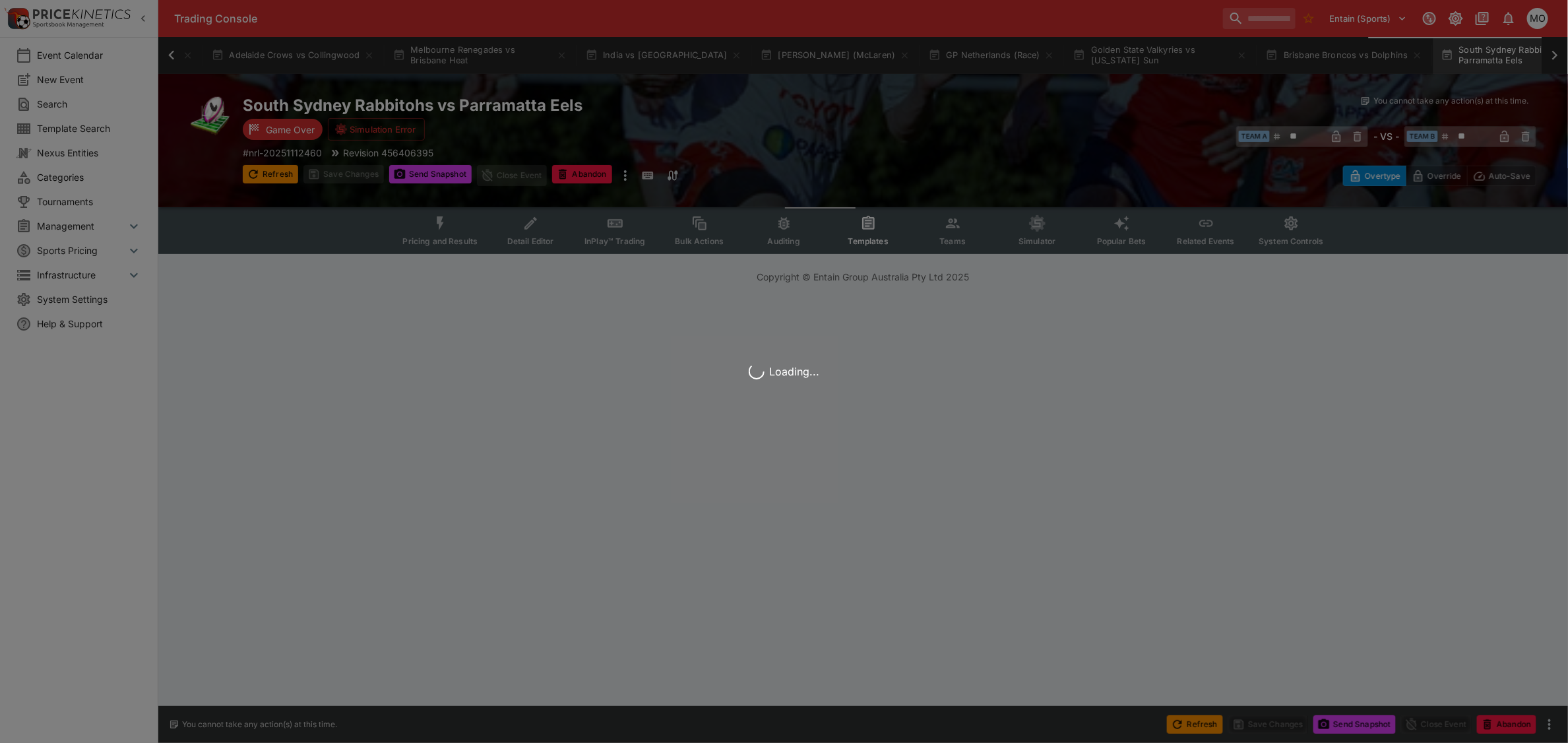
scroll to position [0, 1357]
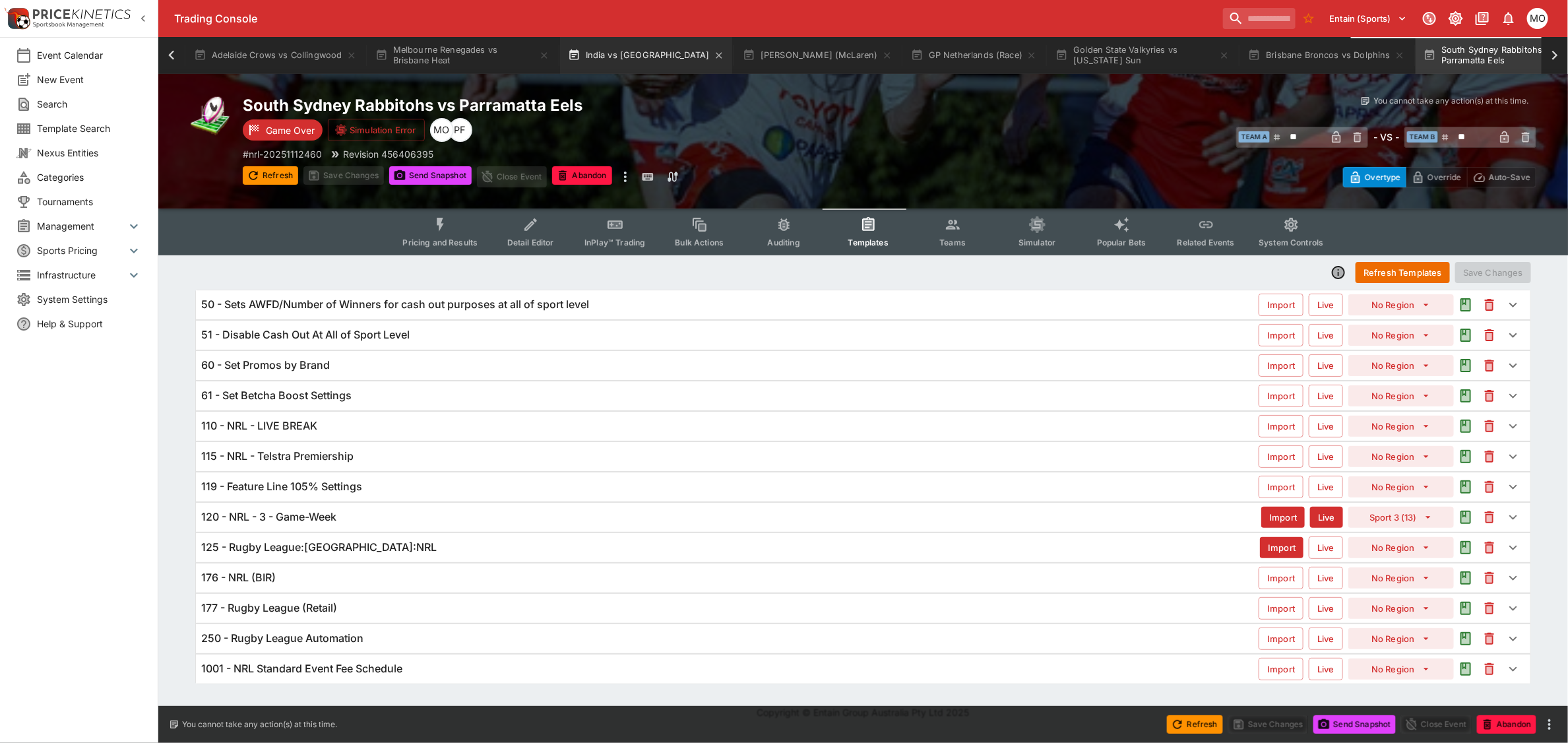
click at [629, 60] on button "India vs New Zealand" at bounding box center [647, 55] width 173 height 37
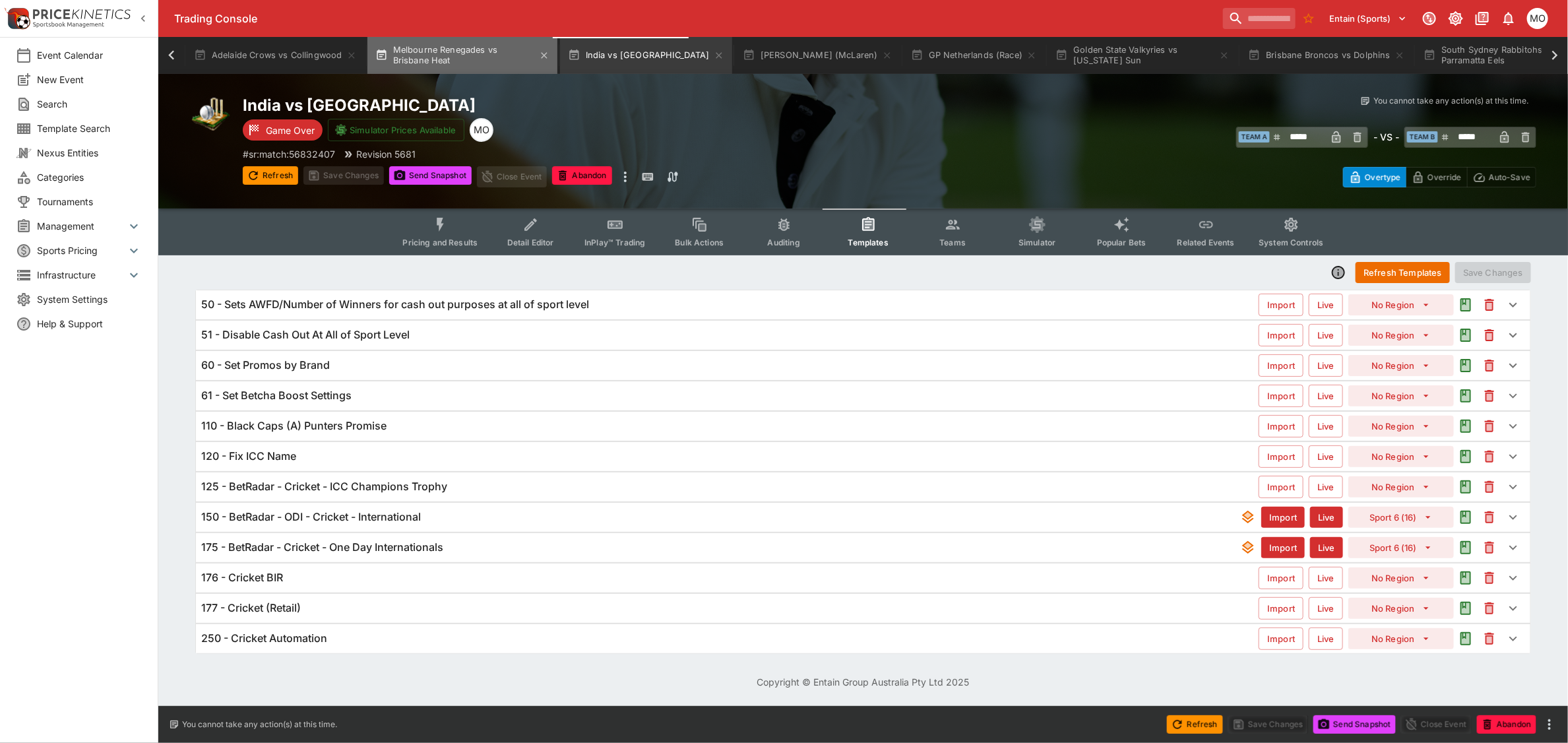
click at [460, 53] on button "Melbourne Renegades vs Brisbane Heat" at bounding box center [462, 55] width 190 height 37
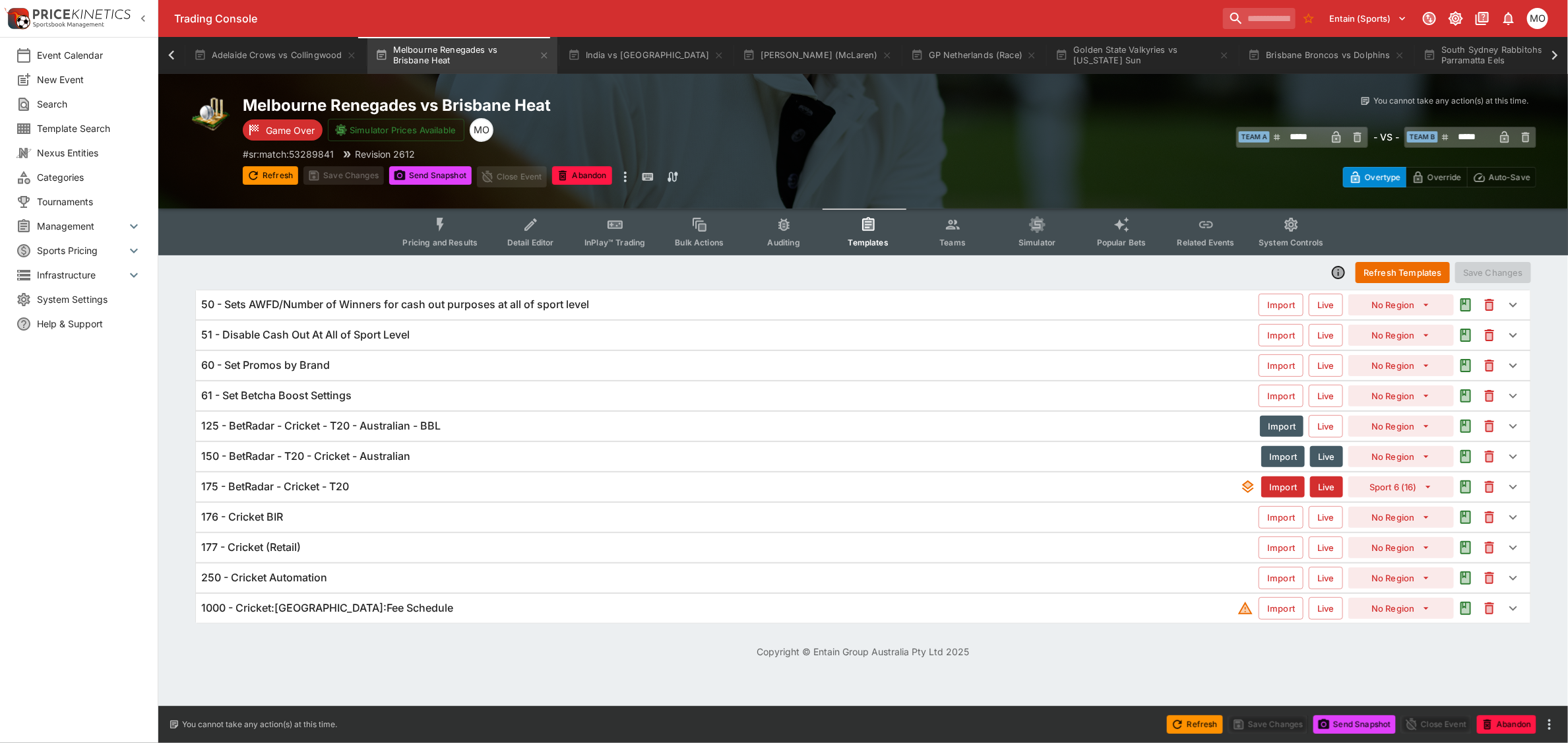
click at [1555, 61] on icon at bounding box center [1555, 56] width 18 height 18
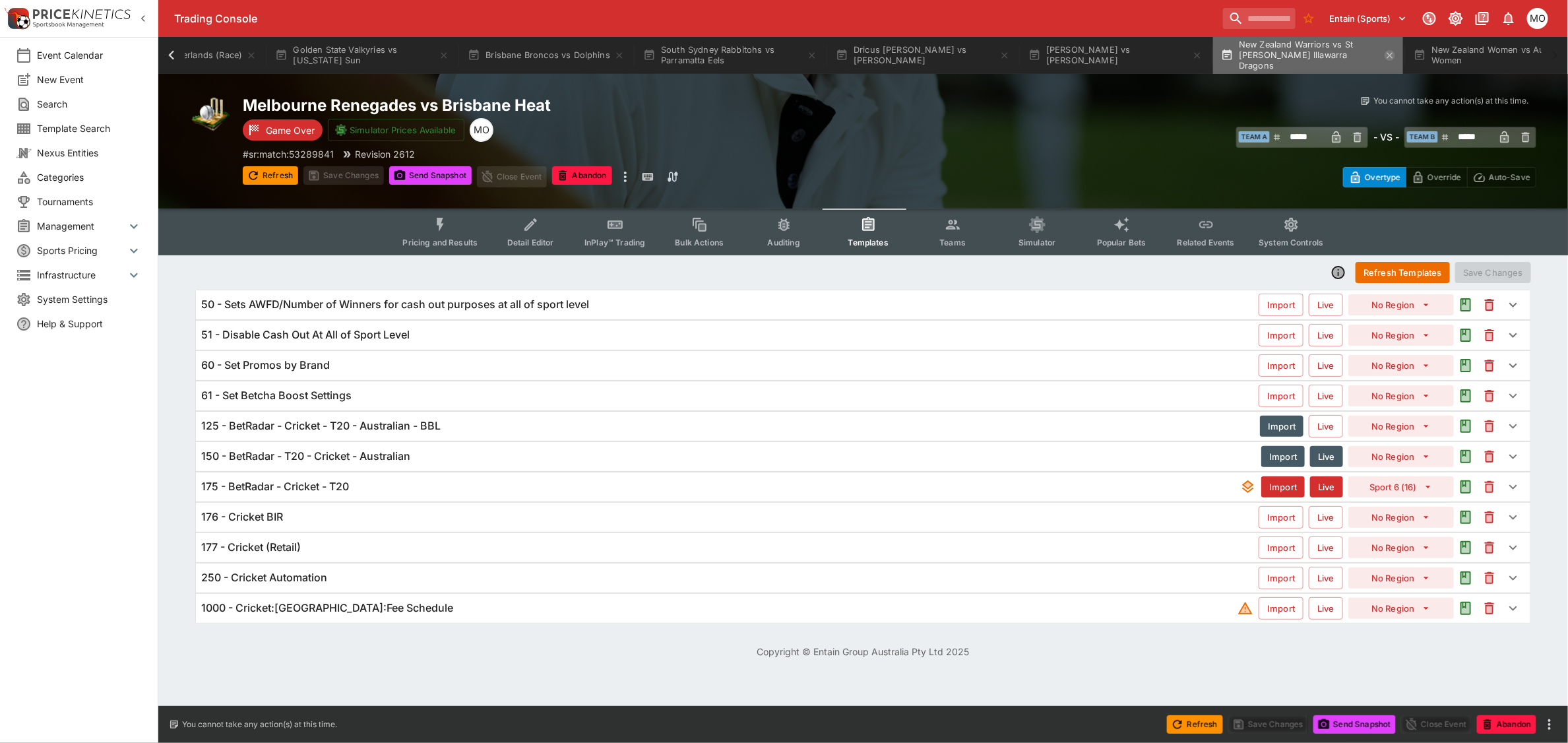
click at [1385, 58] on icon "button" at bounding box center [1390, 56] width 11 height 11
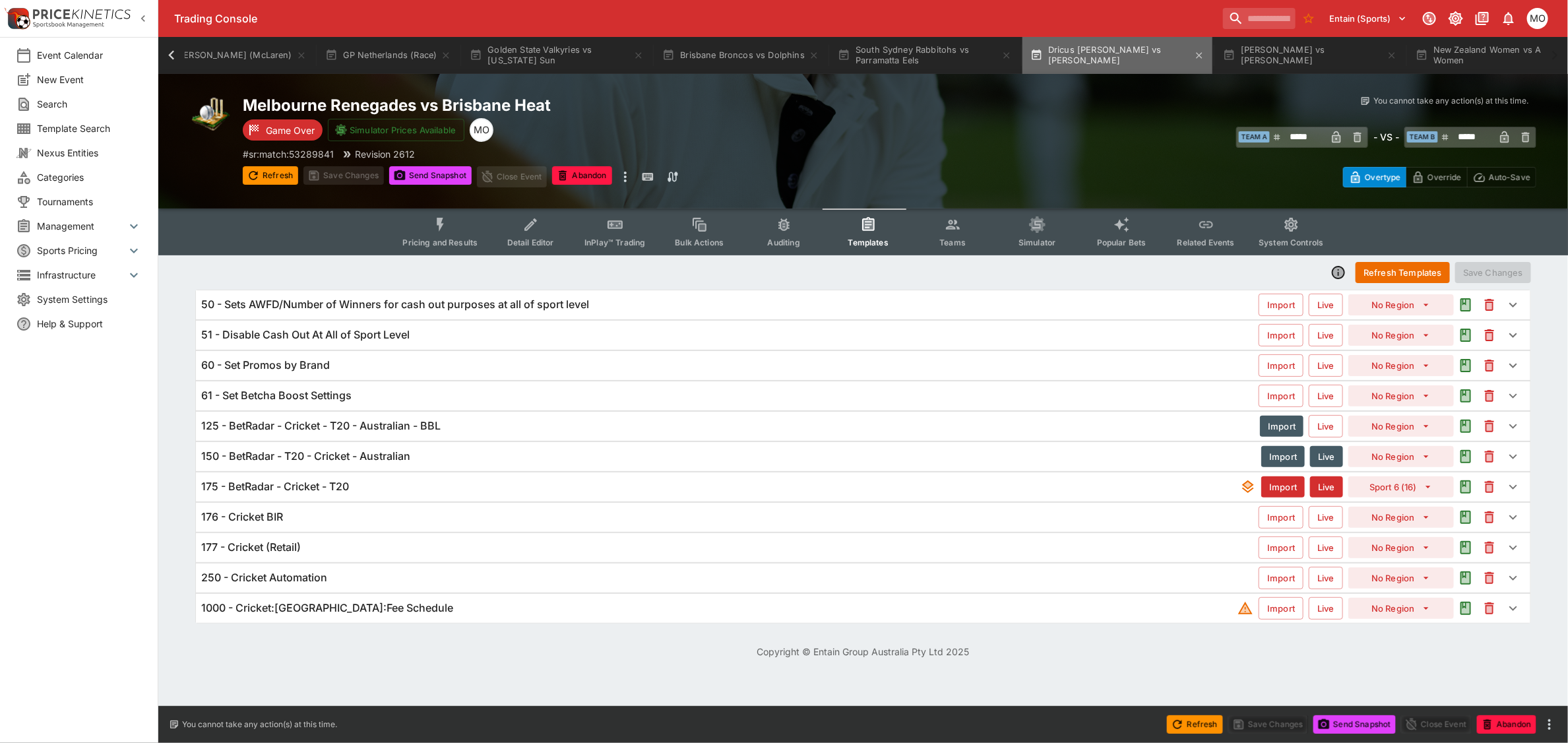
click at [1030, 57] on button "Dricus Du Plessis vs Khamzat Chimaev" at bounding box center [1118, 55] width 190 height 37
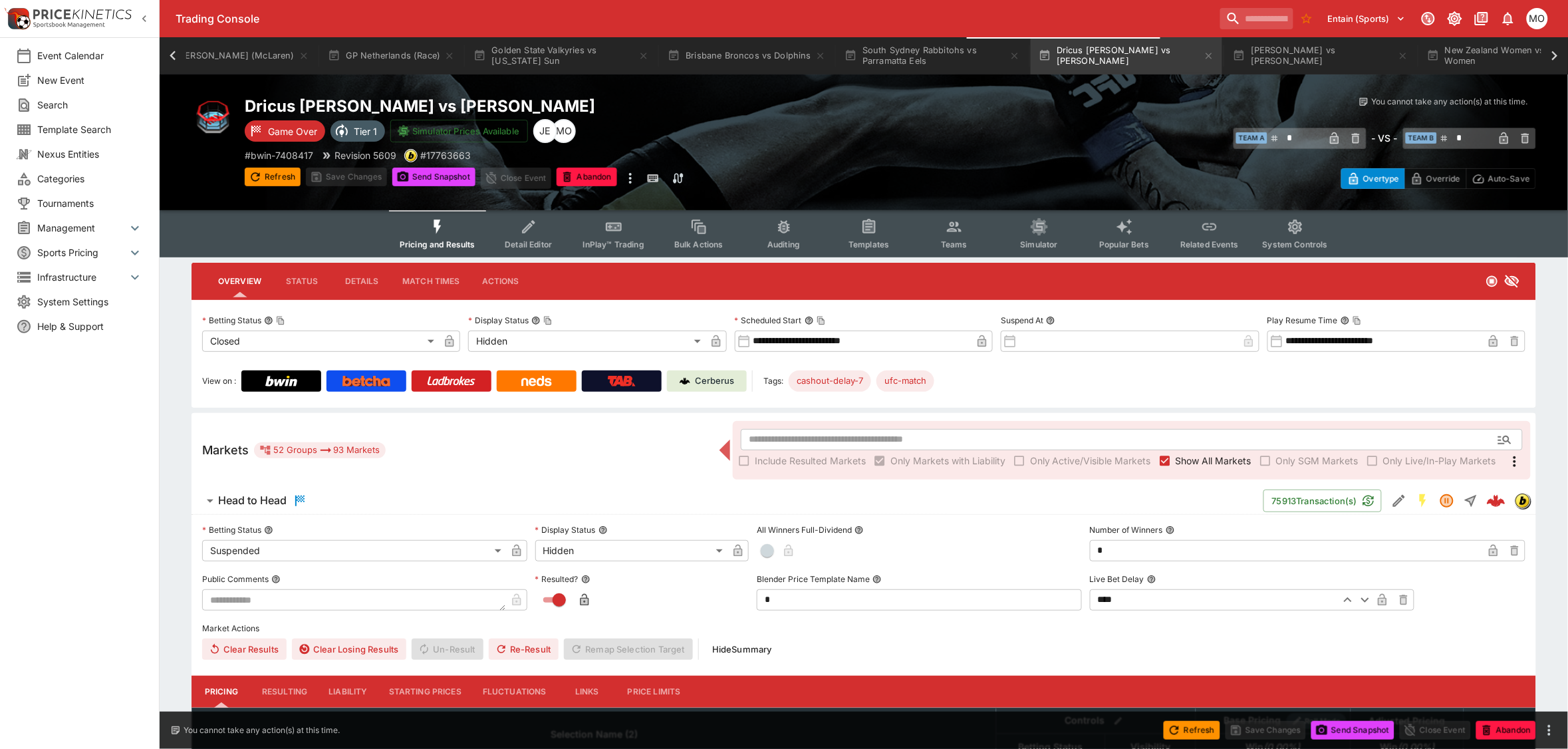
click at [878, 241] on span "Templates" at bounding box center [869, 244] width 41 height 10
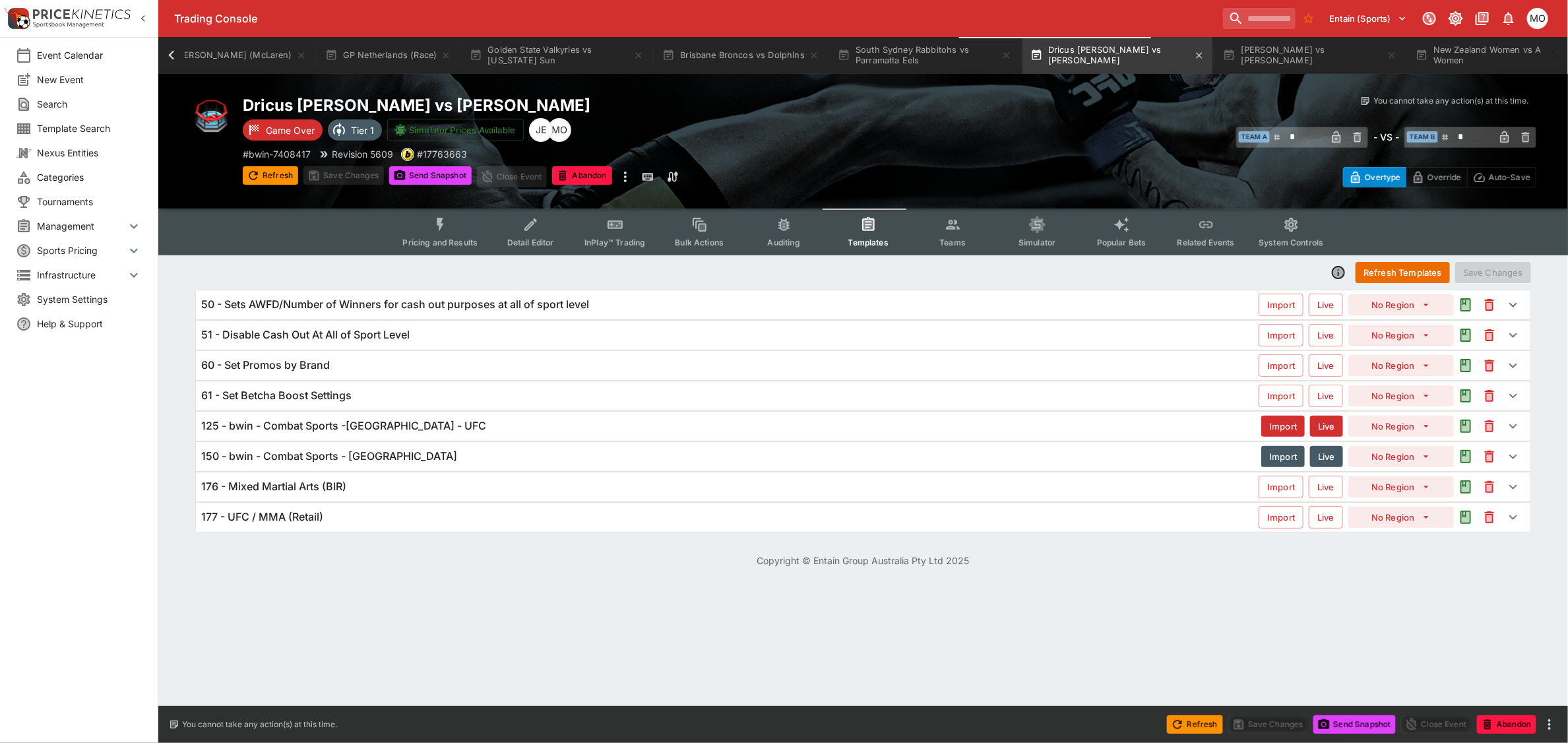
click at [1143, 58] on button "Dricus Du Plessis vs Khamzat Chimaev" at bounding box center [1118, 55] width 190 height 37
click at [1196, 53] on icon "button" at bounding box center [1199, 55] width 6 height 6
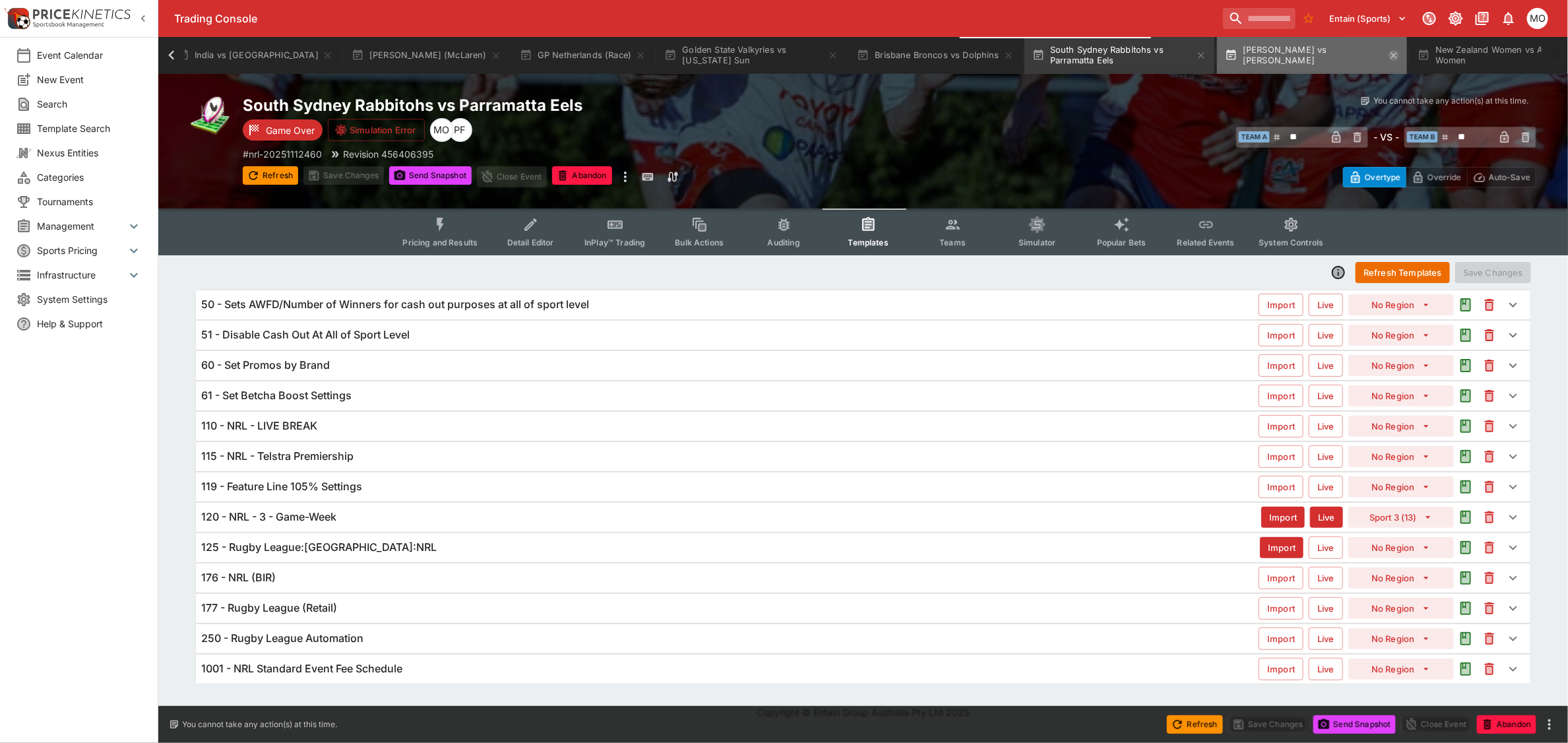
click at [1389, 57] on icon "button" at bounding box center [1394, 56] width 11 height 11
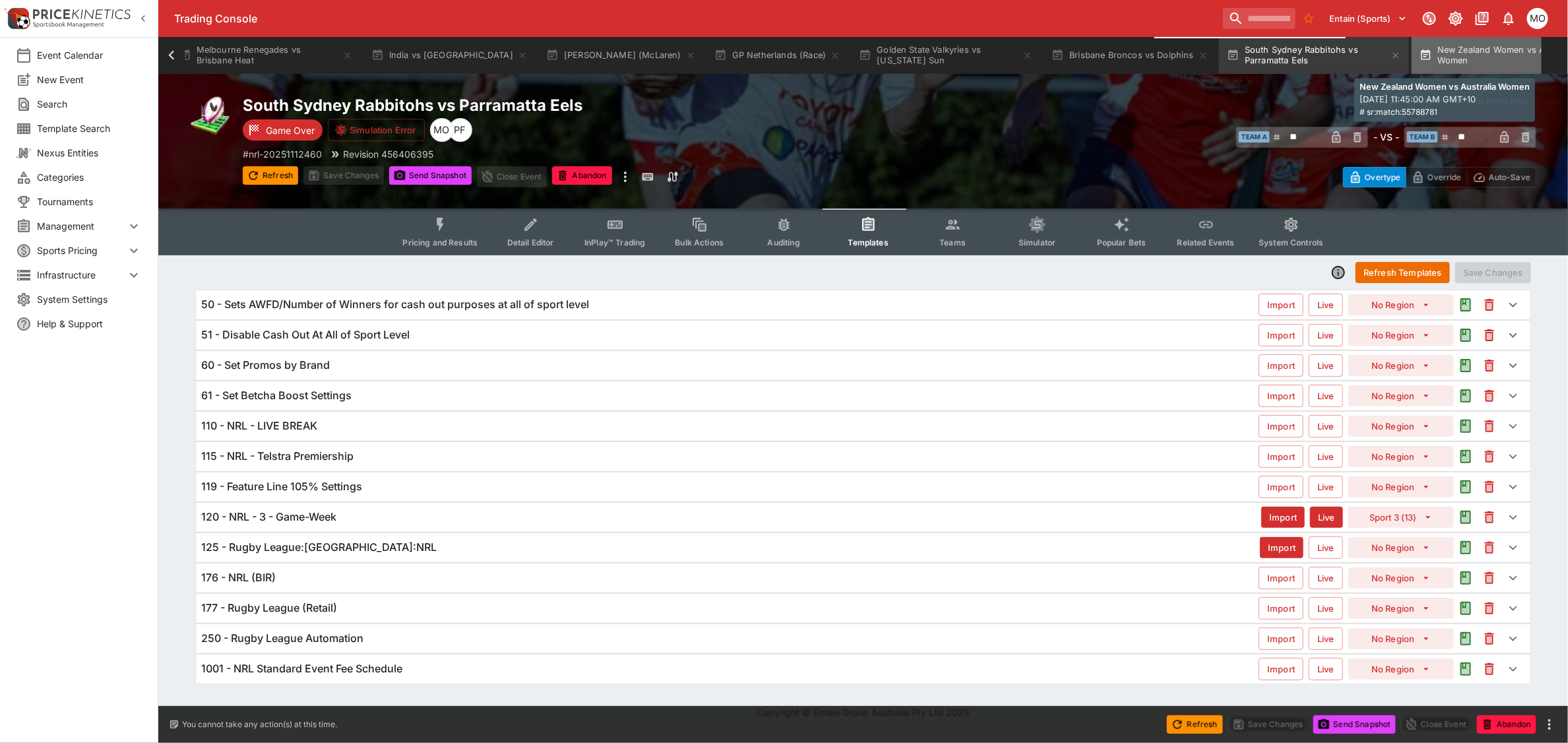
click at [1444, 60] on button "New Zealand Women vs Australia Women" at bounding box center [1507, 55] width 190 height 37
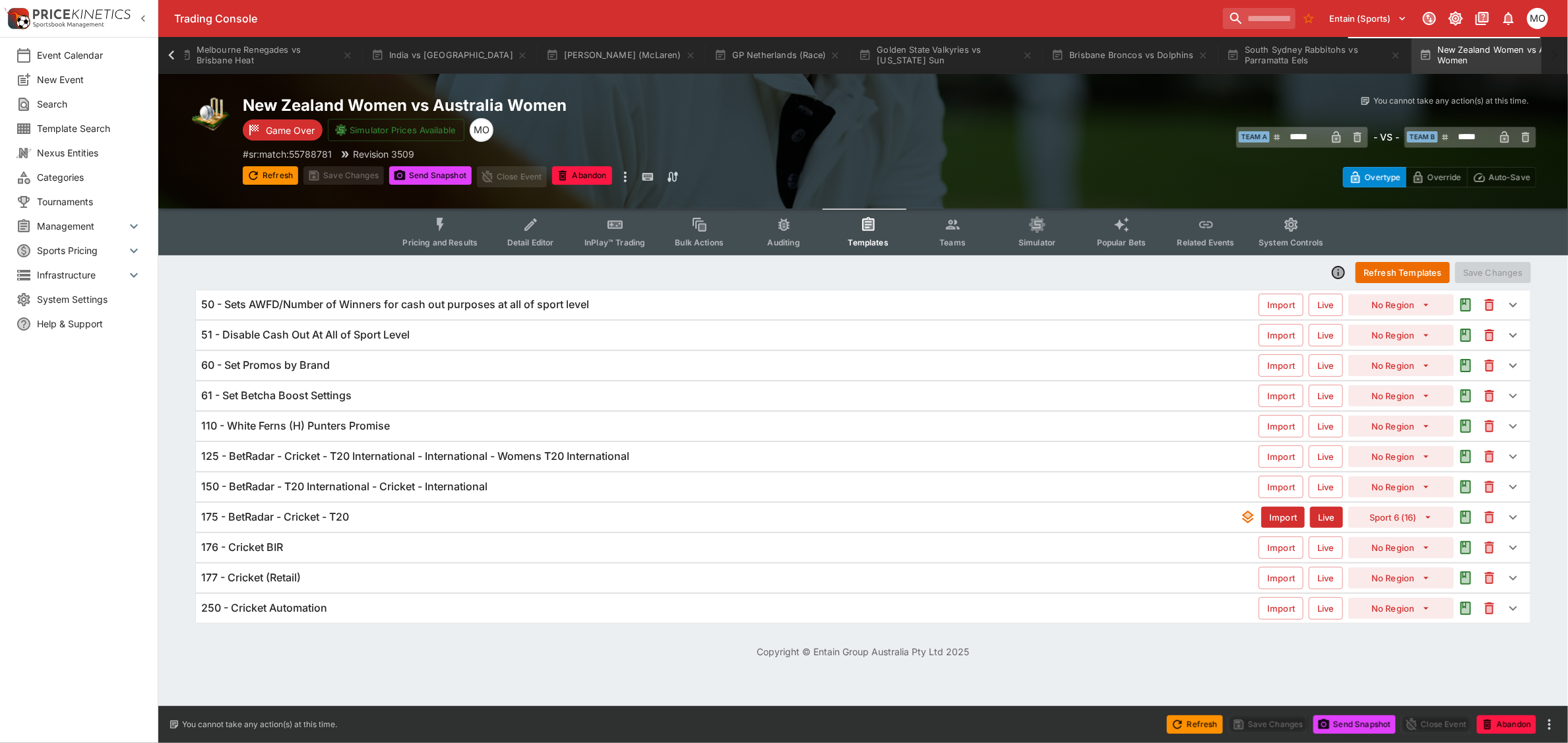
click at [1496, 234] on div "Pricing and Results Detail Editor InPlay™ Trading Bulk Actions Auditing Templat…" at bounding box center [863, 231] width 1410 height 47
click at [176, 63] on icon at bounding box center [172, 56] width 18 height 18
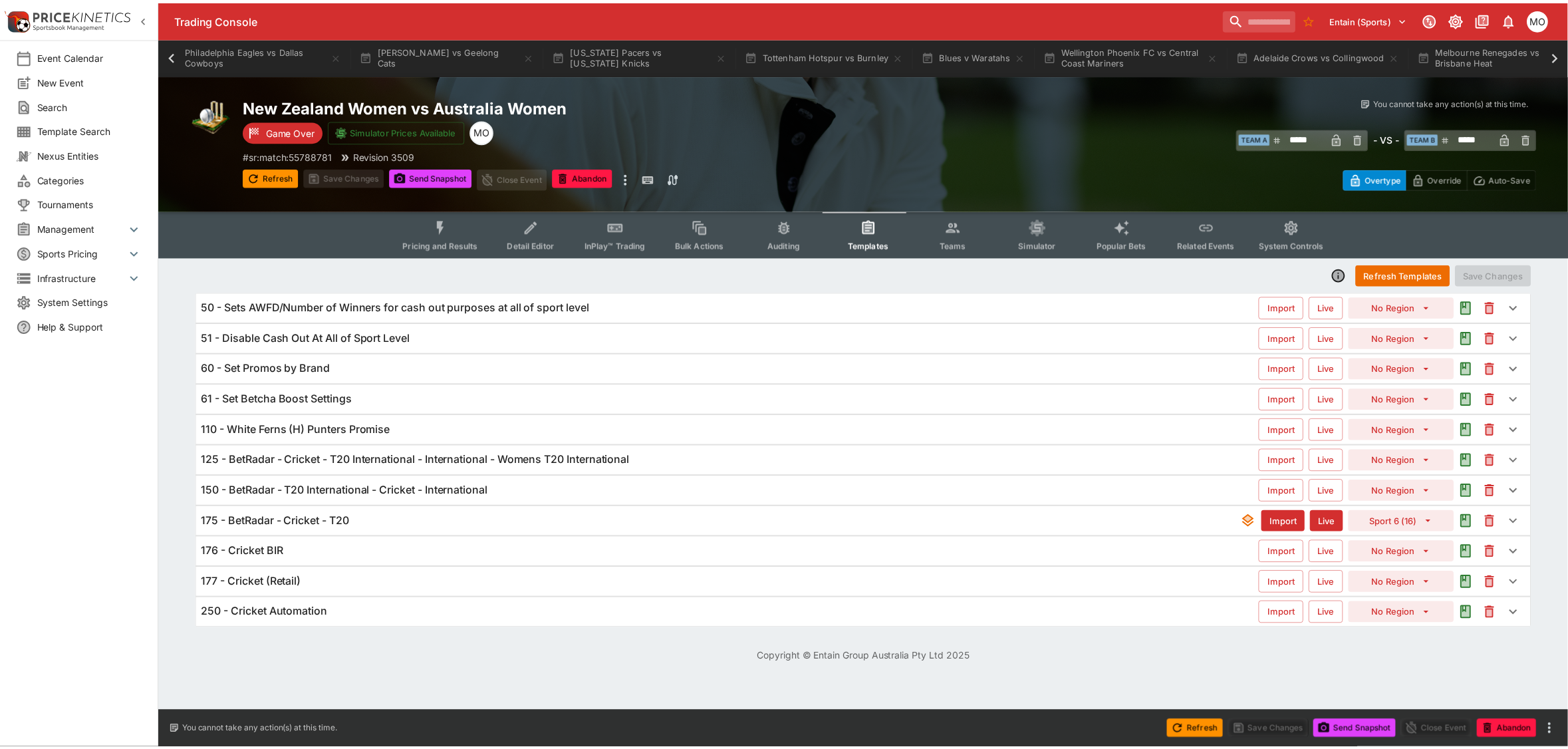
scroll to position [0, 227]
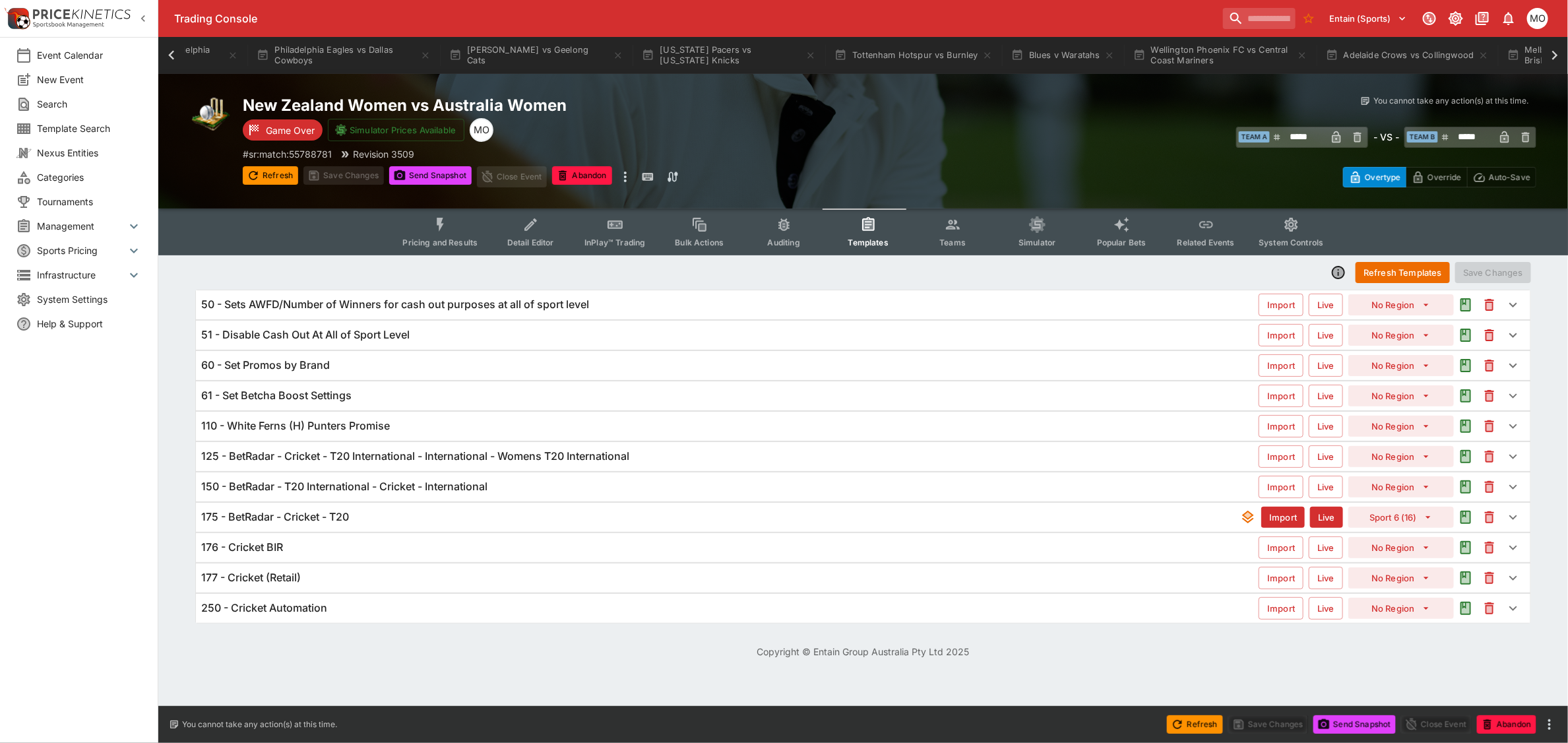
click at [1004, 674] on html "Trading Console Entain (Sports) 1 MO Event Calendar New Event Search Template S…" at bounding box center [784, 337] width 1568 height 674
click at [869, 50] on button "Tottenham Hotspur vs Burnley" at bounding box center [914, 55] width 174 height 37
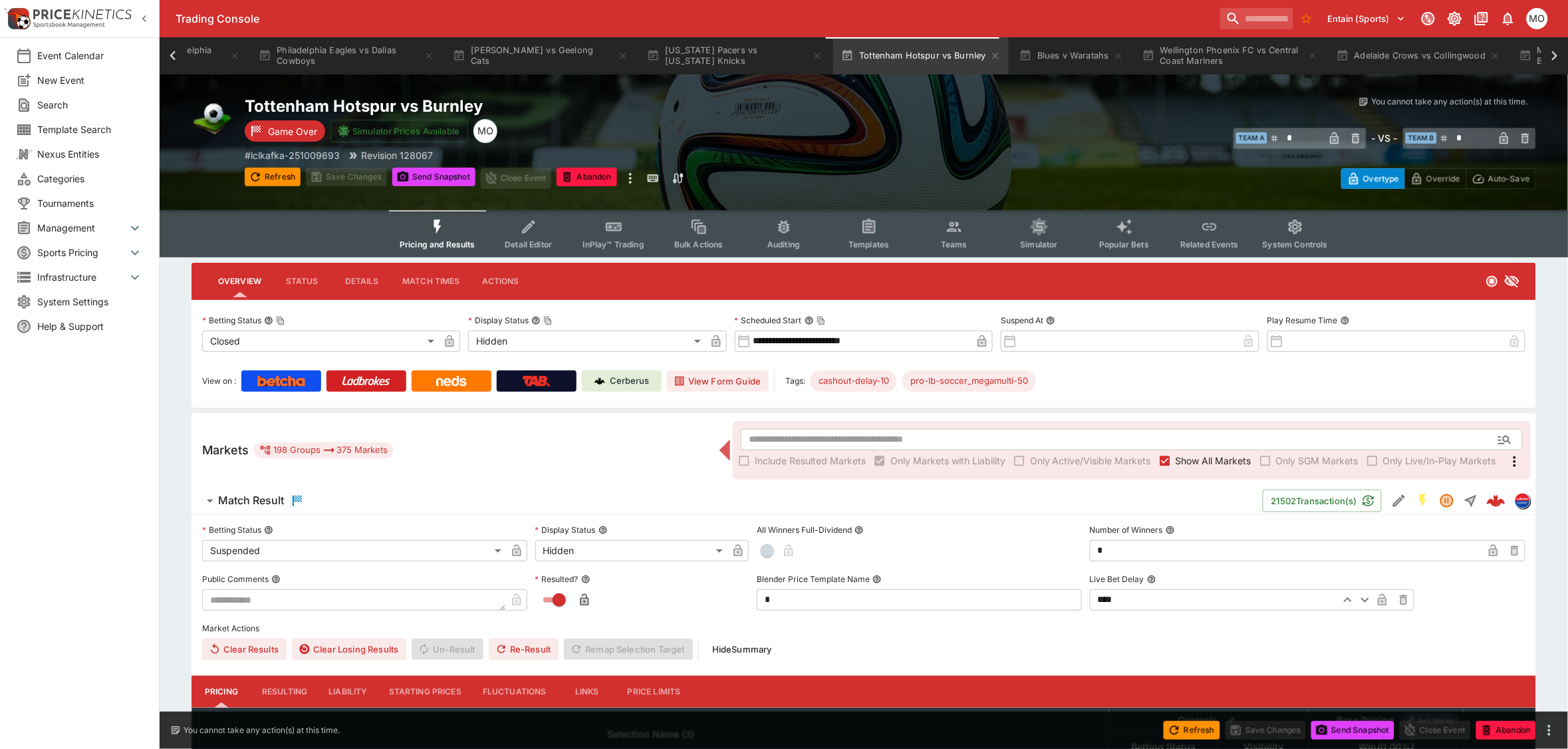
click at [866, 249] on button "Templates" at bounding box center [869, 233] width 85 height 47
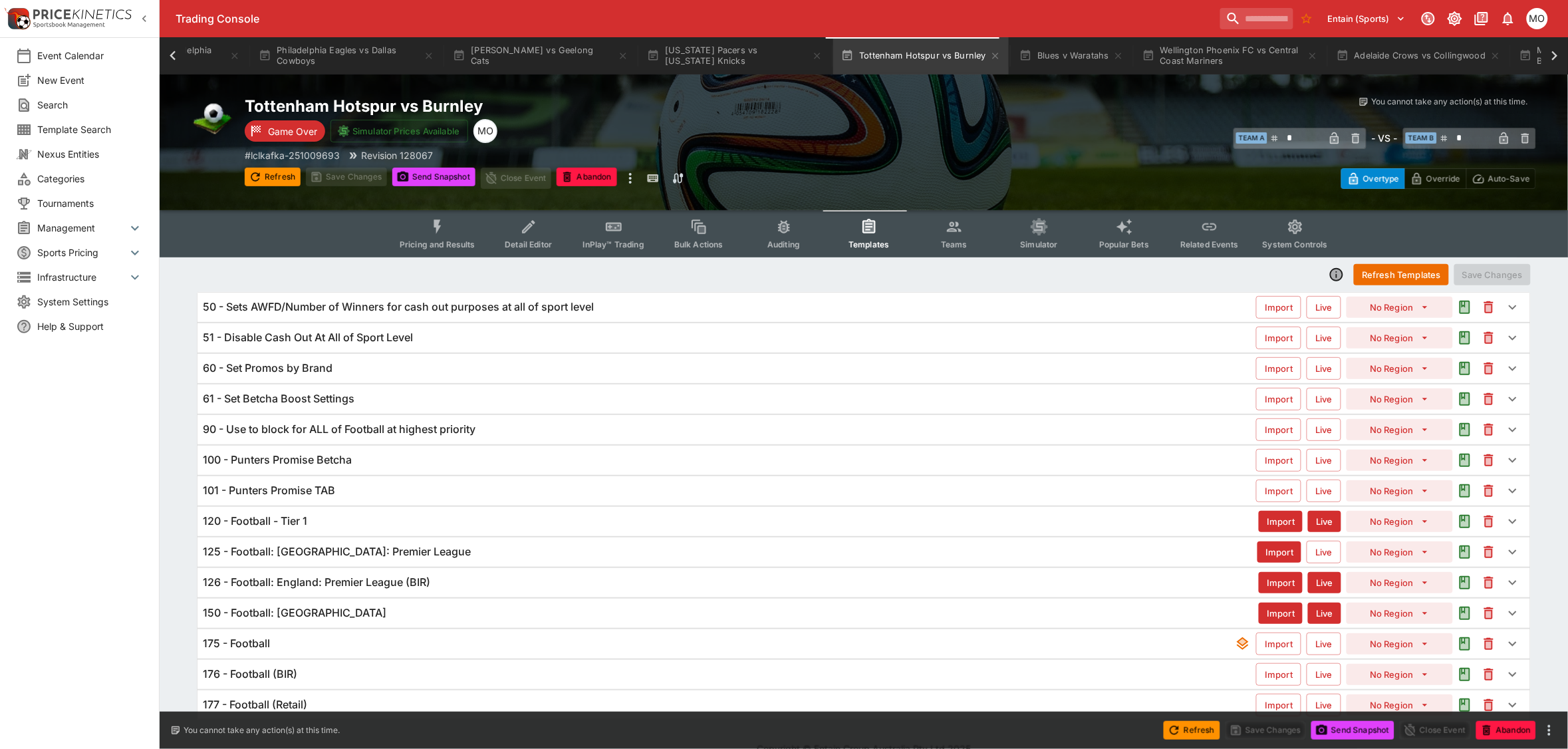
click at [410, 457] on div "100 - Punters Promise Betcha" at bounding box center [729, 460] width 1053 height 14
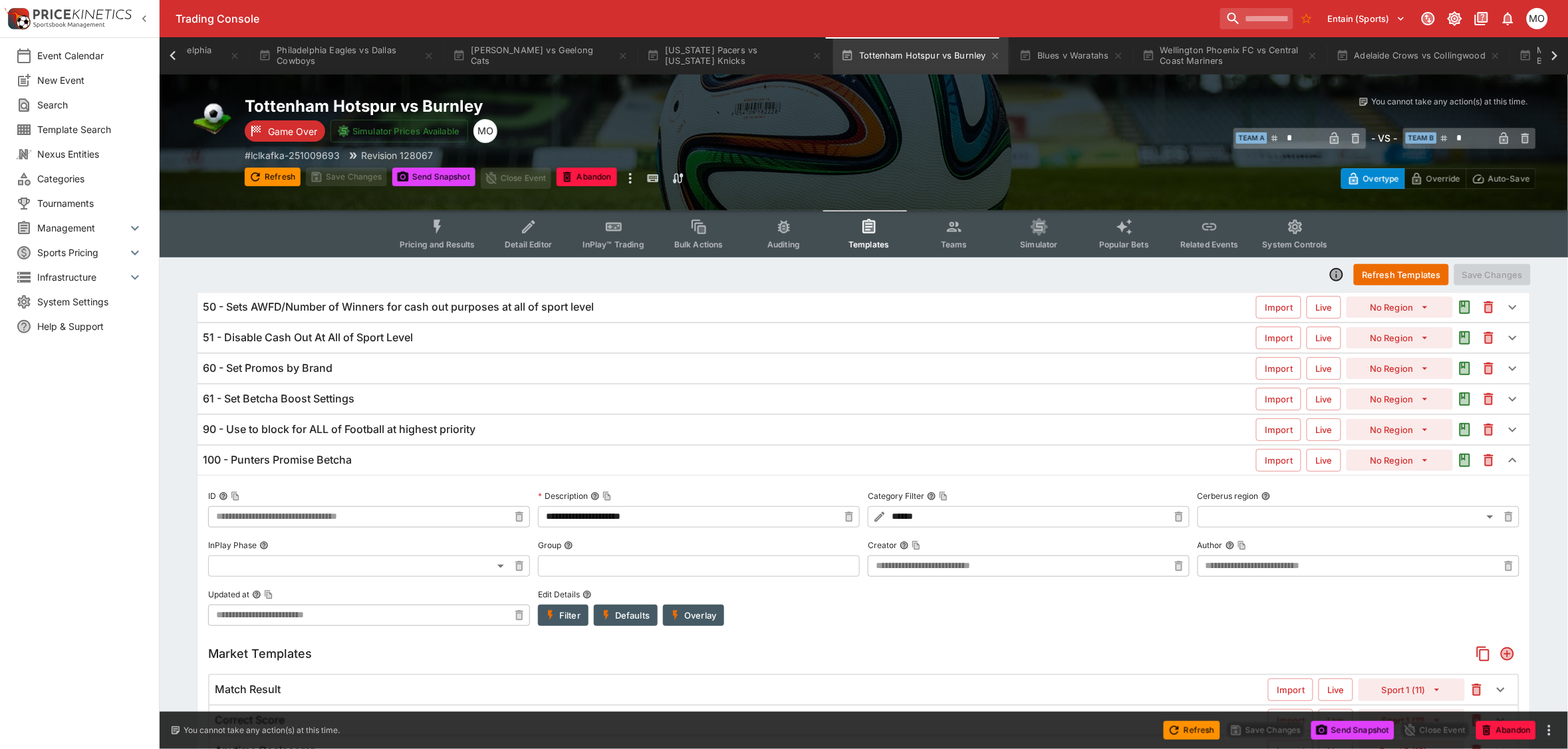
type input "**********"
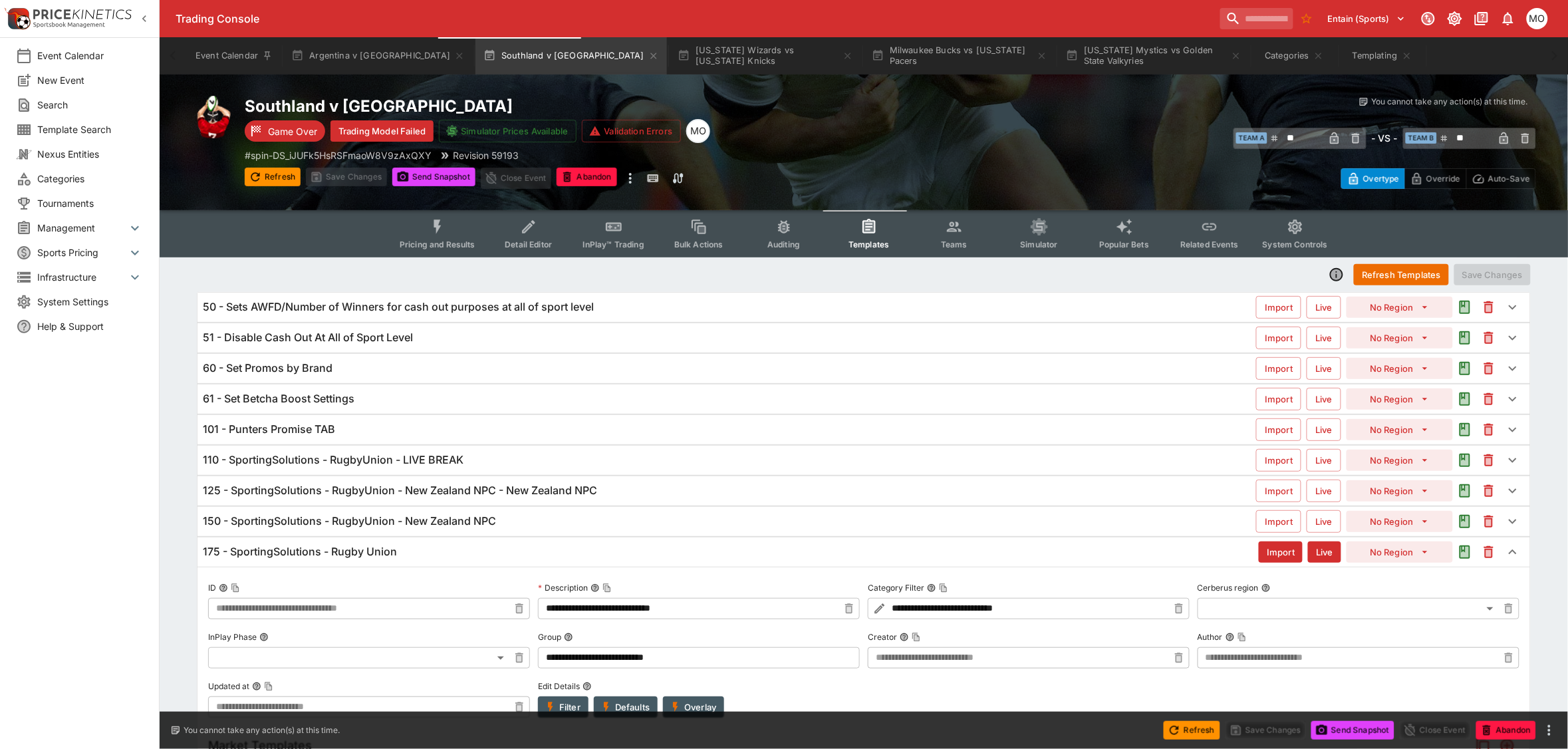
click at [367, 493] on h6 "125 - SportingSolutions - RugbyUnion - New Zealand NPC - New Zealand NPC" at bounding box center [400, 490] width 395 height 14
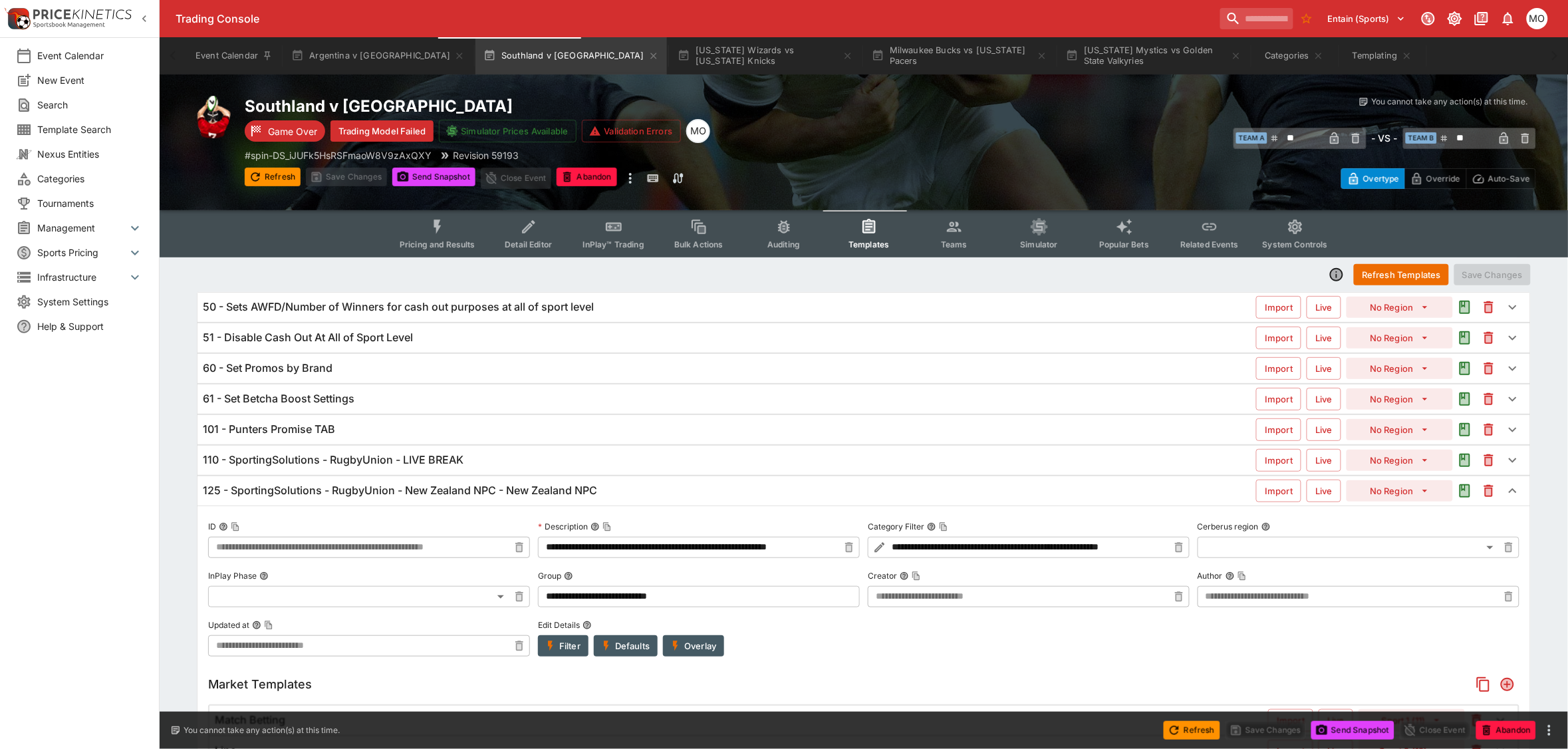
click at [91, 697] on div "Event Calendar New Event Search Template Search Nexus Entities Categories Tourn…" at bounding box center [79, 374] width 159 height 749
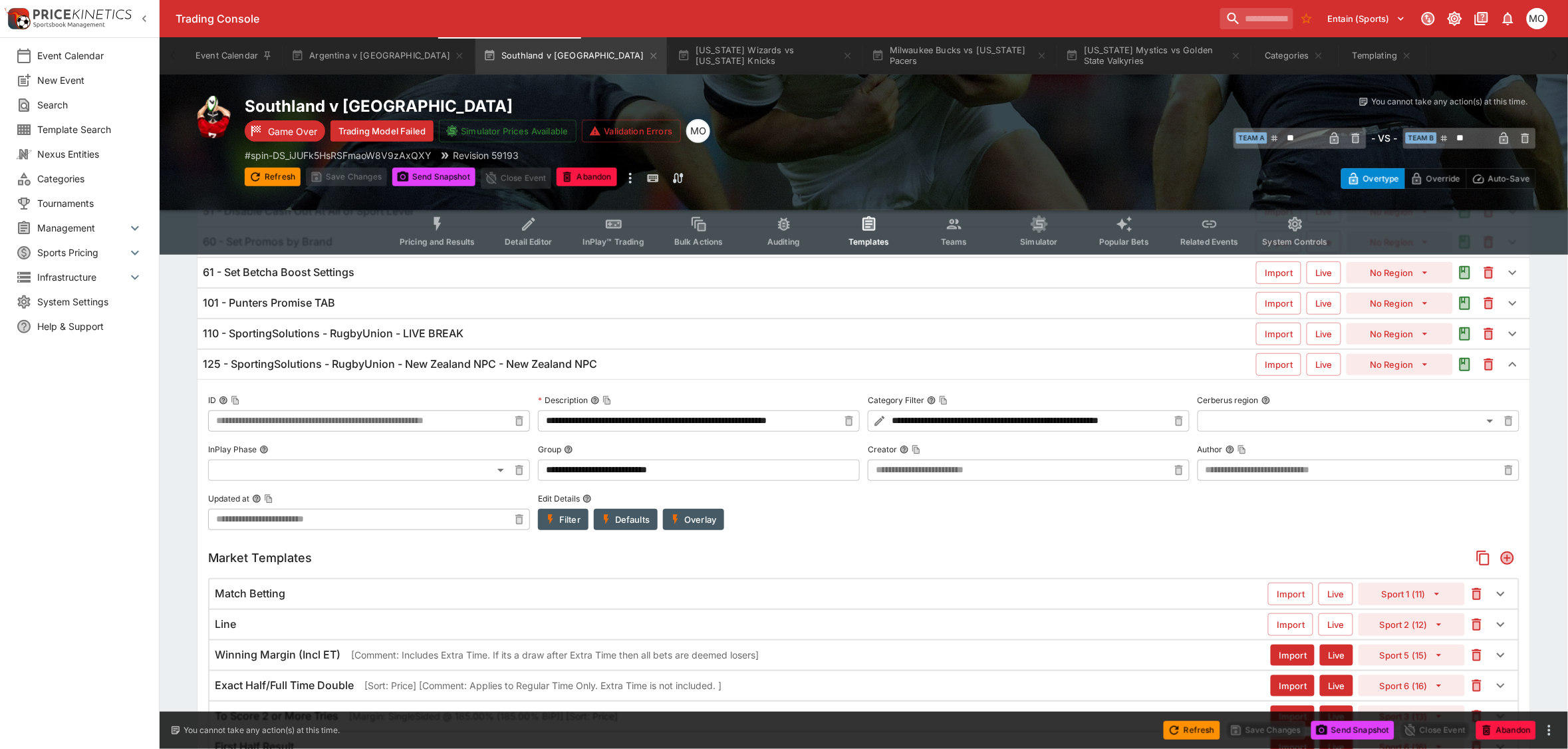
scroll to position [166, 0]
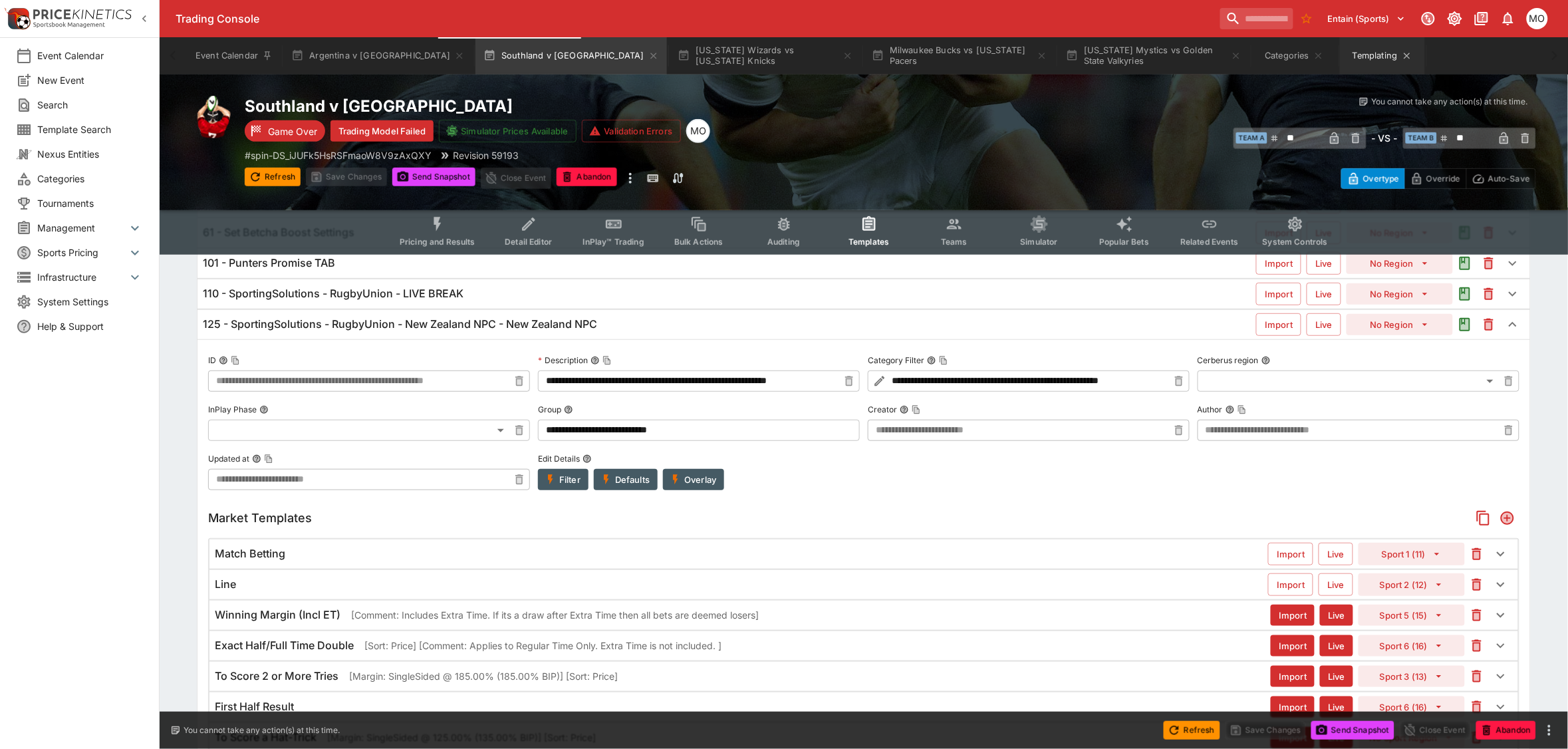
click at [1340, 56] on button "Templating" at bounding box center [1383, 55] width 85 height 37
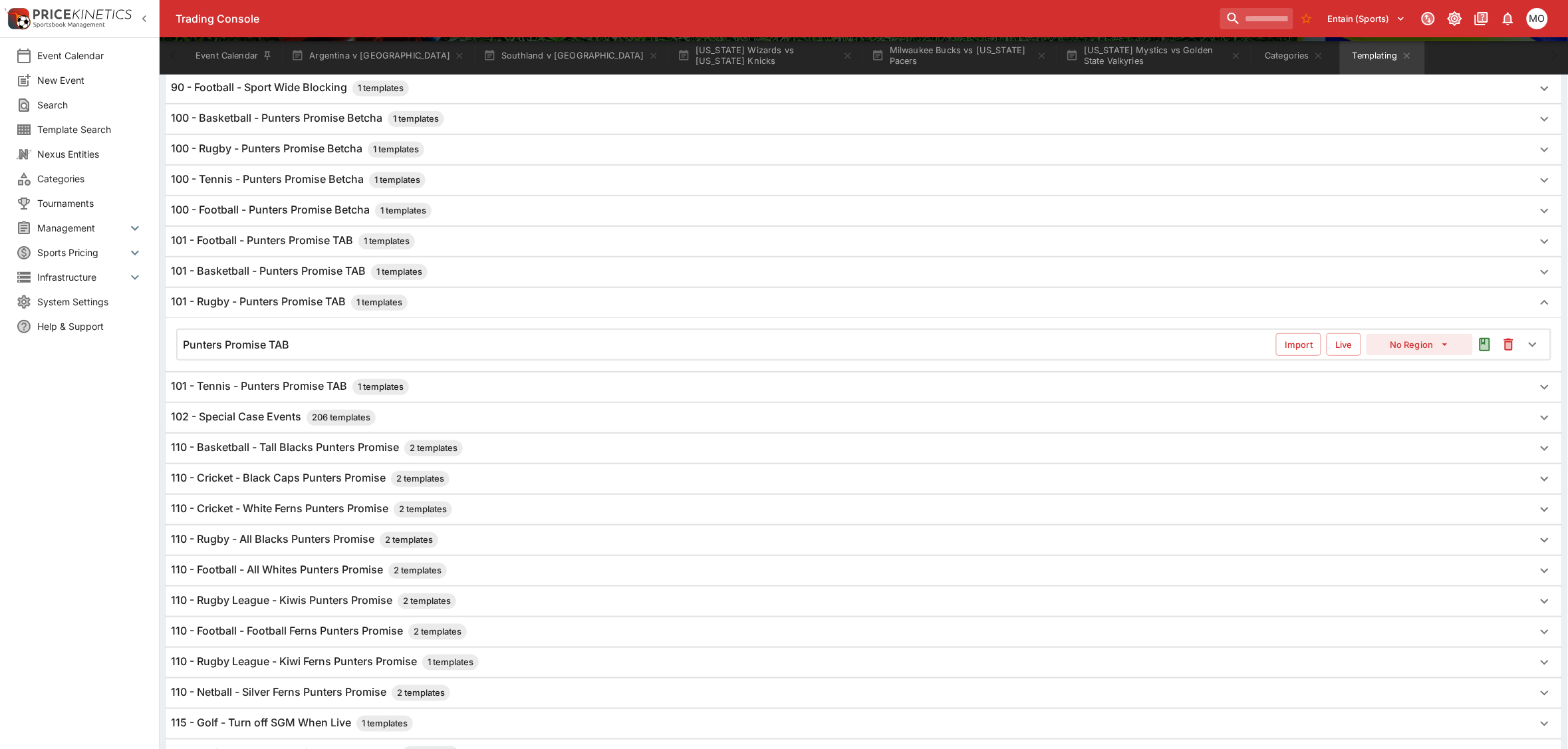
click at [304, 341] on div "Punters Promise TAB" at bounding box center [729, 345] width 1093 height 14
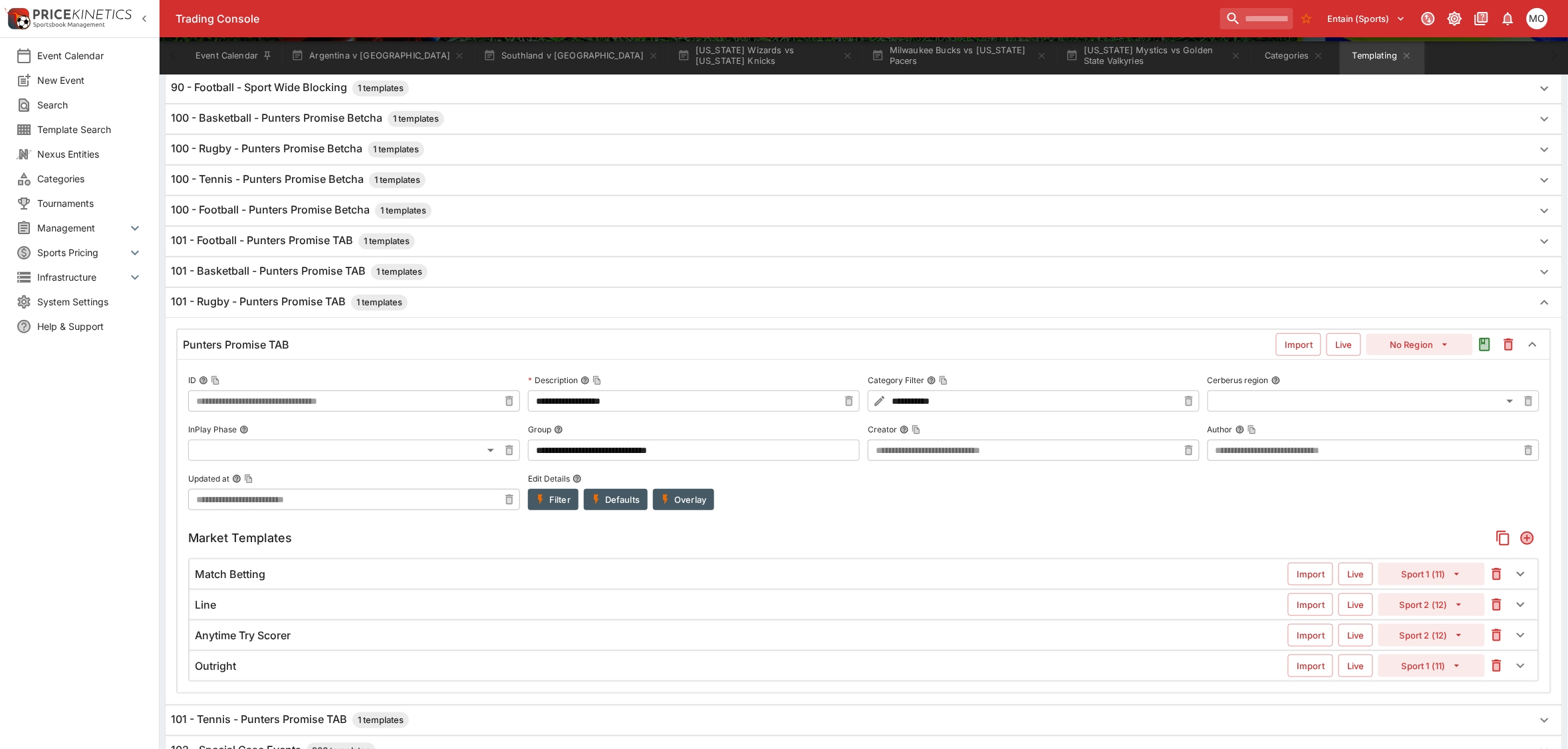
scroll to position [333, 0]
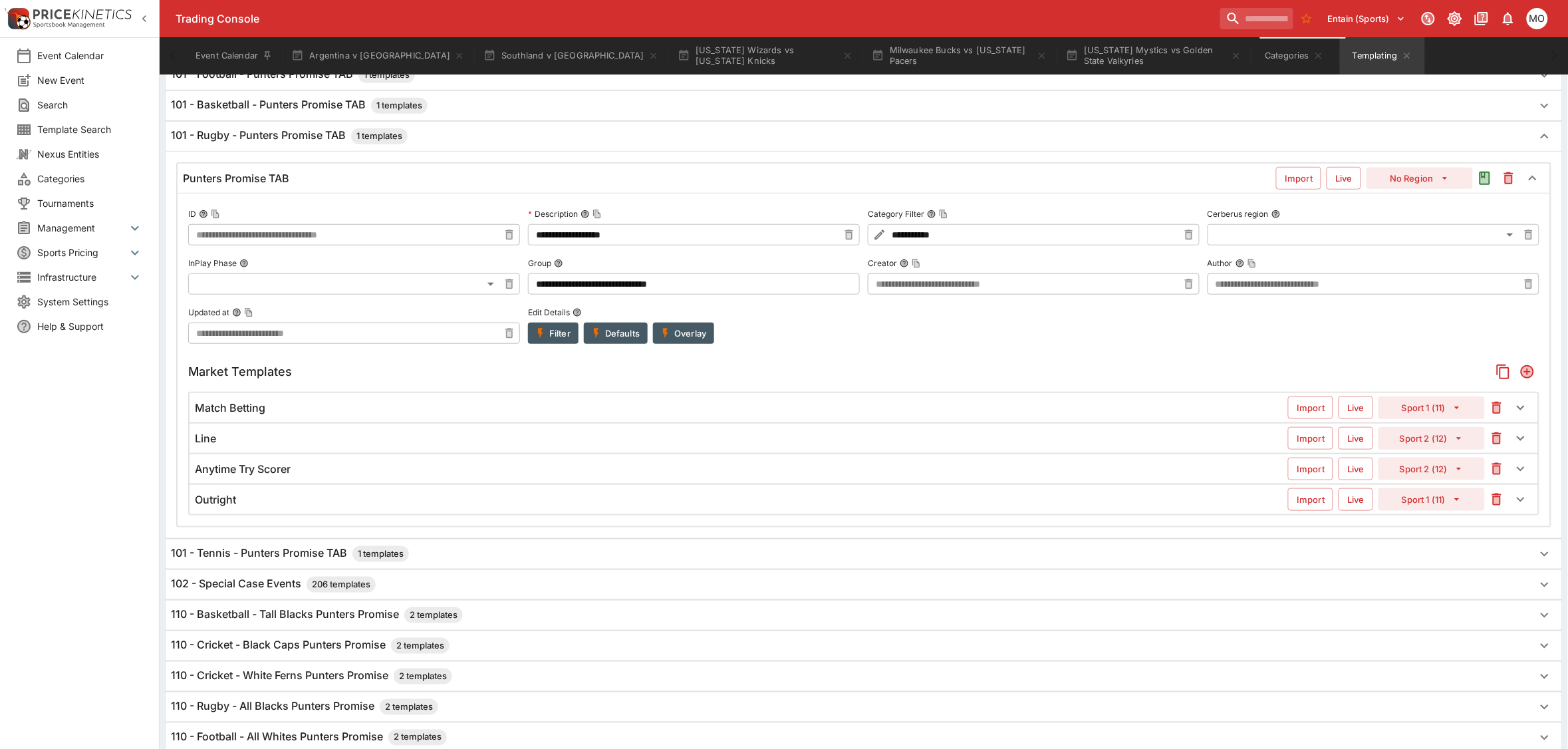
click at [559, 340] on button "Filter" at bounding box center [553, 333] width 51 height 22
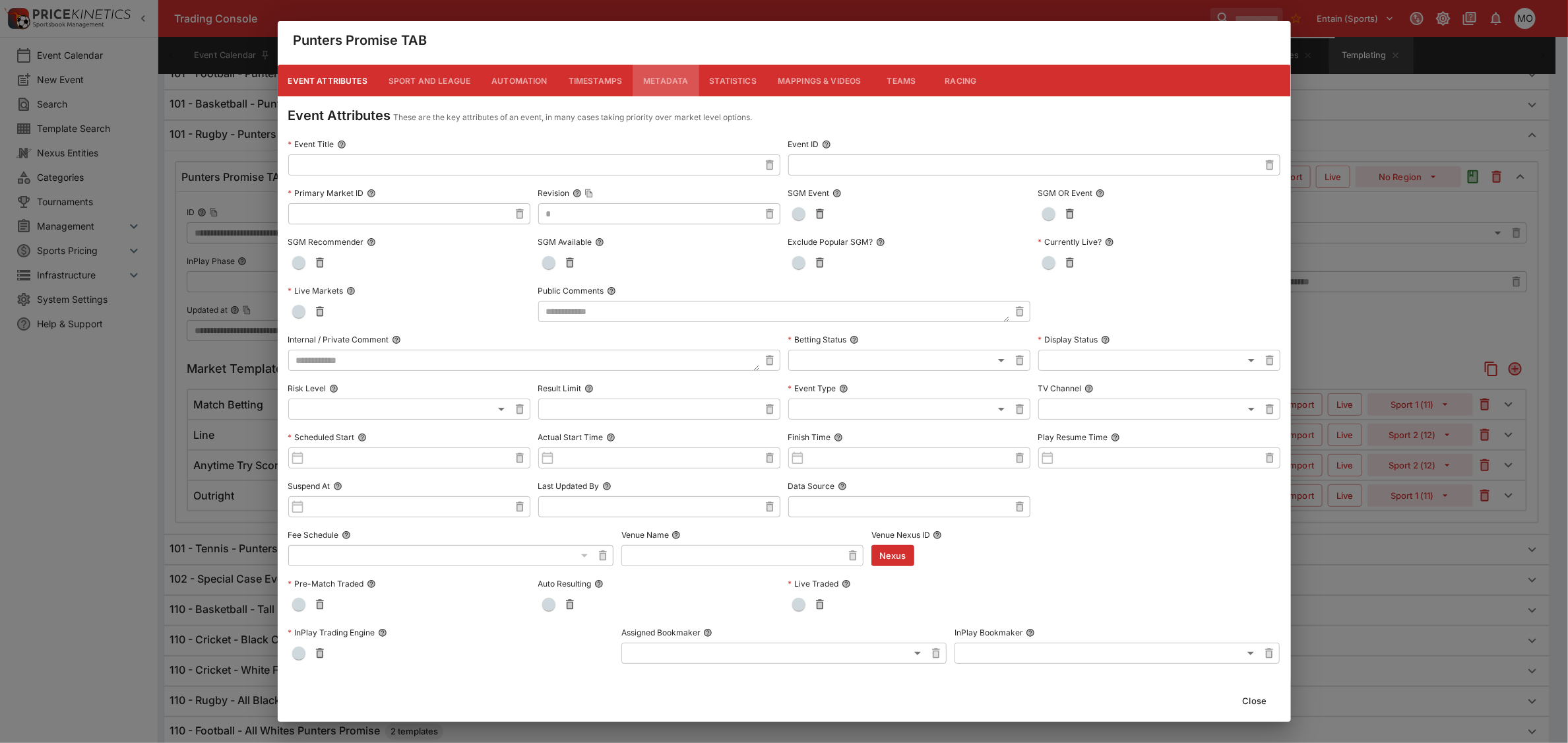
click at [660, 76] on button "Metadata" at bounding box center [666, 80] width 66 height 31
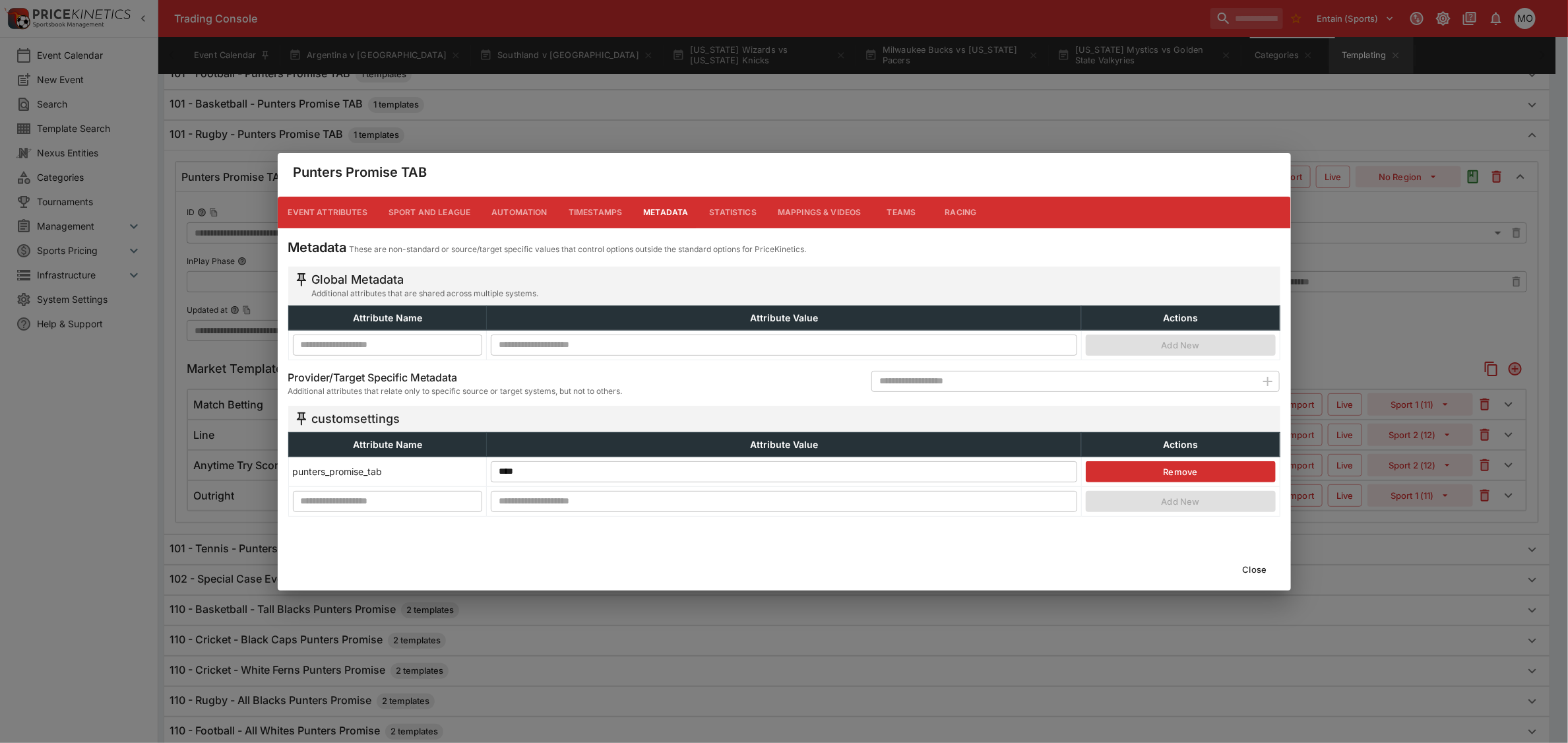
click at [1261, 571] on button "Close" at bounding box center [1255, 570] width 40 height 21
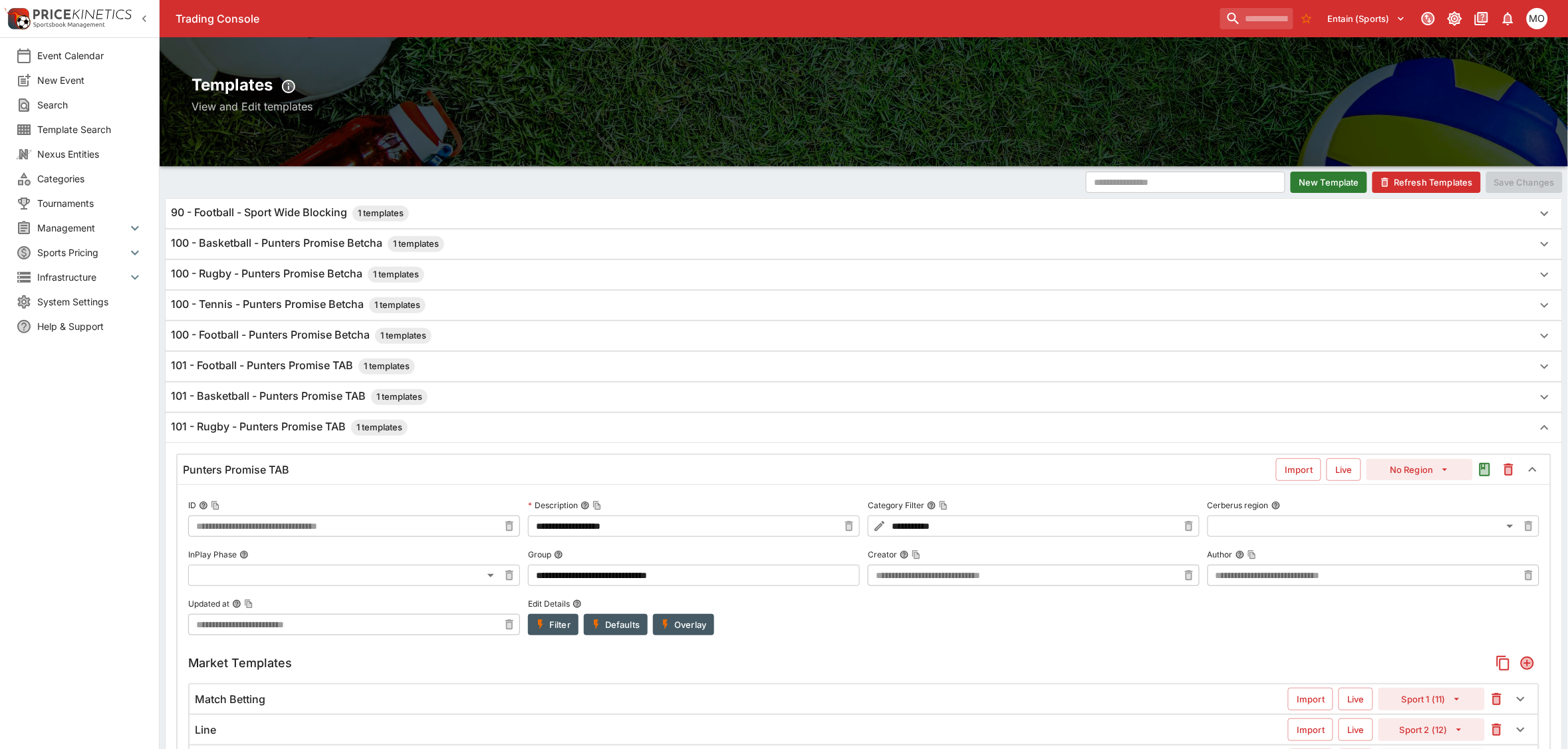
scroll to position [0, 0]
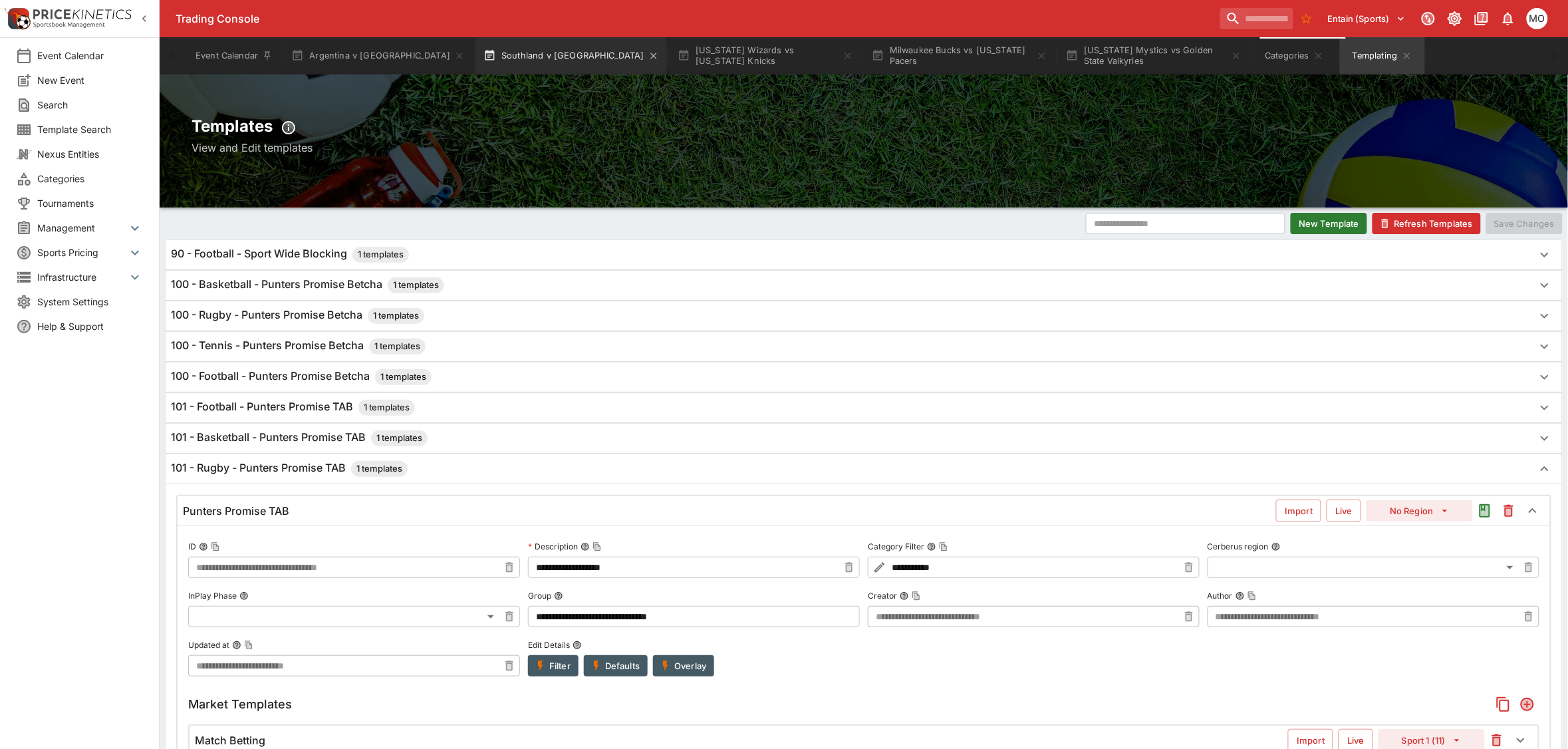
click at [507, 55] on button "Southland v Manawatu" at bounding box center [571, 55] width 192 height 37
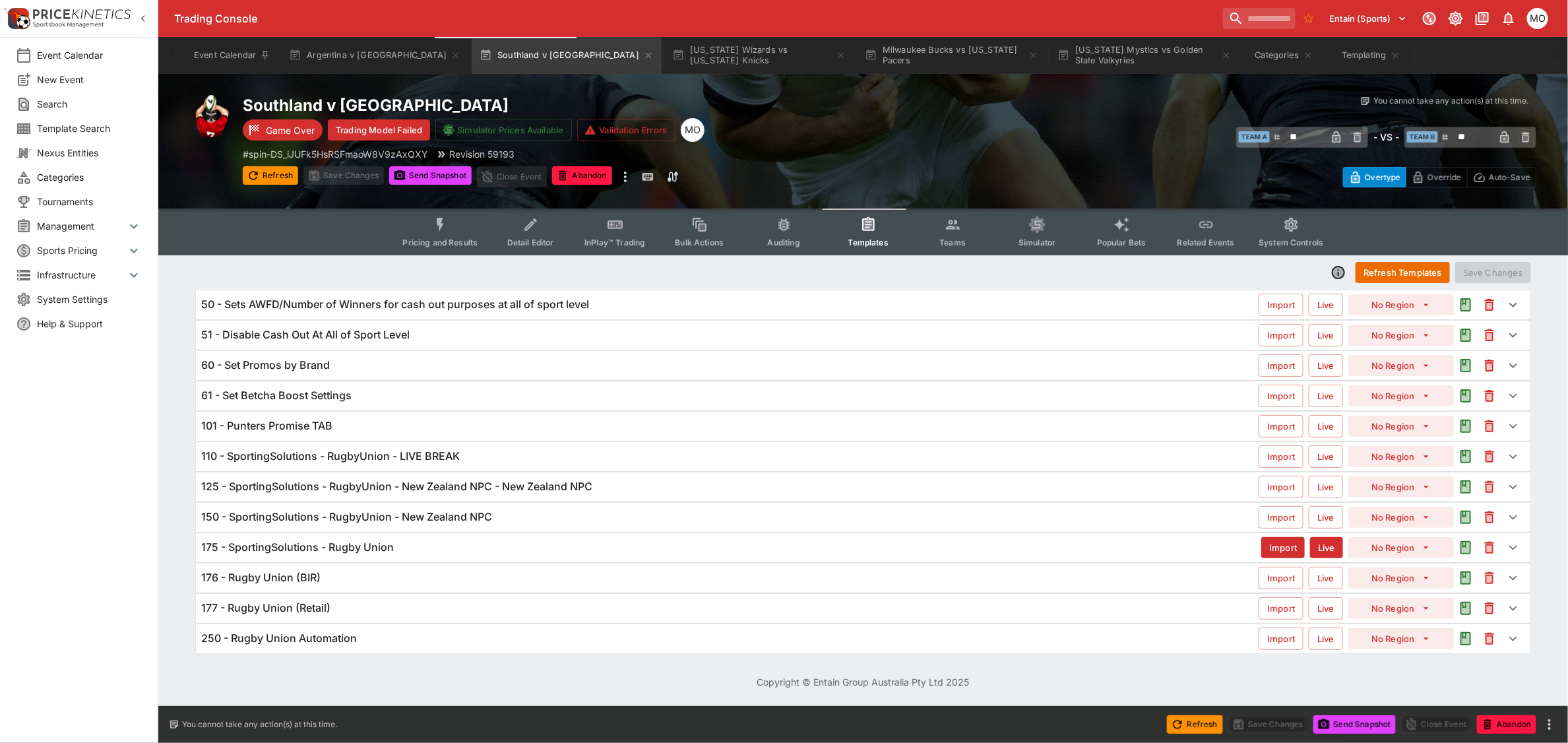
click at [445, 489] on h6 "125 - SportingSolutions - RugbyUnion - New Zealand NPC - New Zealand NPC" at bounding box center [397, 486] width 392 height 14
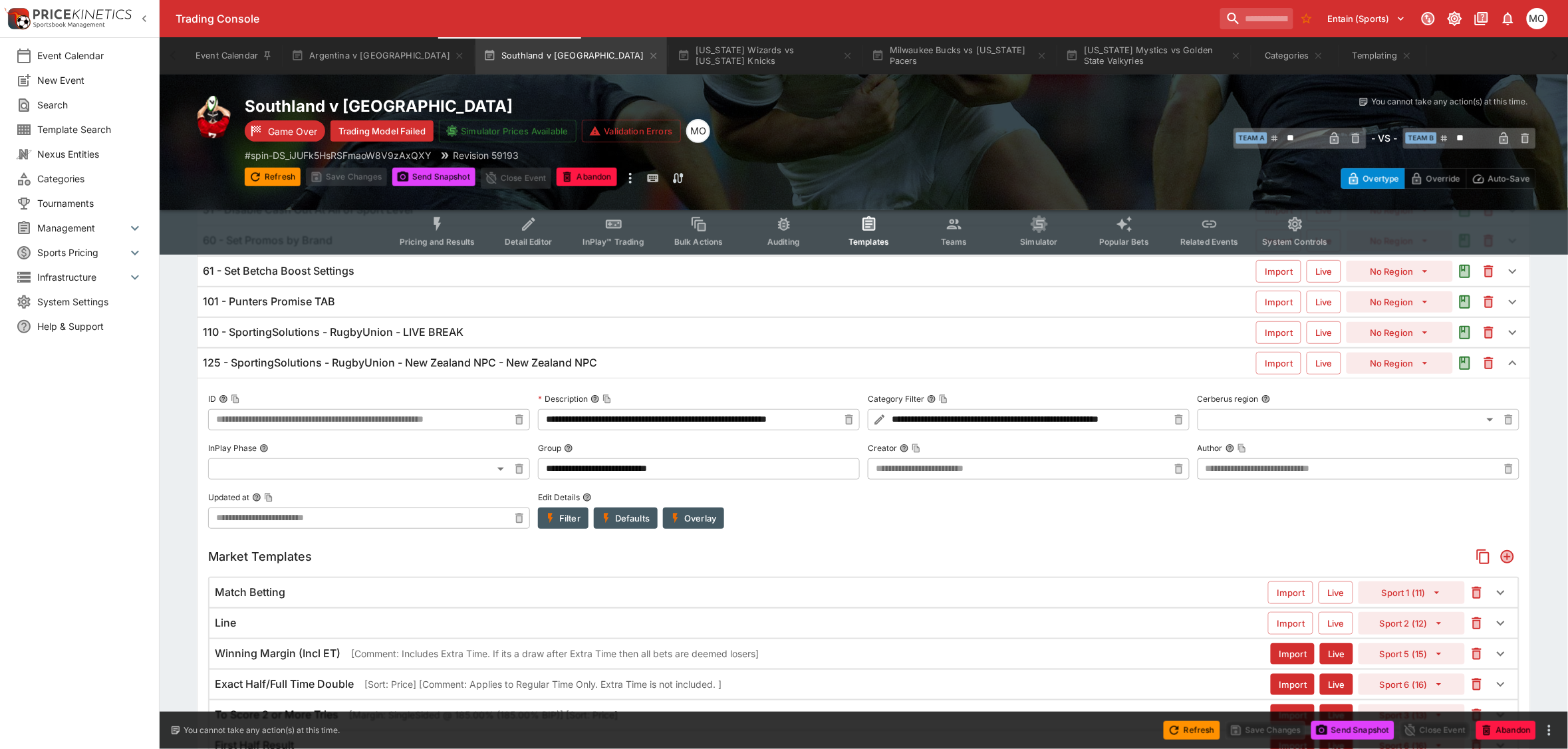
scroll to position [166, 0]
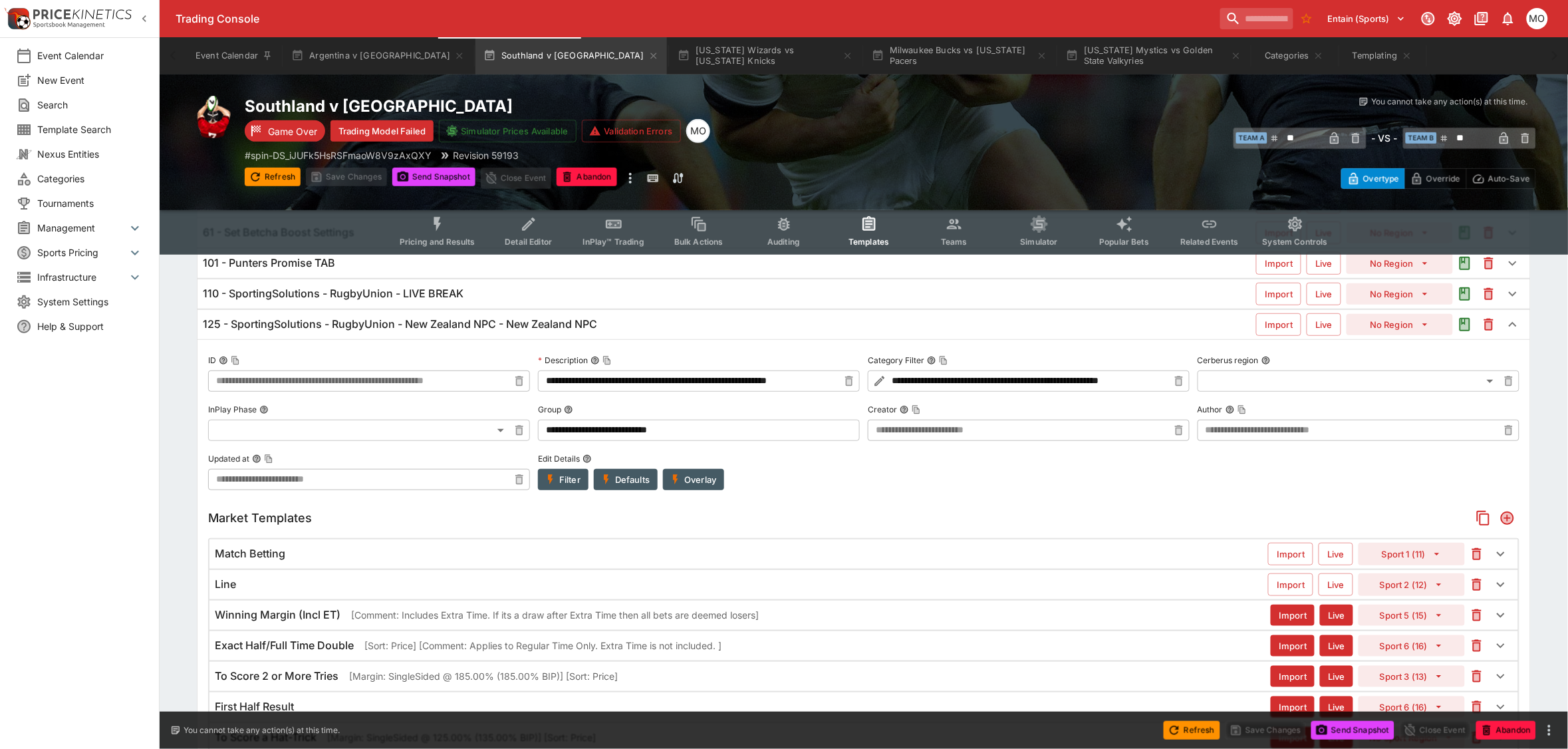
click at [706, 483] on button "Overlay" at bounding box center [694, 480] width 62 height 22
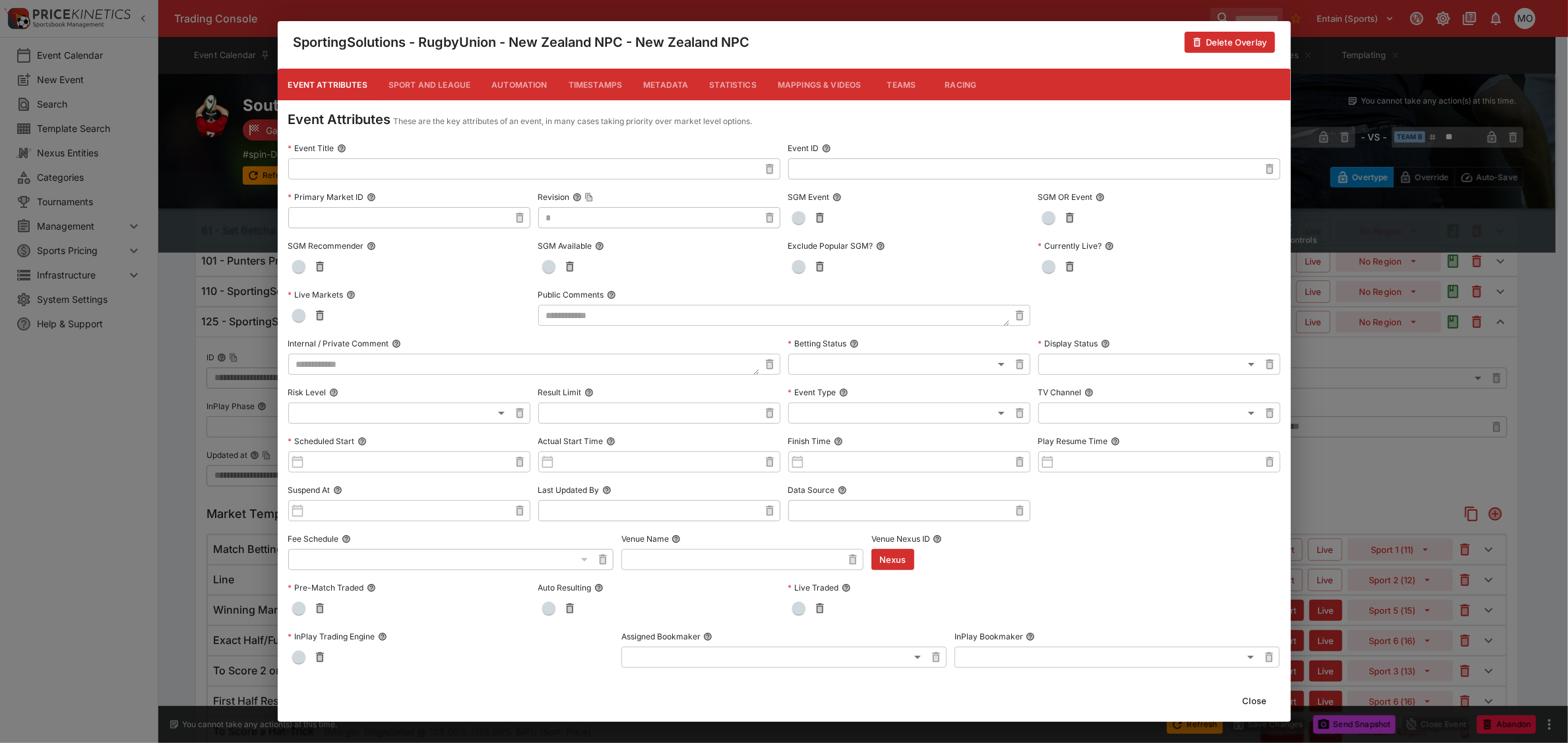
click at [674, 81] on button "Metadata" at bounding box center [666, 84] width 66 height 31
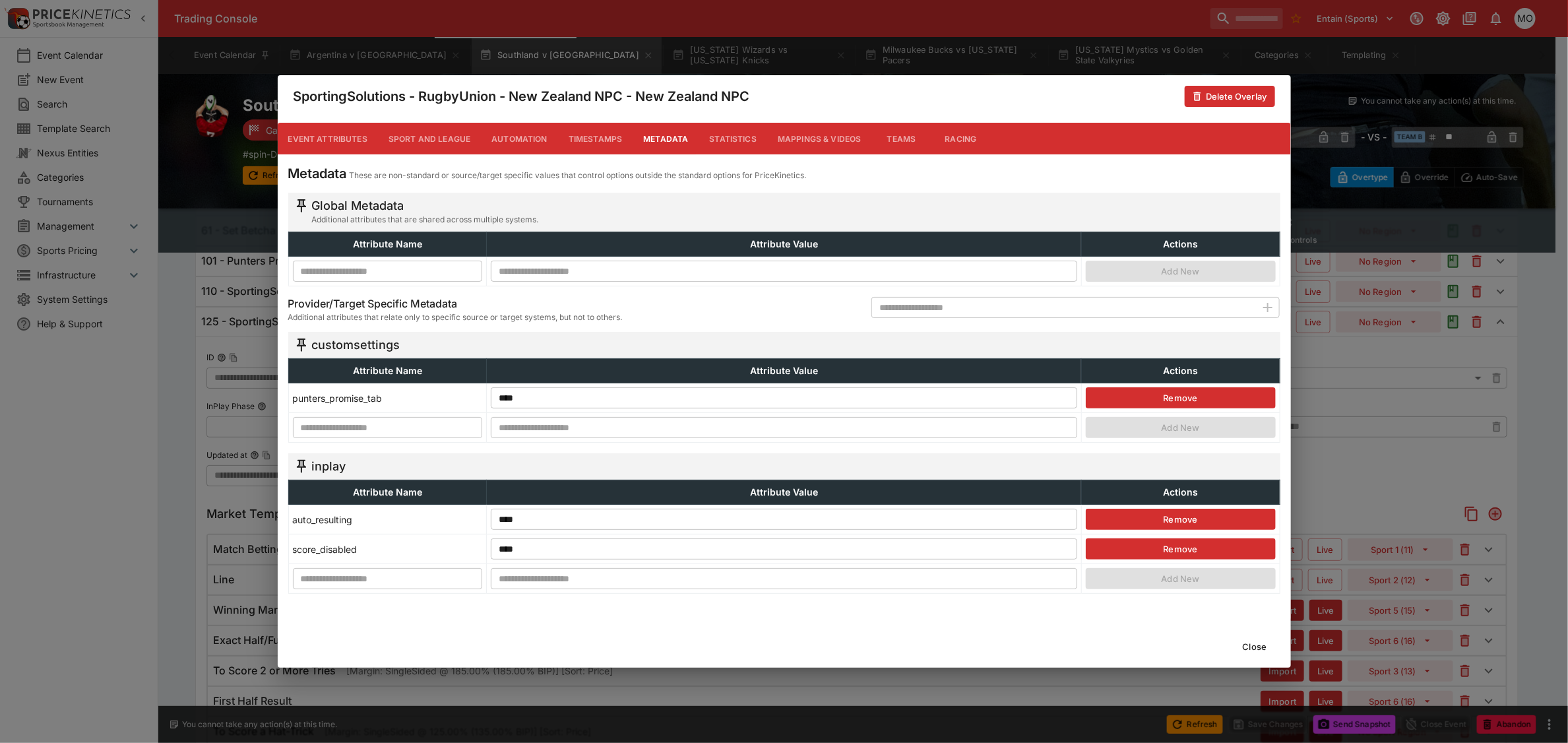
click at [1263, 645] on button "Close" at bounding box center [1255, 647] width 40 height 21
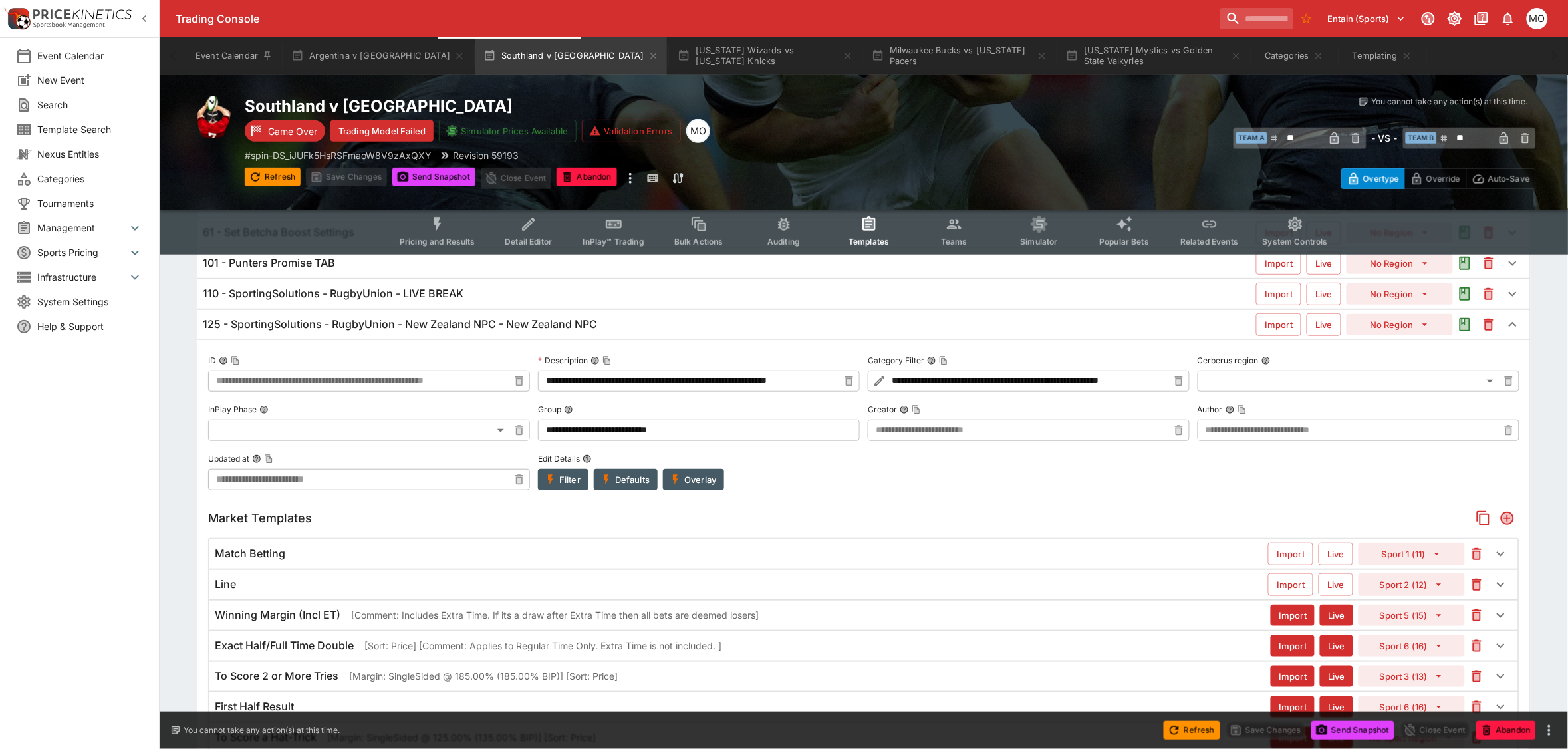
click at [710, 486] on button "Overlay" at bounding box center [694, 480] width 62 height 22
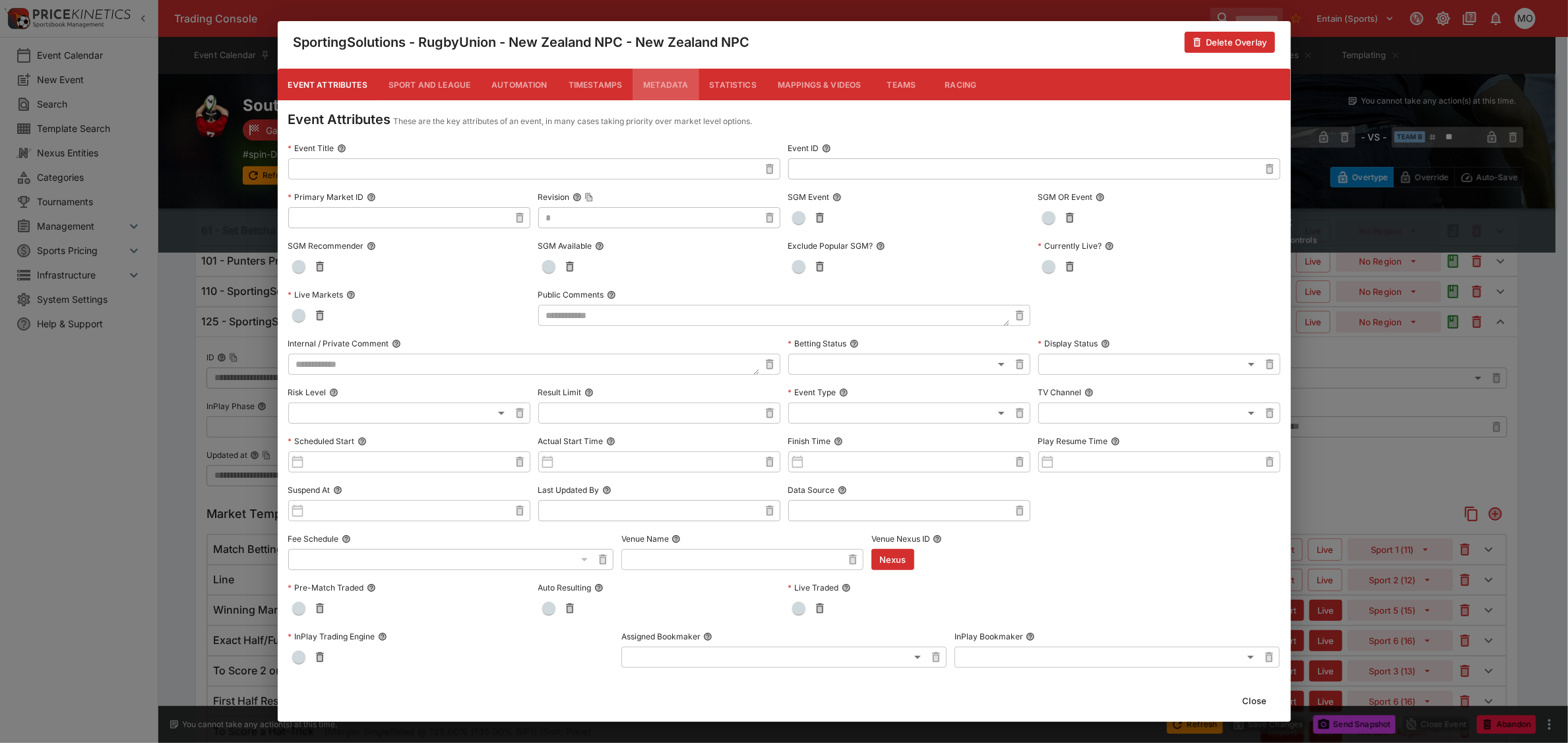
click at [662, 84] on button "Metadata" at bounding box center [666, 84] width 66 height 31
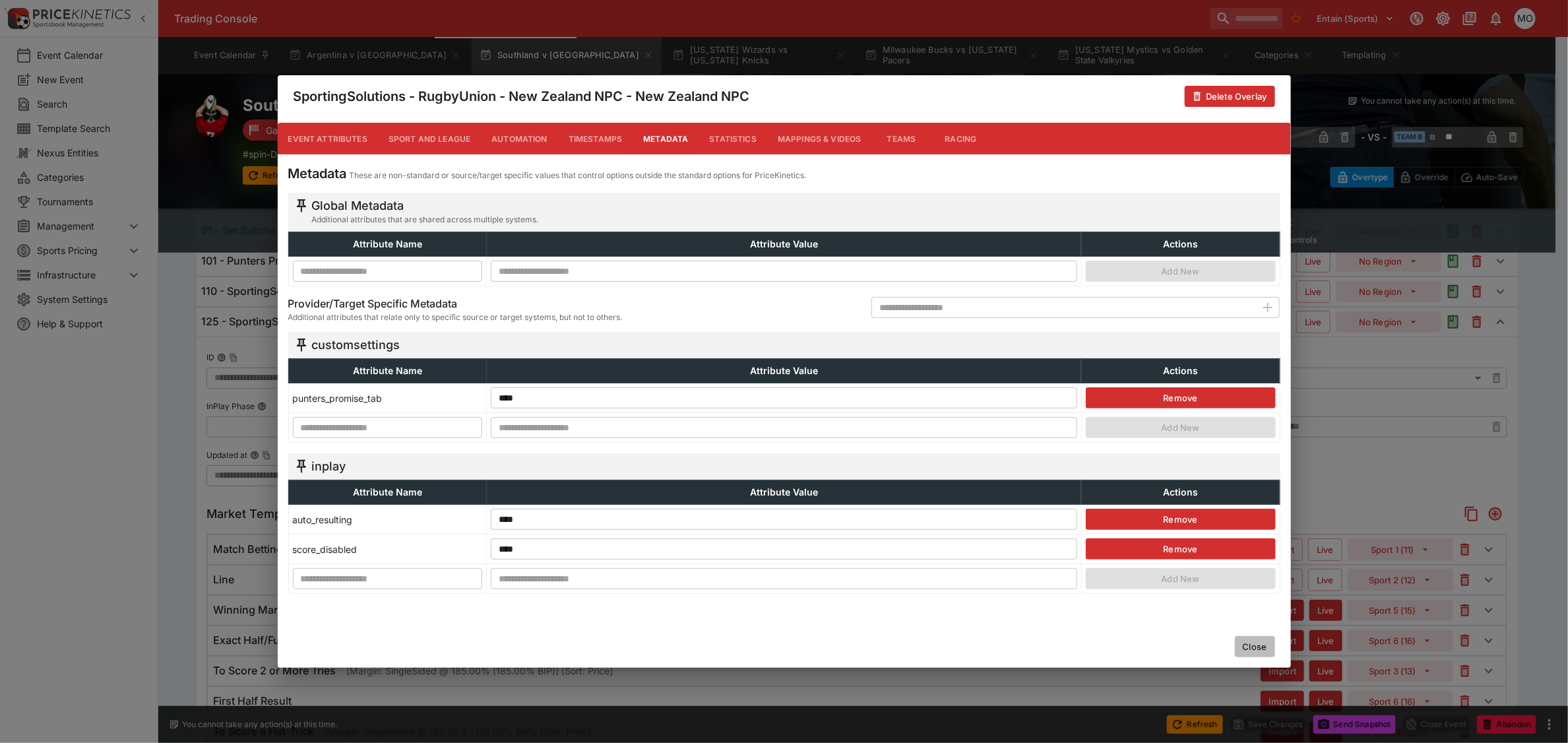
click at [1253, 640] on button "Close" at bounding box center [1255, 647] width 40 height 21
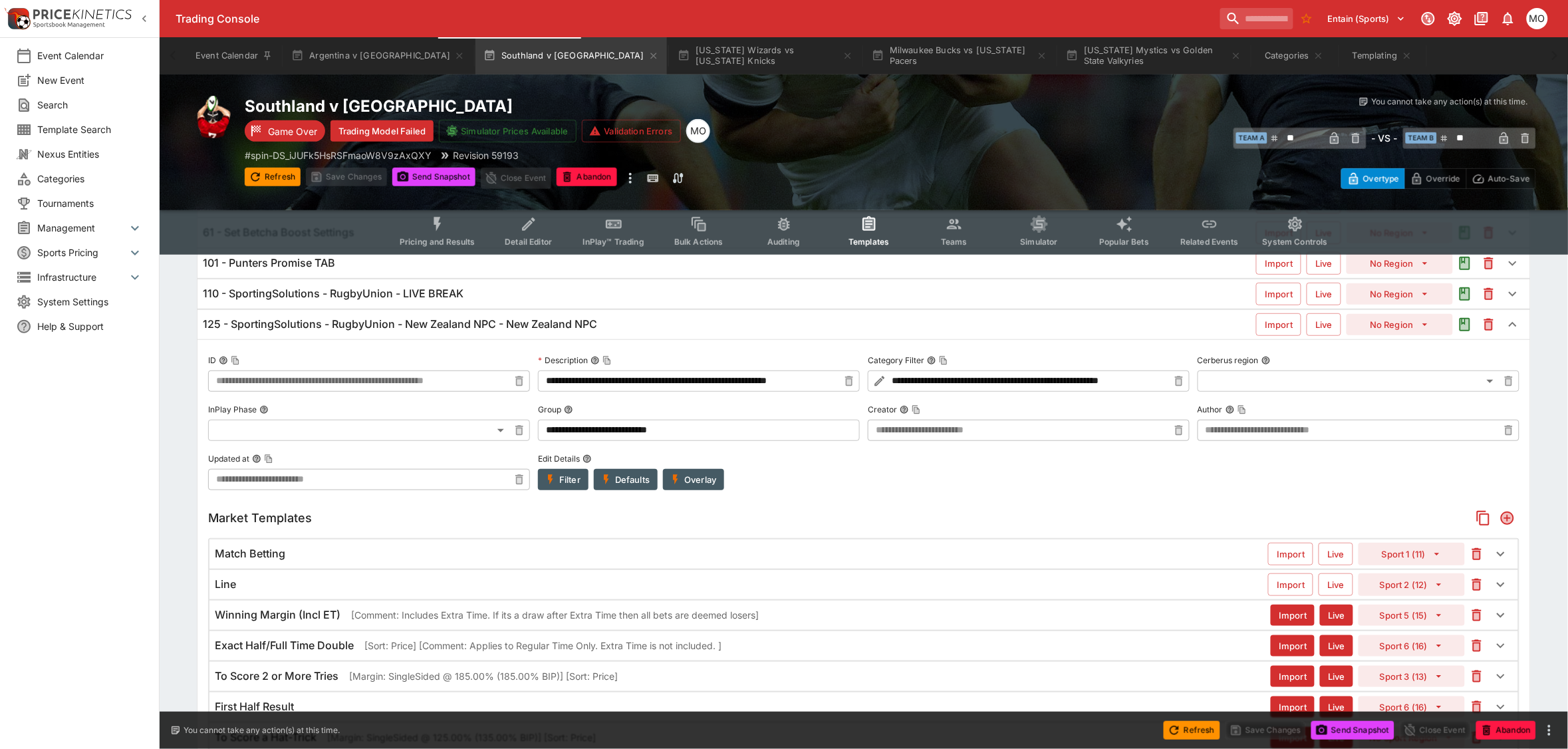
scroll to position [0, 0]
